Goal: Task Accomplishment & Management: Manage account settings

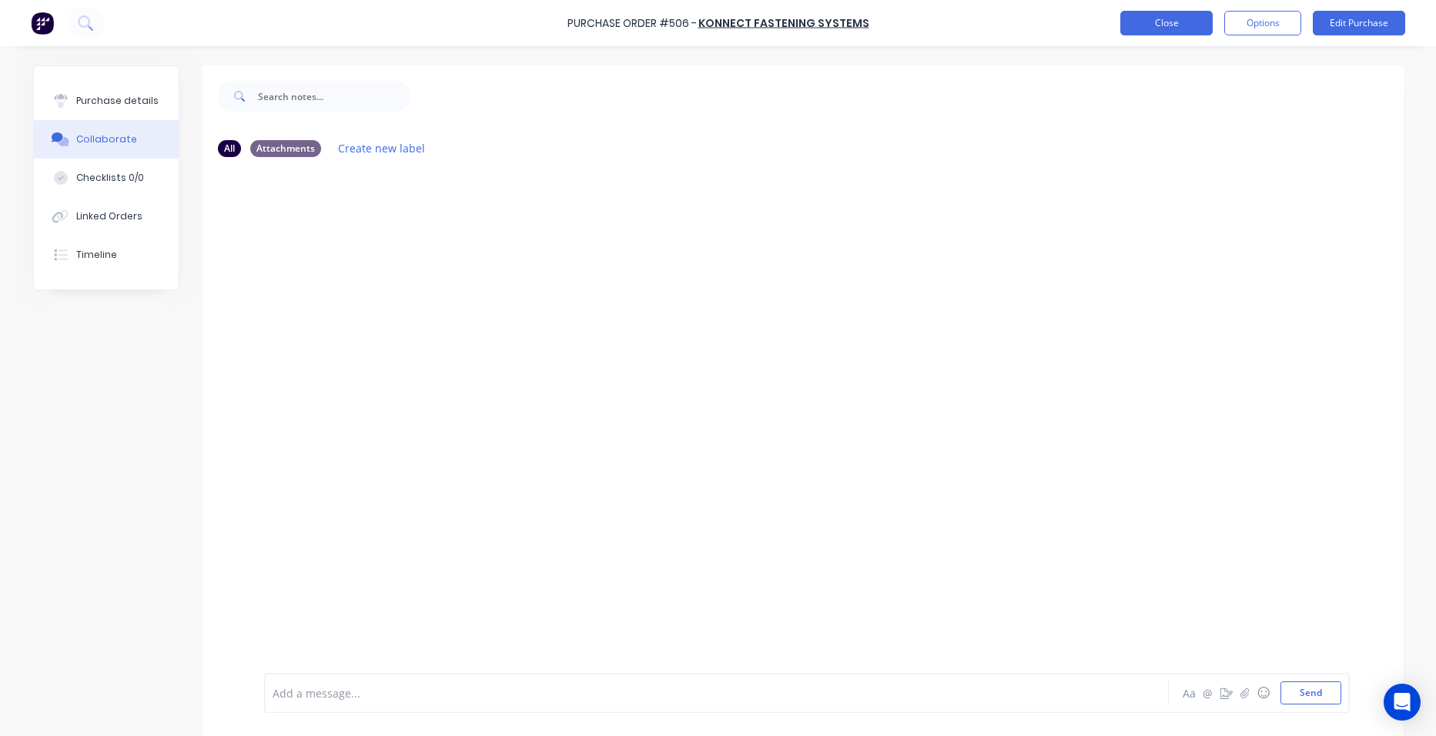
click at [1191, 18] on button "Close" at bounding box center [1166, 23] width 92 height 25
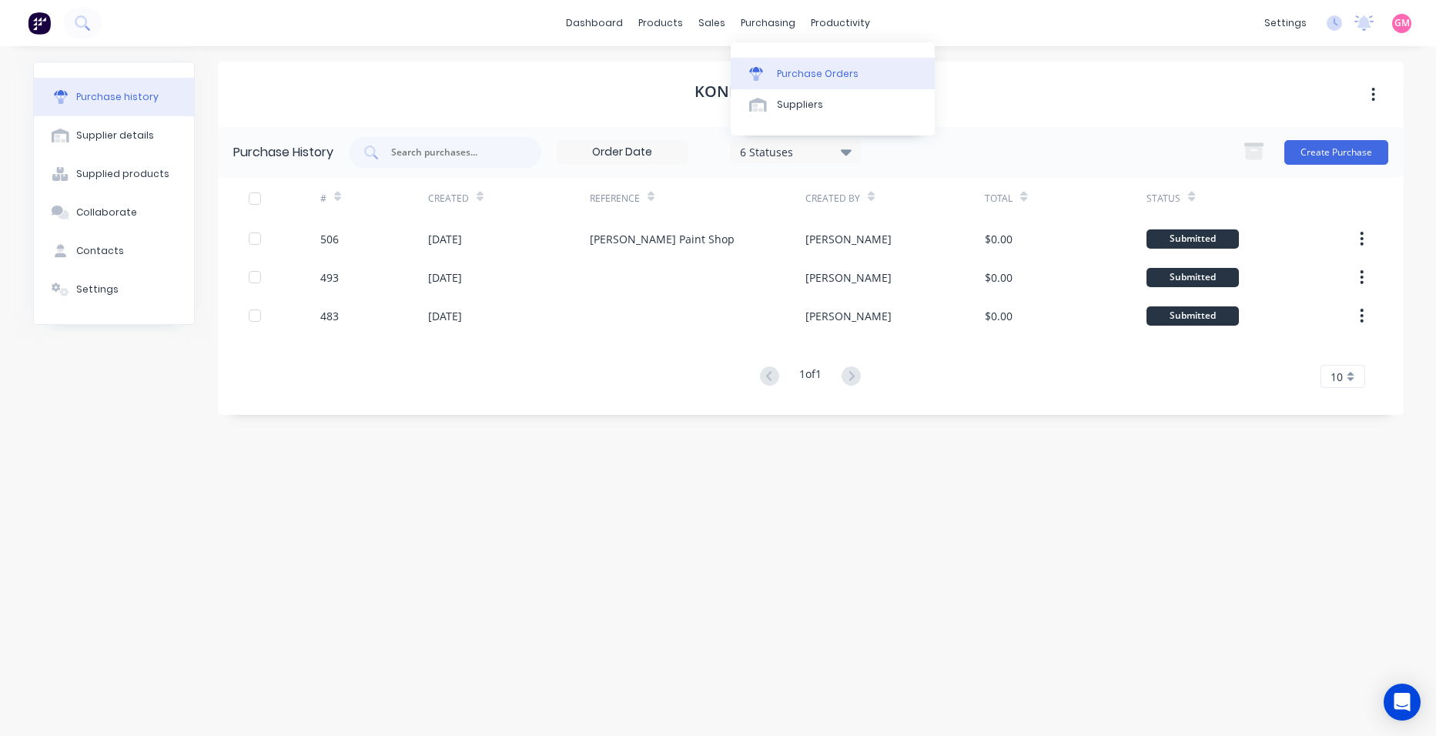
click at [821, 61] on link "Purchase Orders" at bounding box center [833, 73] width 204 height 31
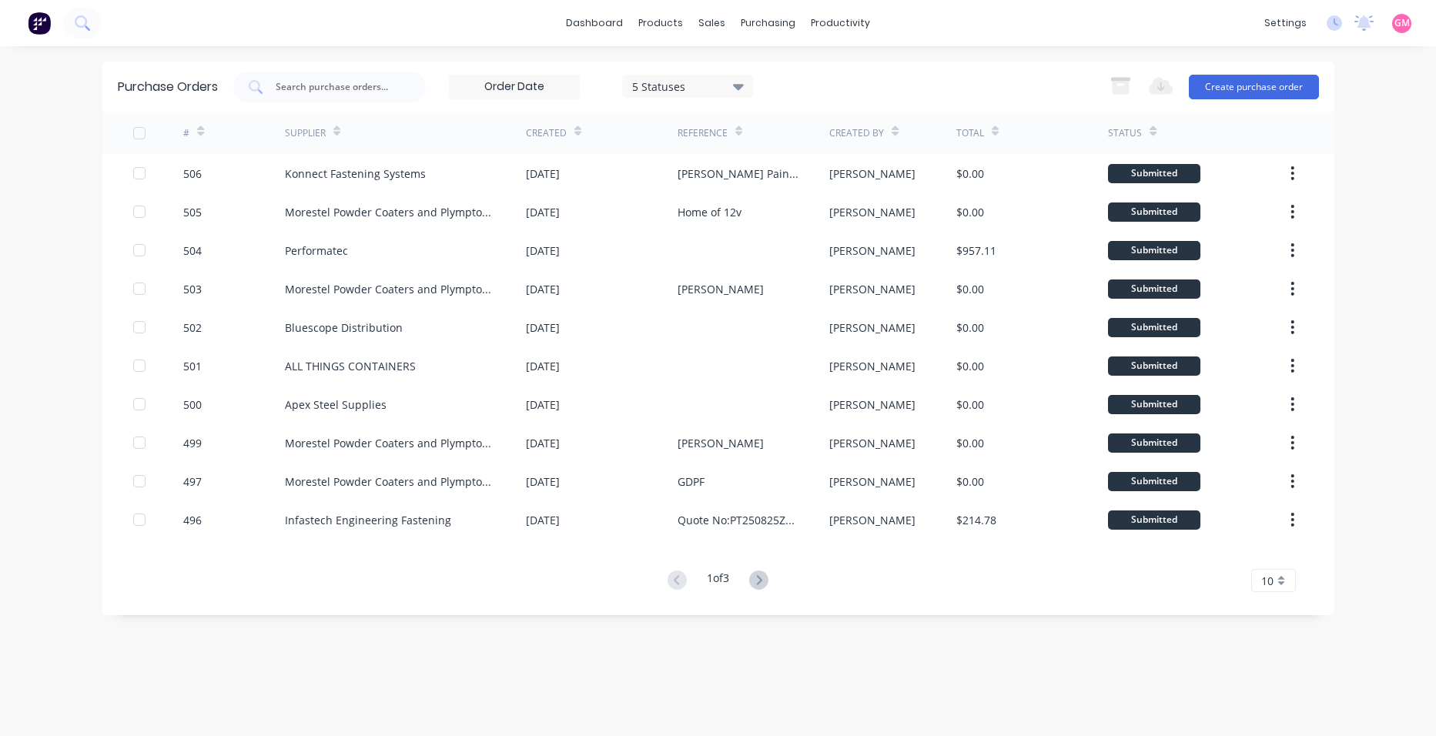
click at [755, 578] on icon at bounding box center [758, 580] width 19 height 19
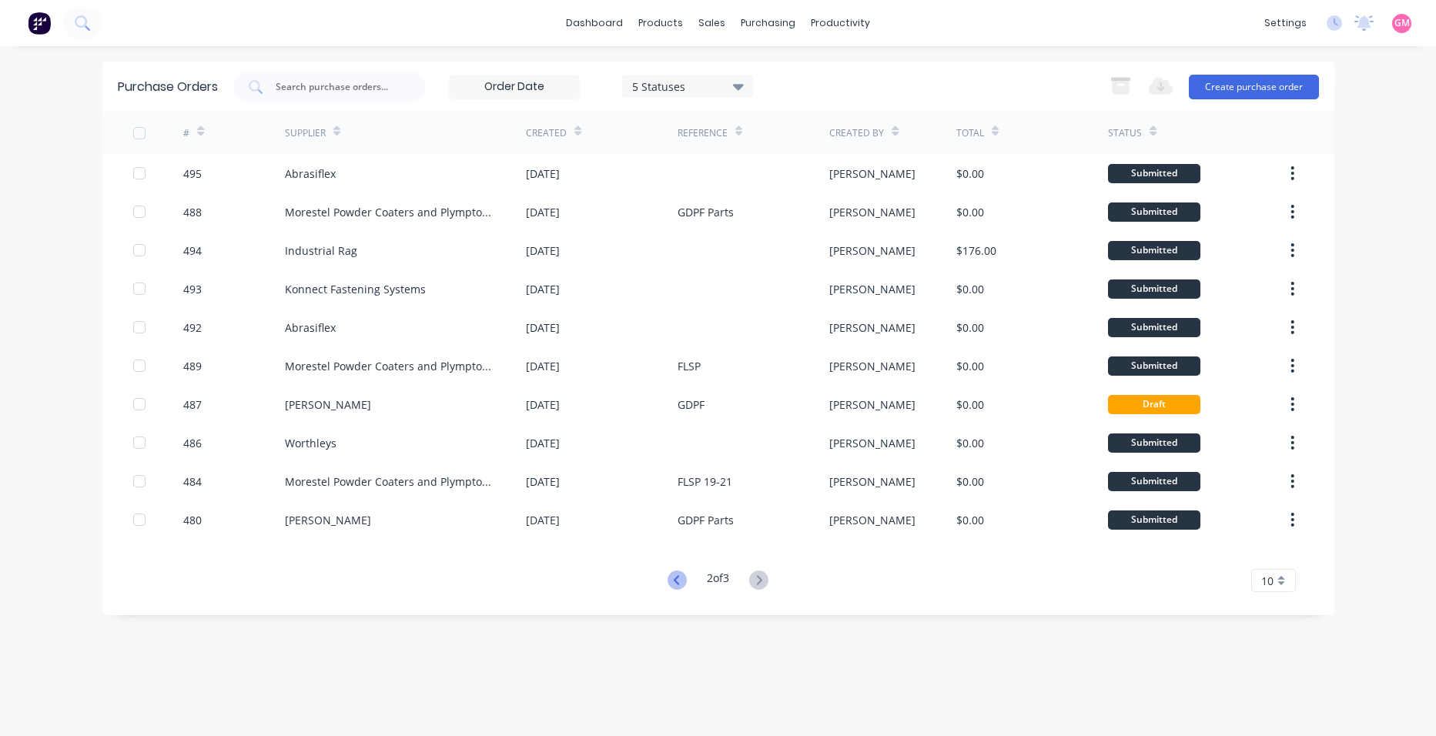
click at [672, 578] on icon at bounding box center [677, 580] width 19 height 19
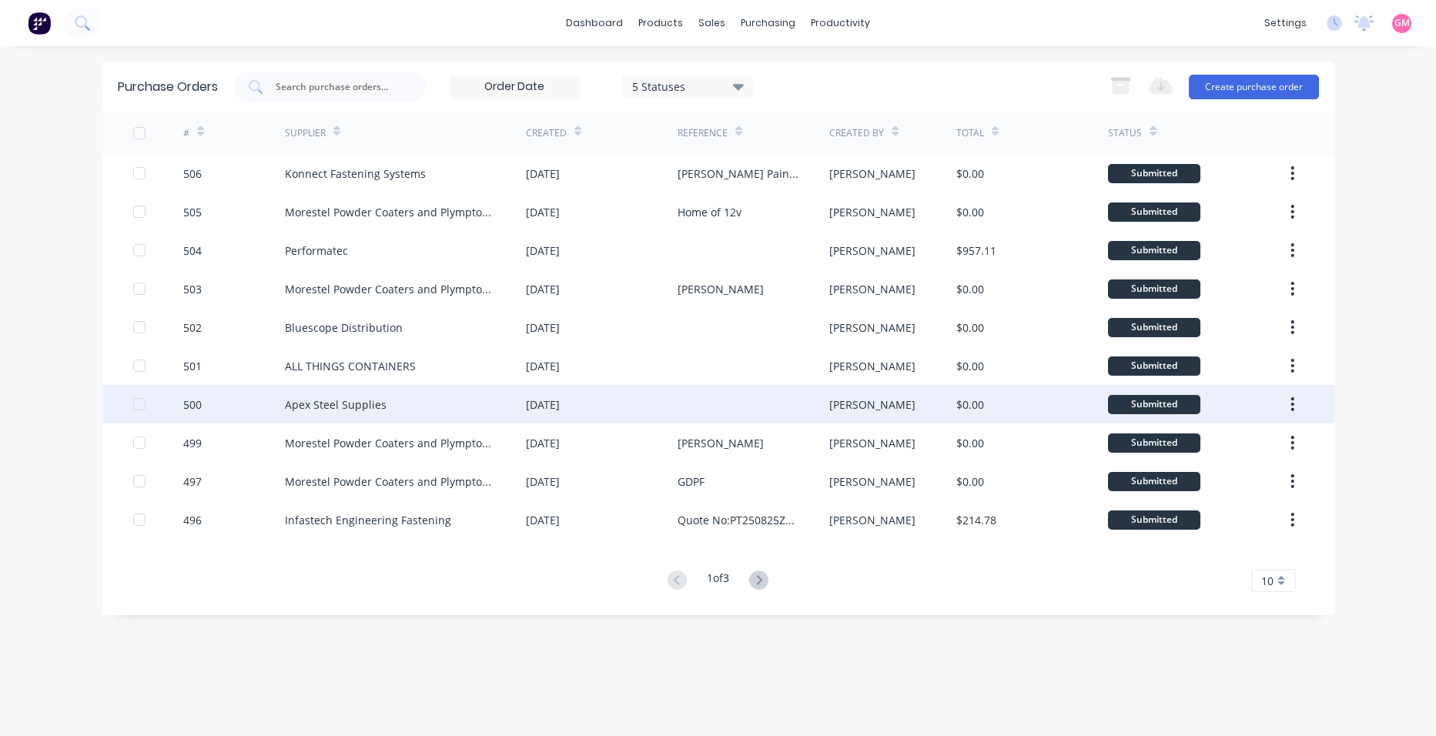
click at [440, 407] on div "Apex Steel Supplies" at bounding box center [405, 404] width 241 height 39
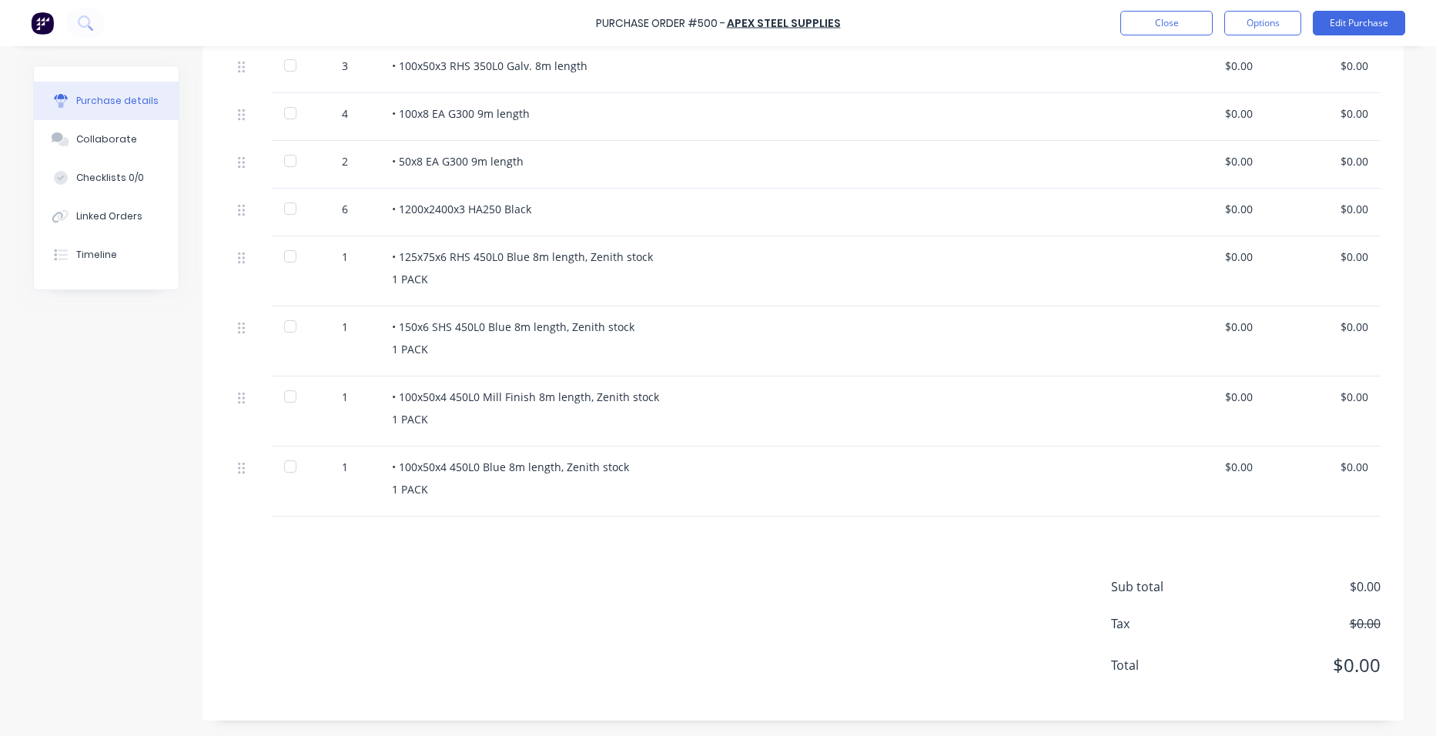
scroll to position [181, 0]
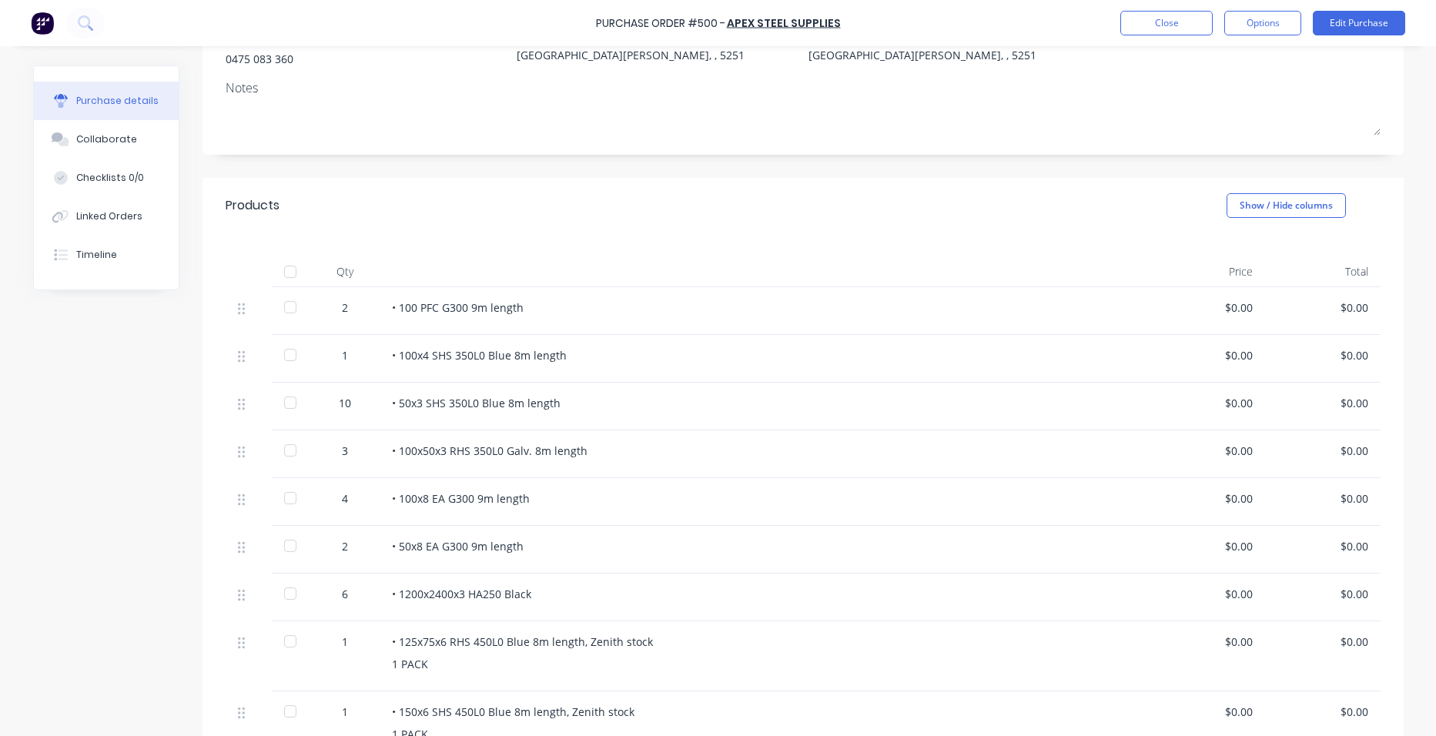
click at [286, 271] on div at bounding box center [290, 271] width 31 height 31
click at [1173, 18] on button "Close" at bounding box center [1166, 23] width 92 height 25
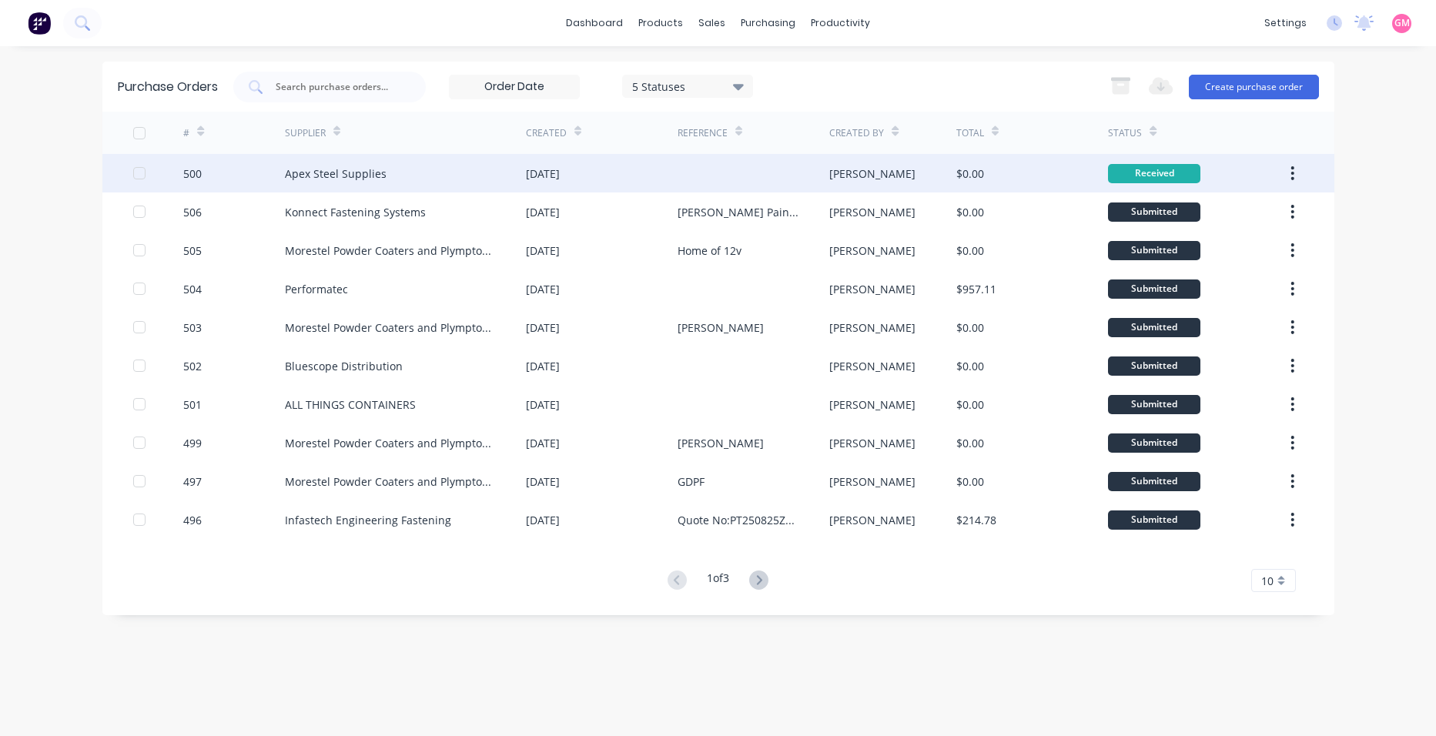
click at [1301, 172] on button "button" at bounding box center [1292, 173] width 36 height 28
click at [1288, 201] on button "Archive" at bounding box center [1238, 214] width 146 height 31
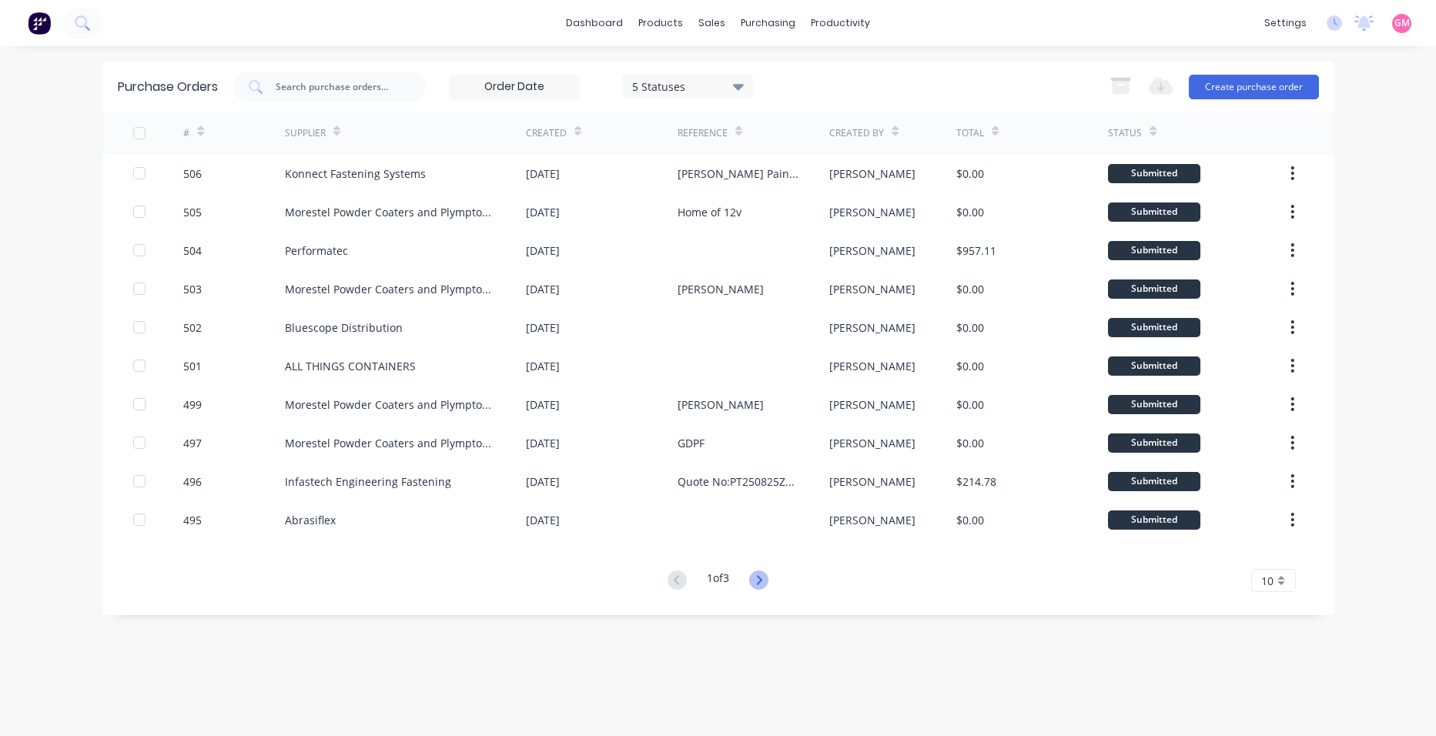
click at [769, 581] on icon at bounding box center [758, 580] width 19 height 19
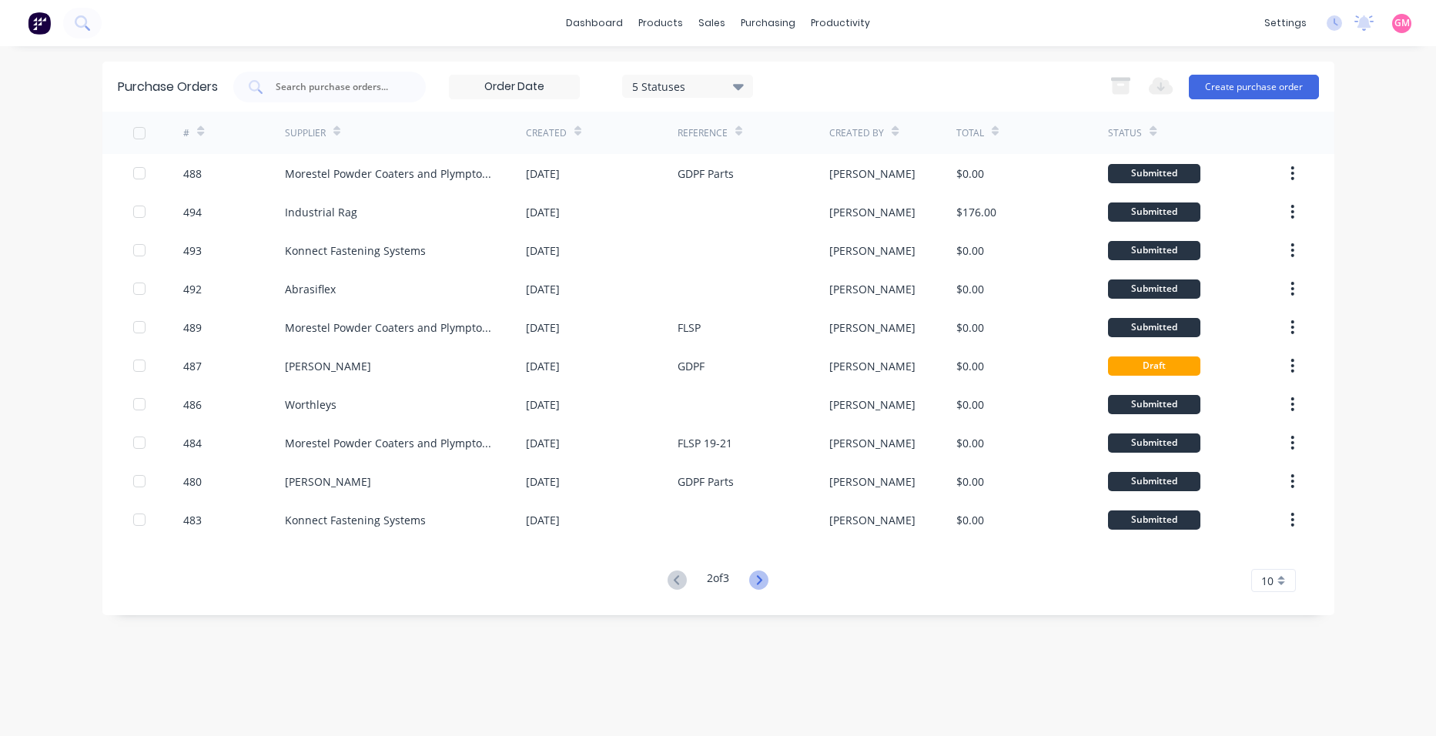
click at [762, 578] on icon at bounding box center [759, 579] width 5 height 9
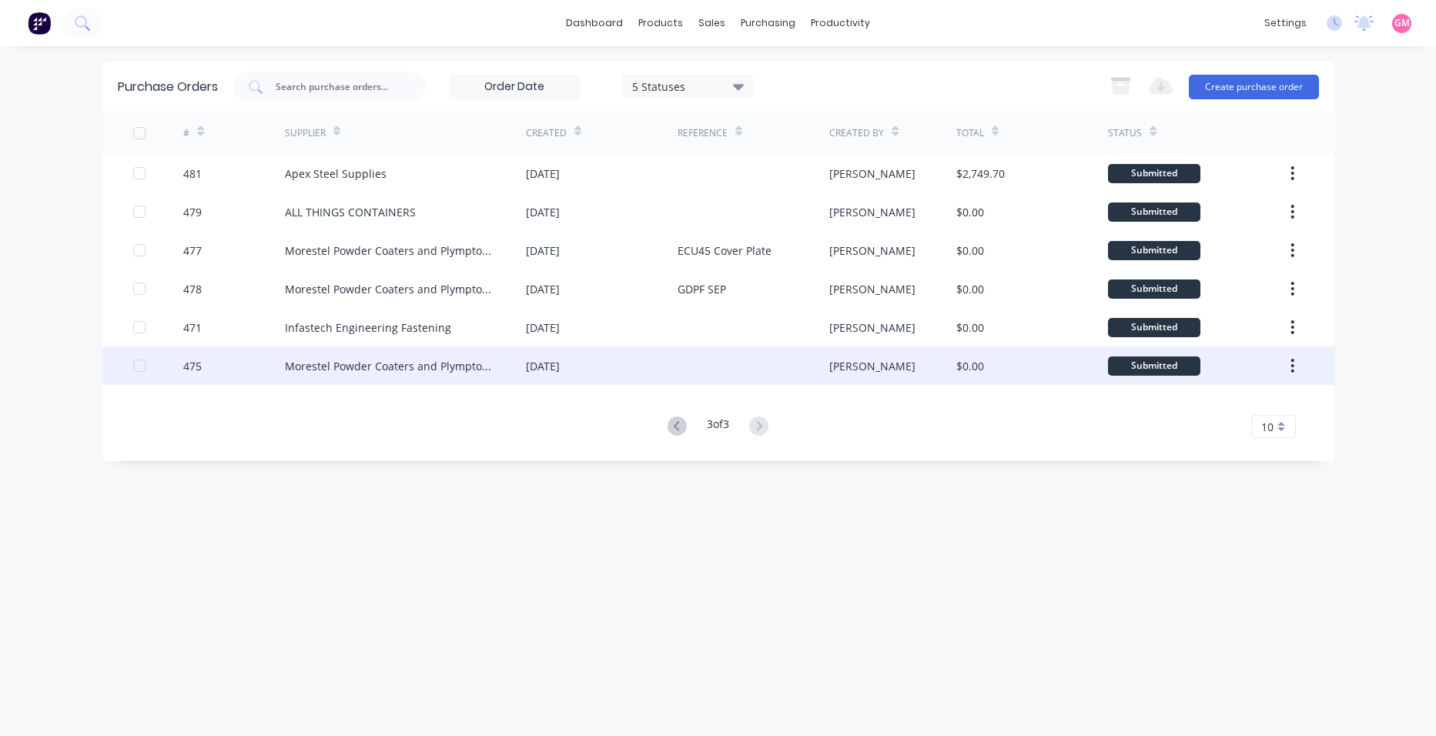
click at [601, 373] on div "[DATE]" at bounding box center [602, 366] width 152 height 39
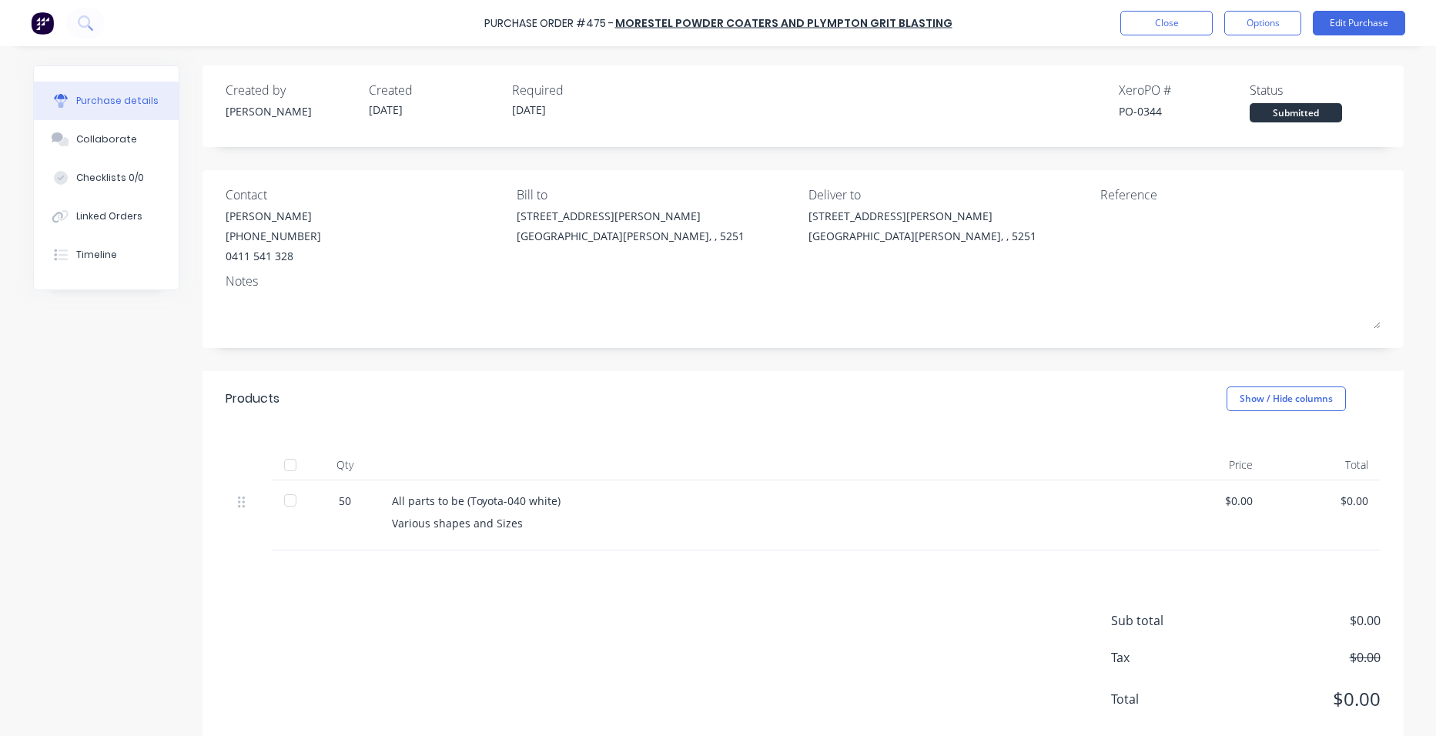
click at [286, 465] on div at bounding box center [290, 465] width 31 height 31
click at [1184, 28] on button "Close" at bounding box center [1166, 23] width 92 height 25
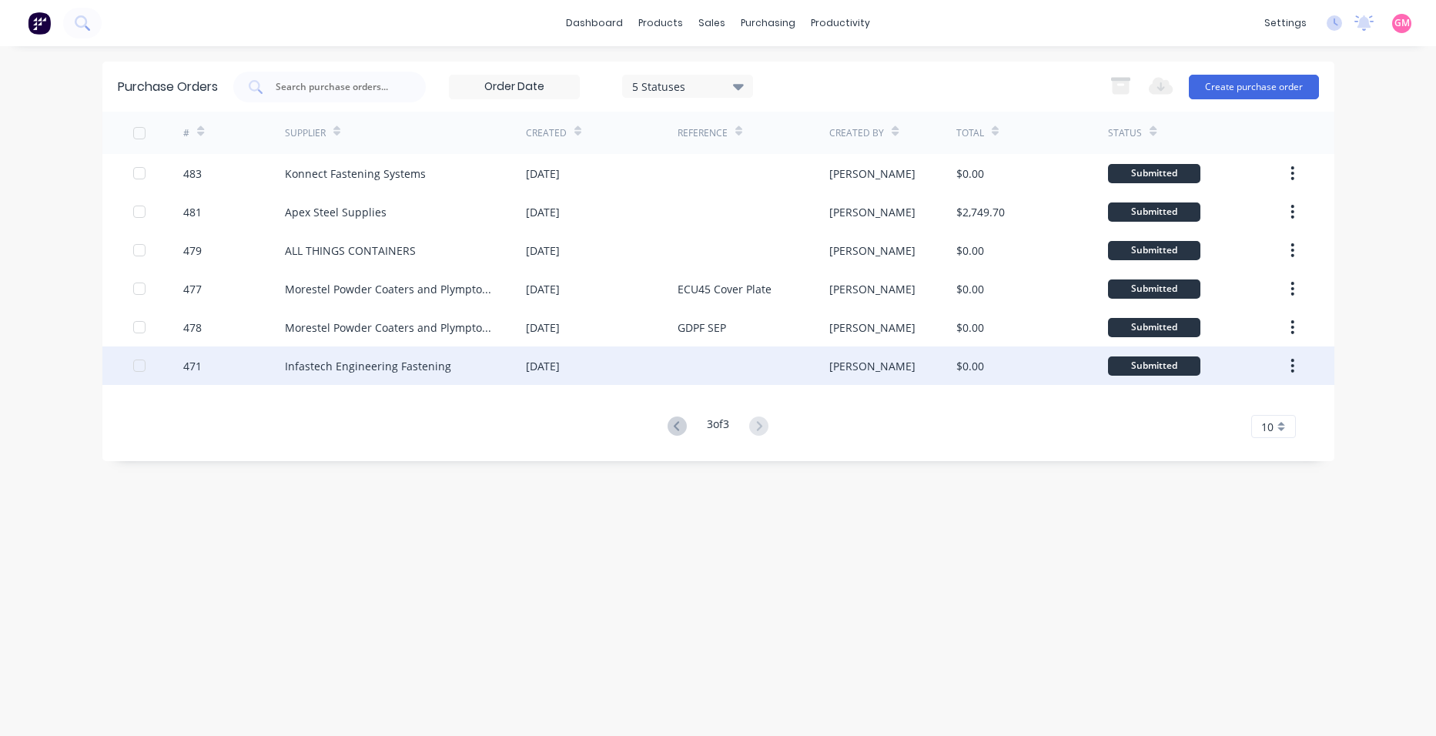
click at [394, 366] on div "Infastech Engineering Fastening" at bounding box center [368, 366] width 166 height 16
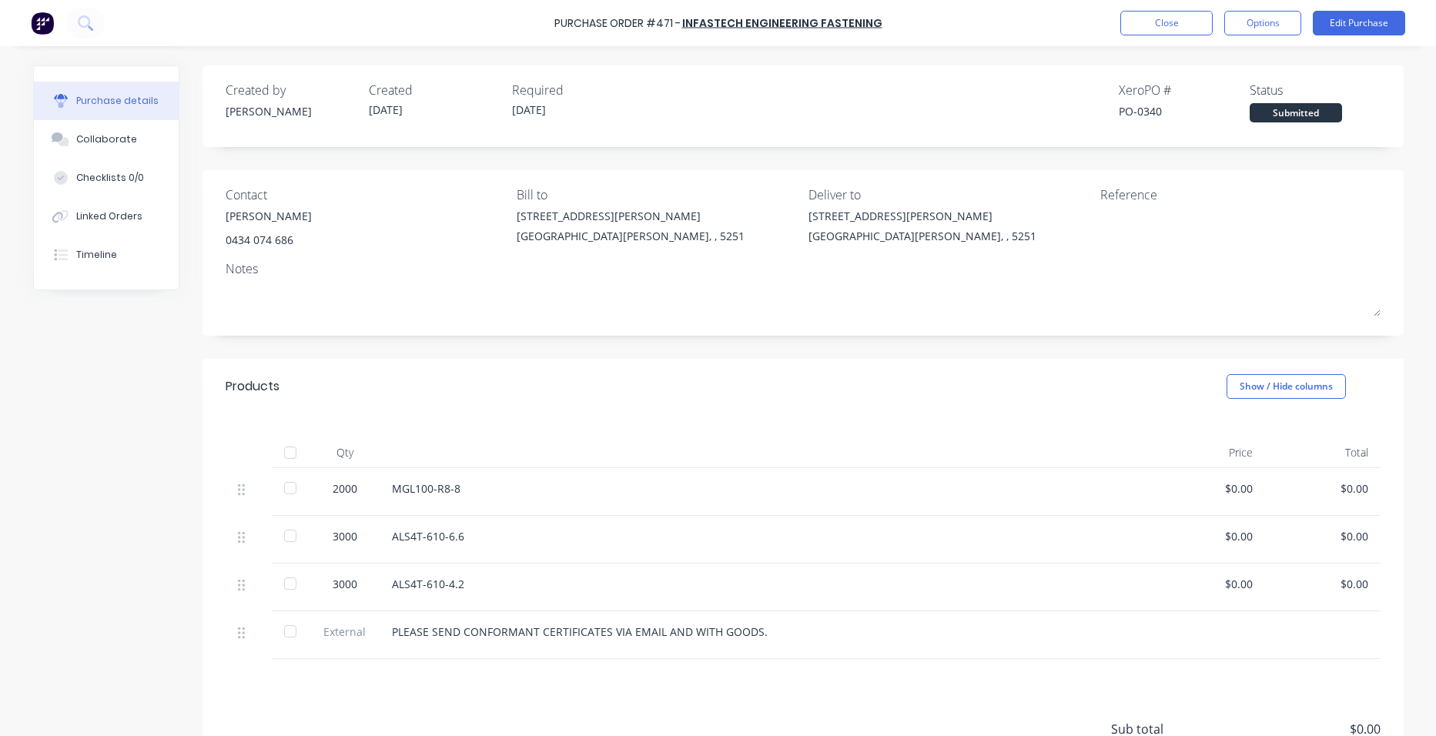
click at [282, 450] on div at bounding box center [290, 452] width 31 height 31
click at [1161, 21] on button "Close" at bounding box center [1166, 23] width 92 height 25
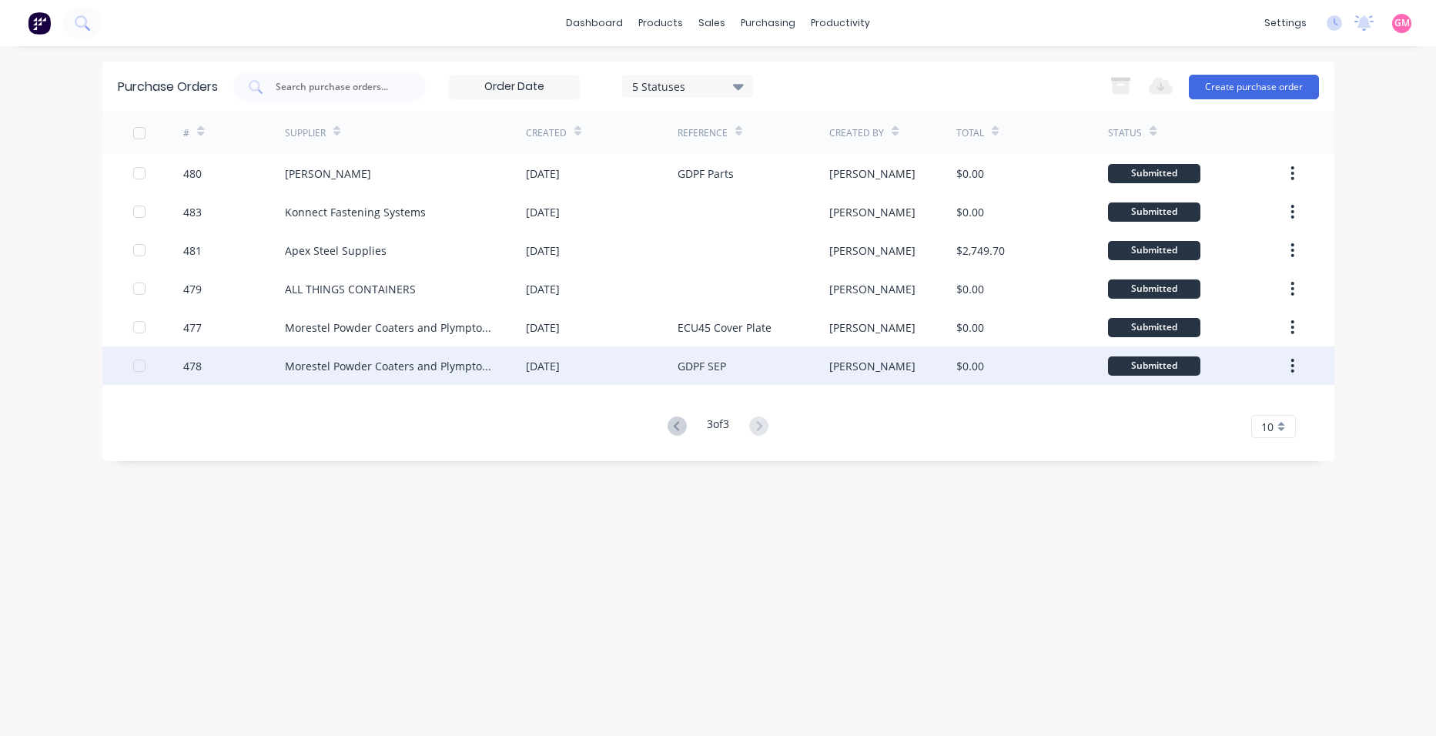
click at [745, 362] on div "GDPF SEP" at bounding box center [754, 366] width 152 height 39
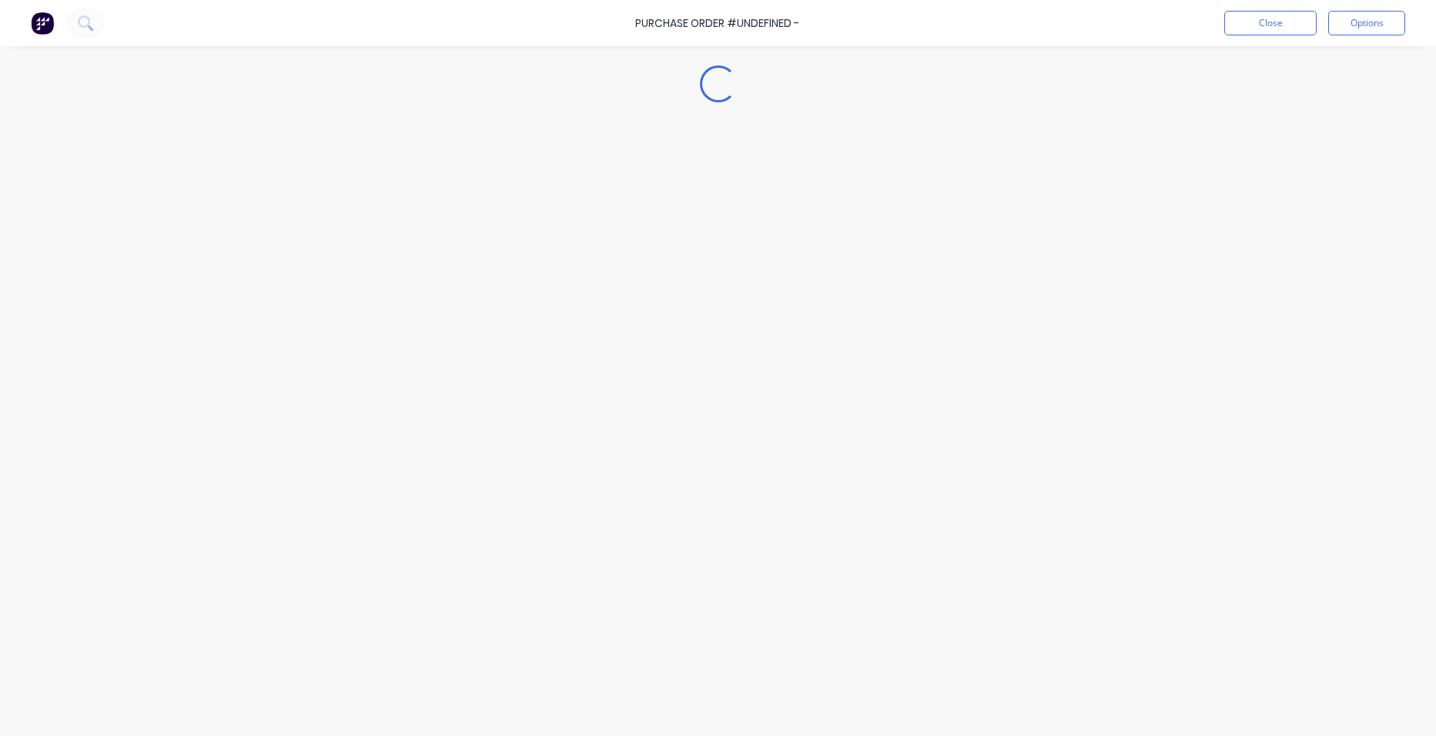
type textarea "x"
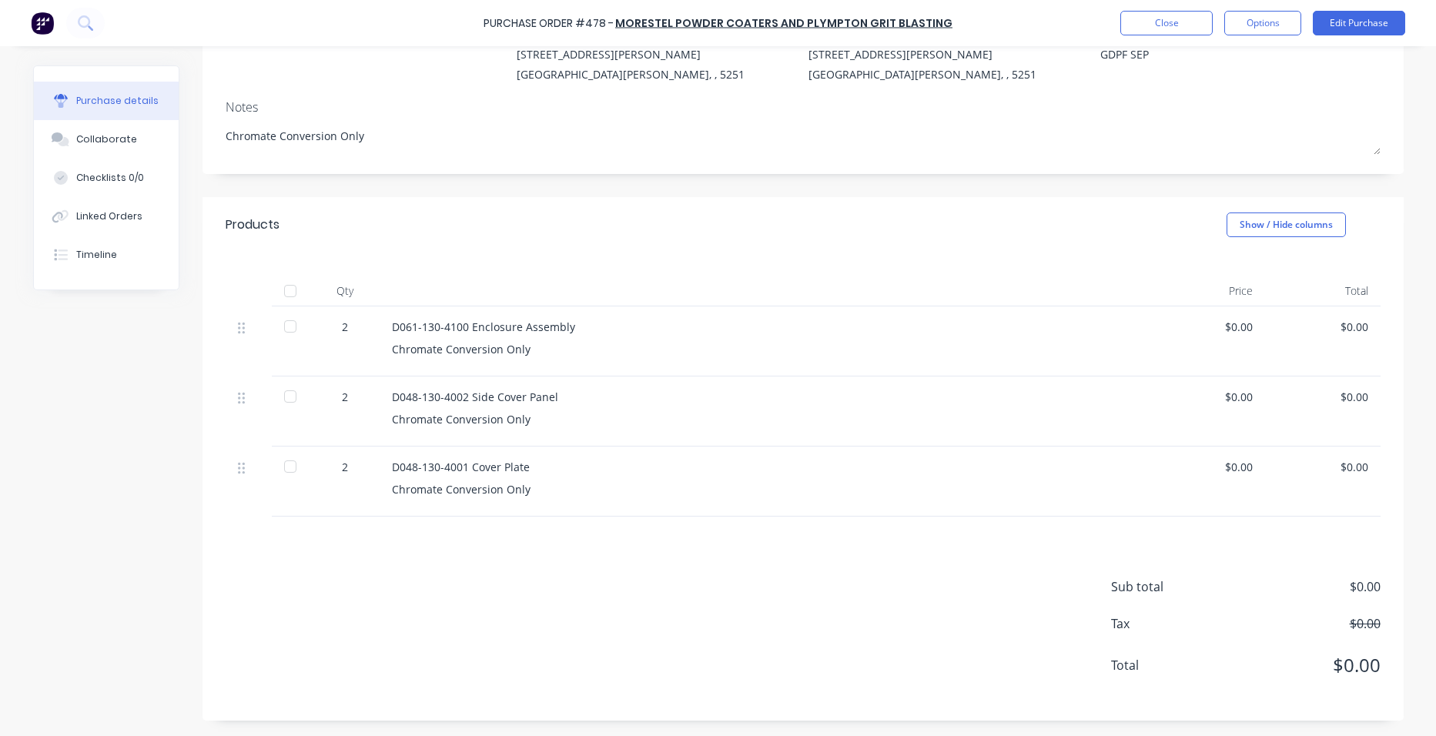
scroll to position [85, 0]
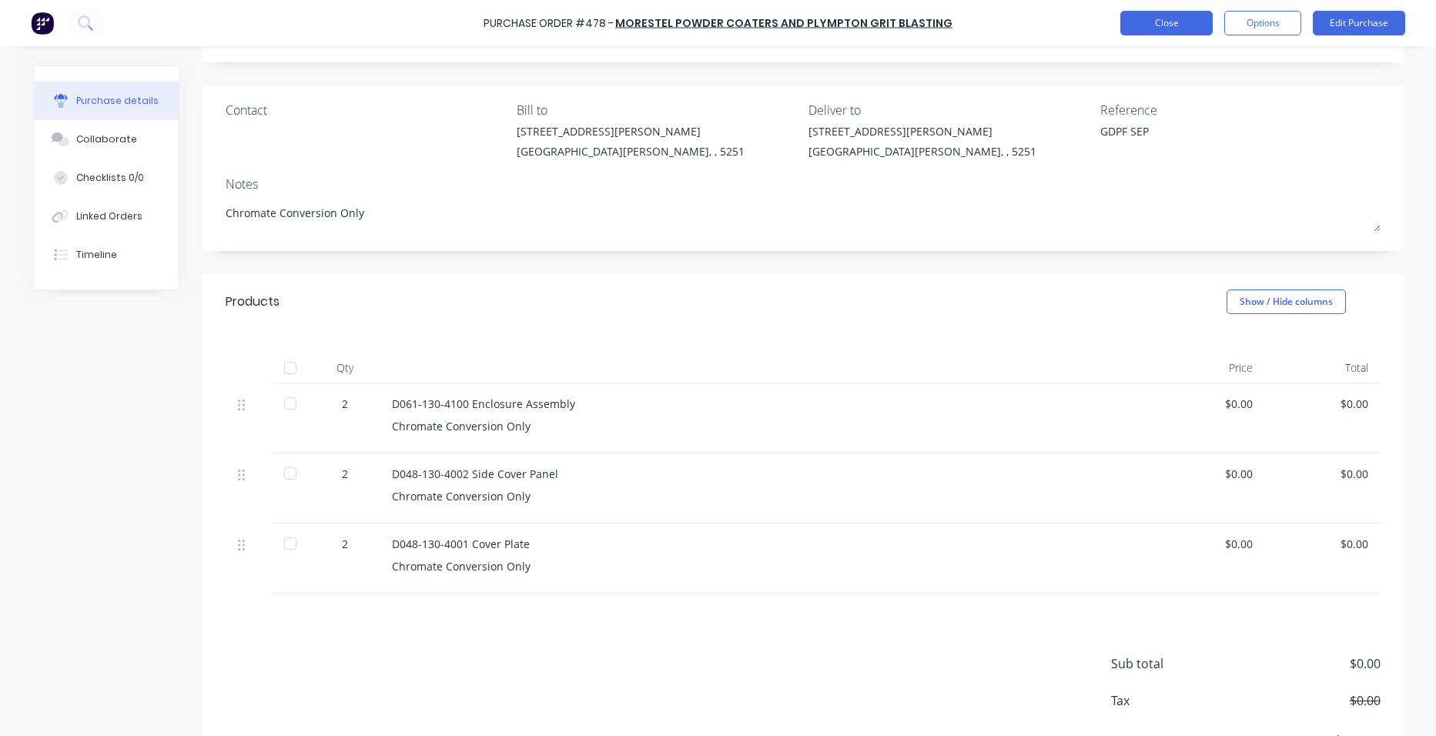
click at [1162, 25] on button "Close" at bounding box center [1166, 23] width 92 height 25
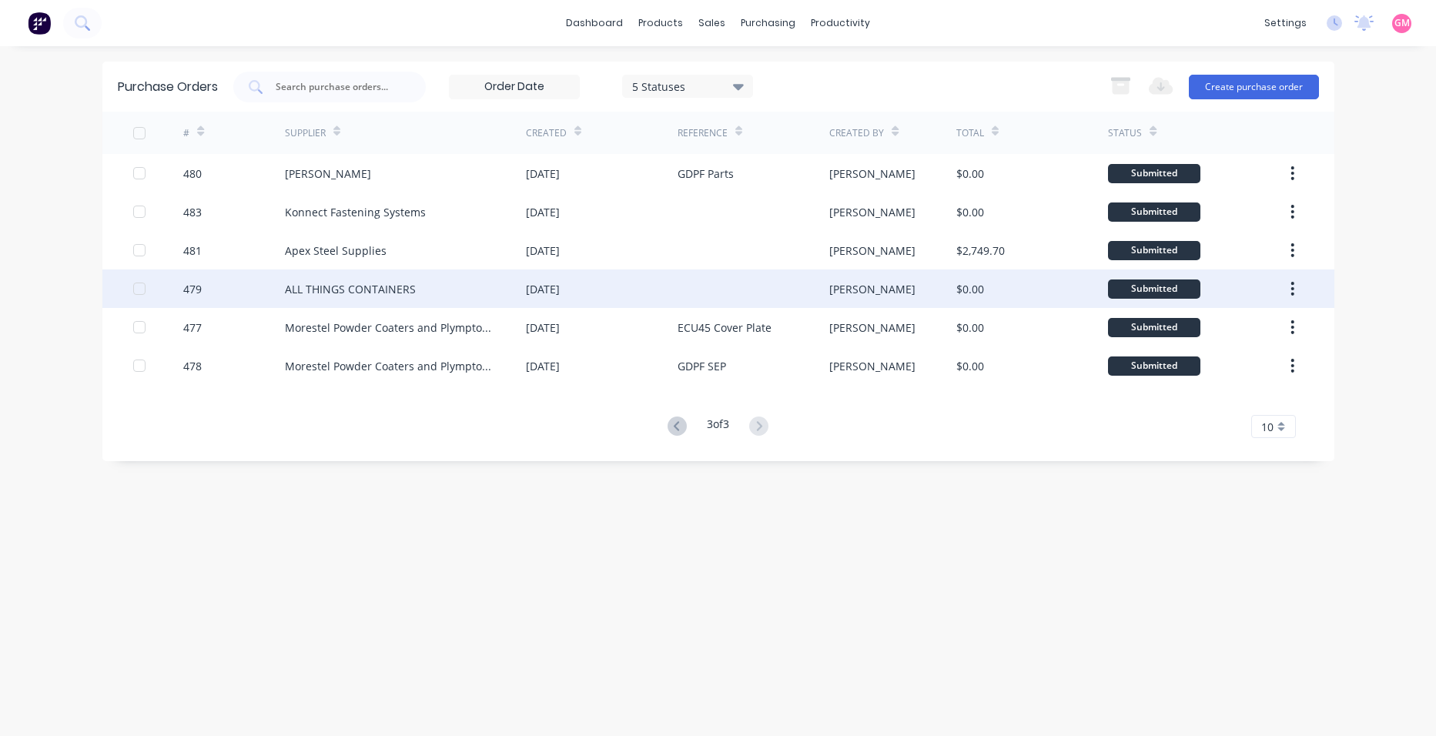
click at [743, 294] on div at bounding box center [754, 289] width 152 height 39
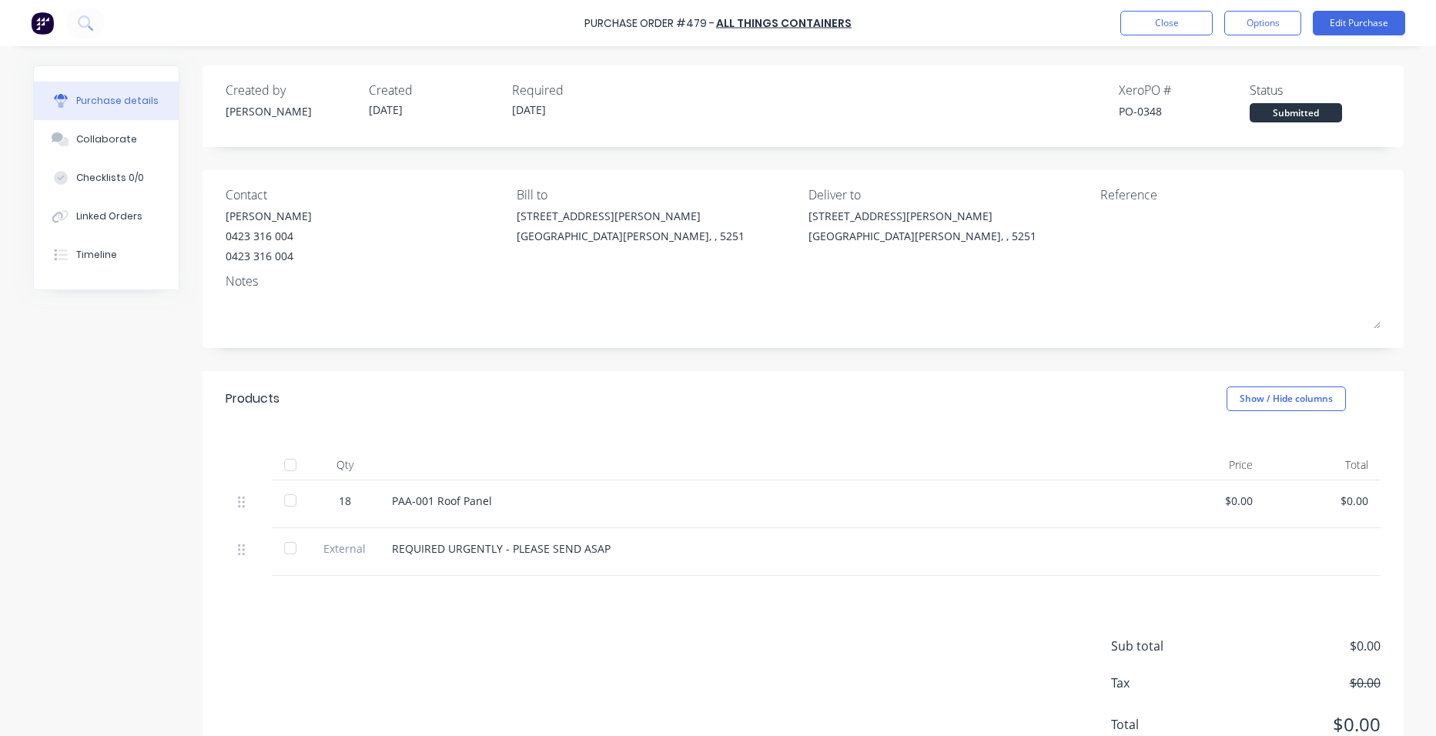
click at [281, 461] on div at bounding box center [290, 465] width 31 height 31
click at [1169, 22] on button "Close" at bounding box center [1166, 23] width 92 height 25
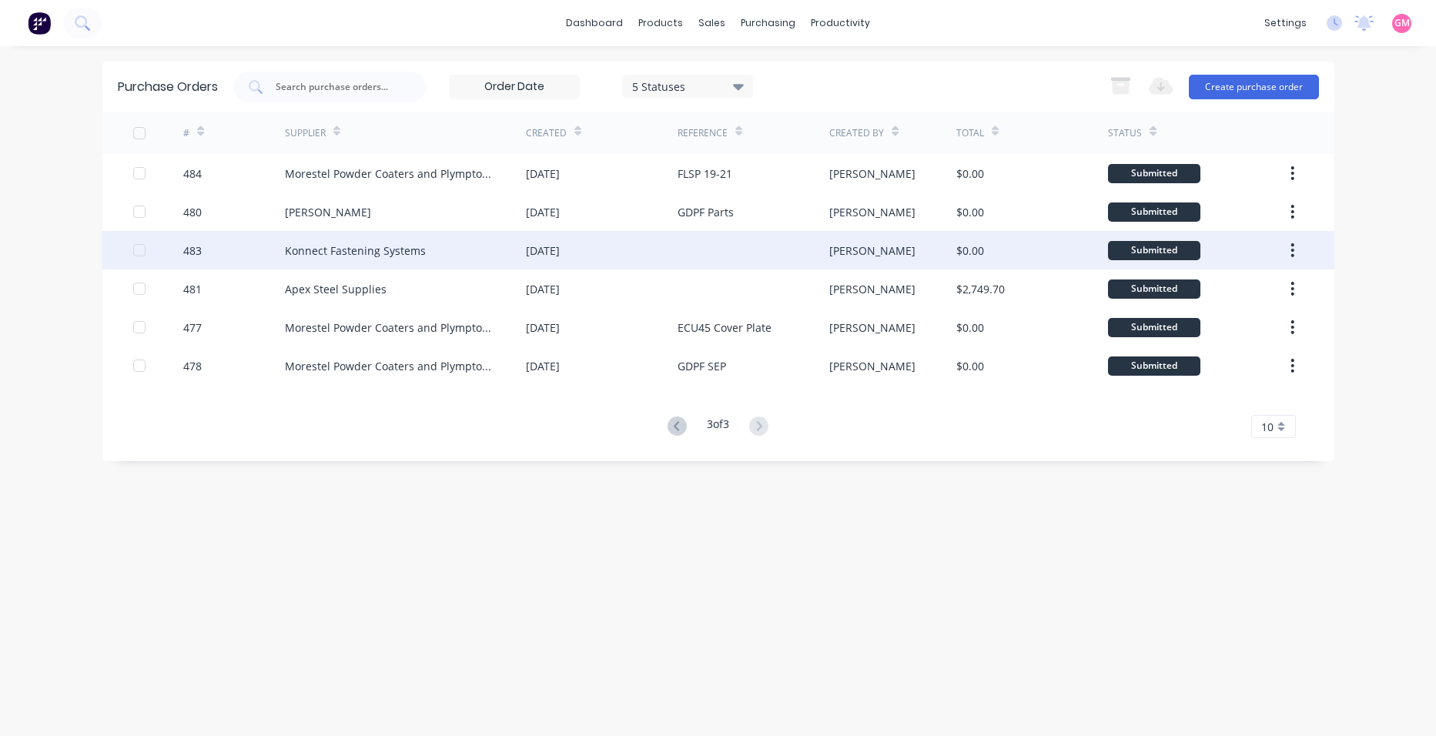
click at [695, 256] on div at bounding box center [754, 250] width 152 height 39
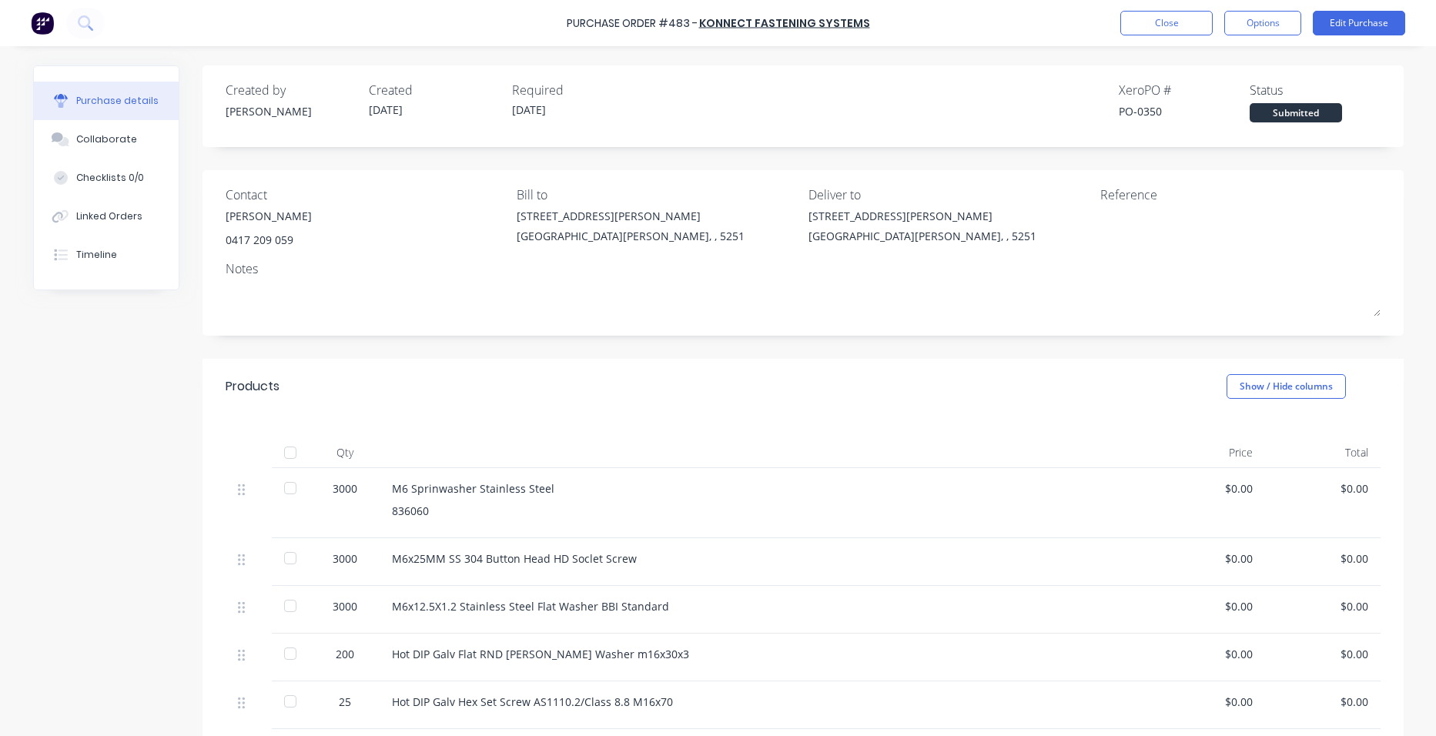
click at [291, 450] on div at bounding box center [290, 452] width 31 height 31
click at [1174, 17] on button "Close" at bounding box center [1166, 23] width 92 height 25
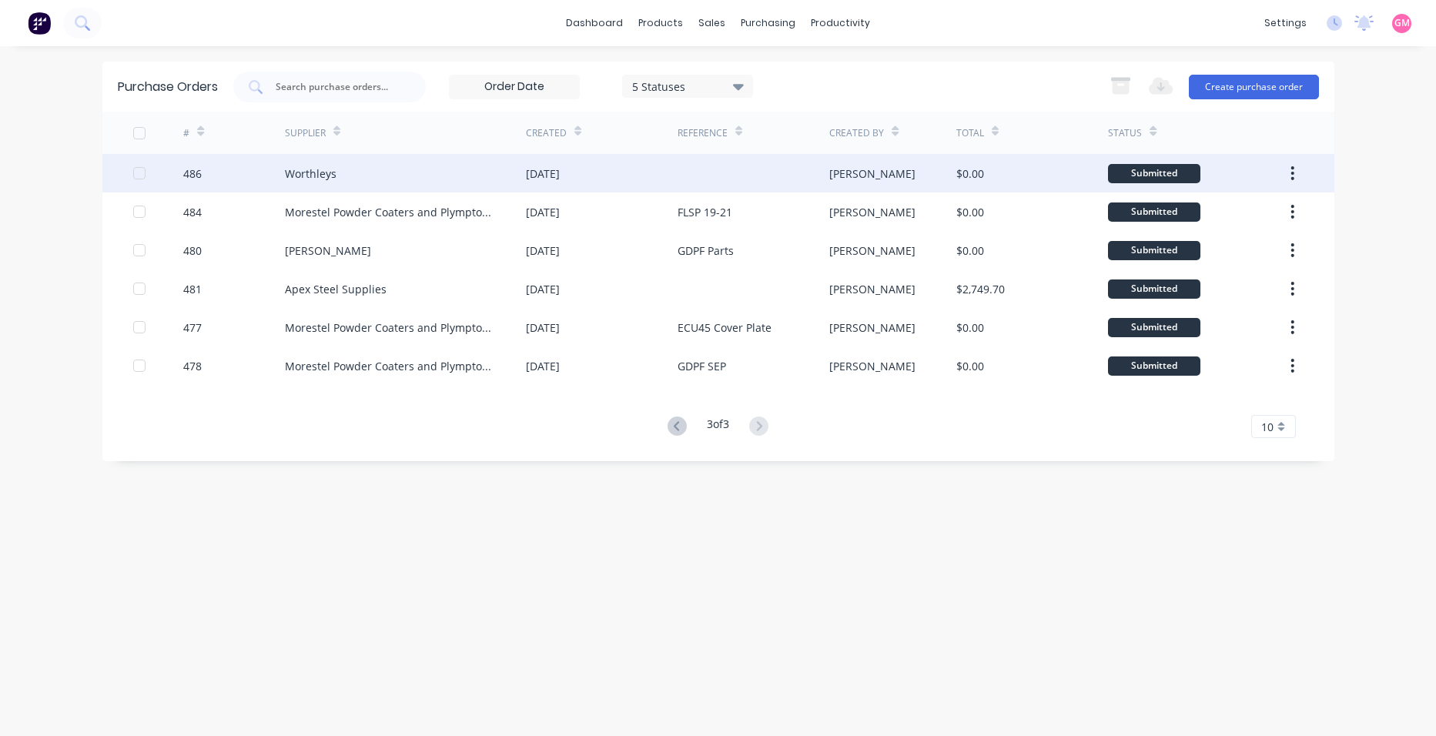
click at [767, 171] on div at bounding box center [754, 173] width 152 height 39
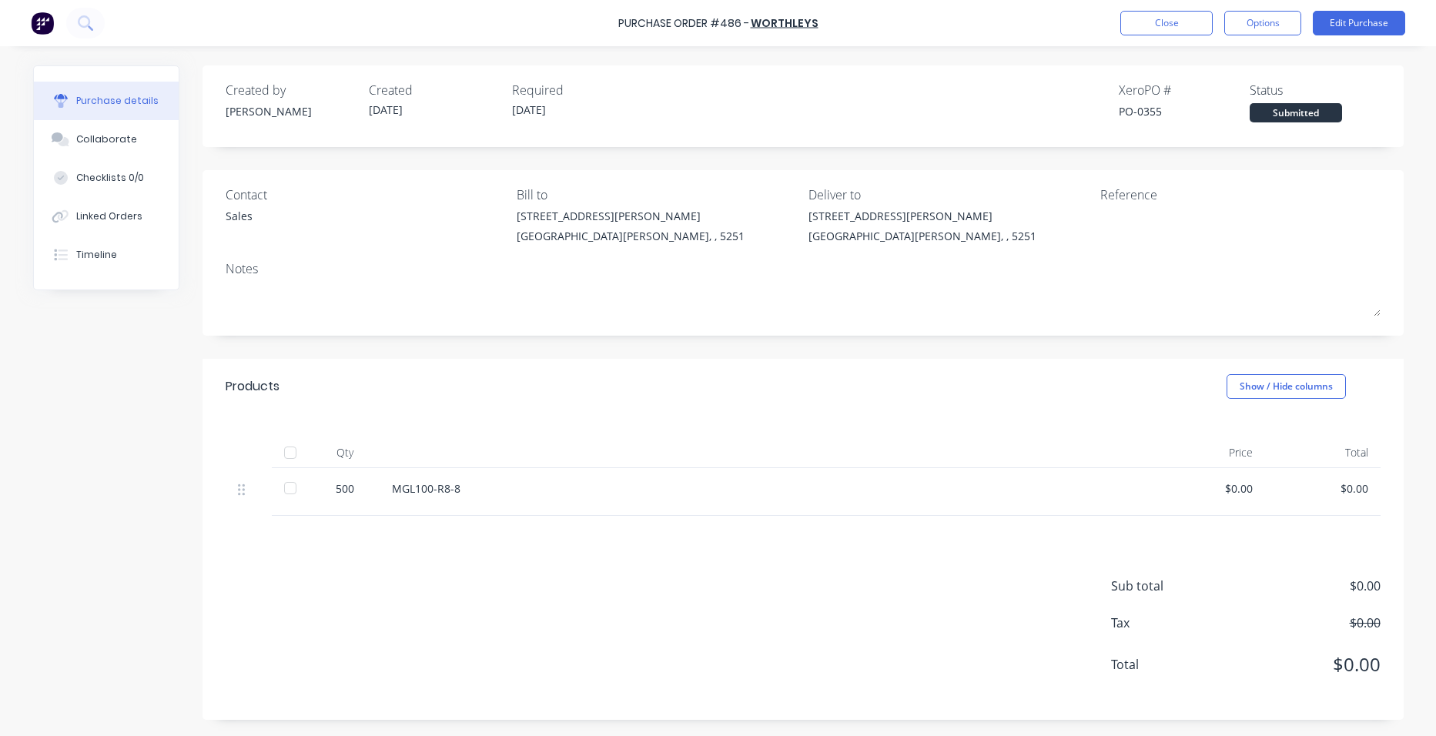
click at [297, 450] on div at bounding box center [290, 452] width 31 height 31
click at [1199, 22] on button "Close" at bounding box center [1166, 23] width 92 height 25
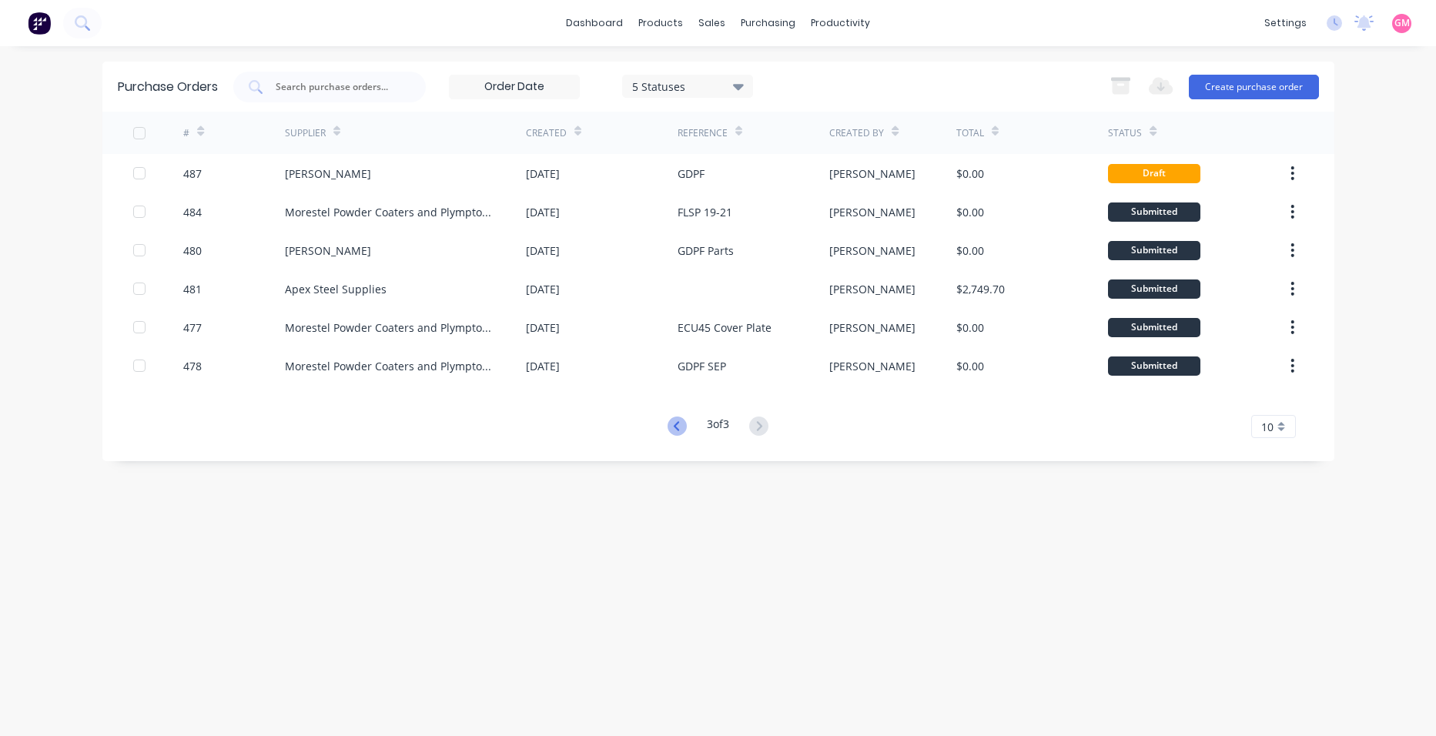
click at [678, 426] on icon at bounding box center [677, 426] width 19 height 19
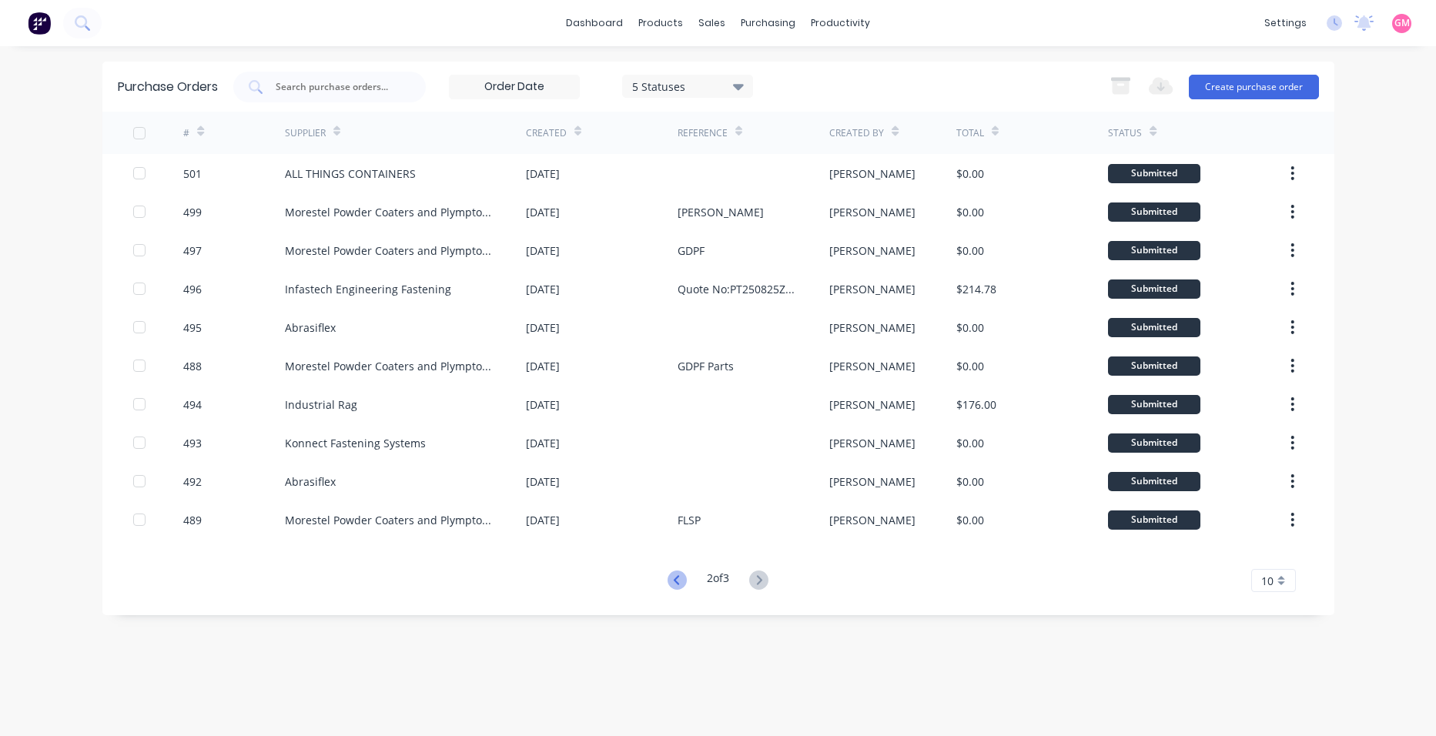
click at [671, 577] on icon at bounding box center [677, 580] width 19 height 19
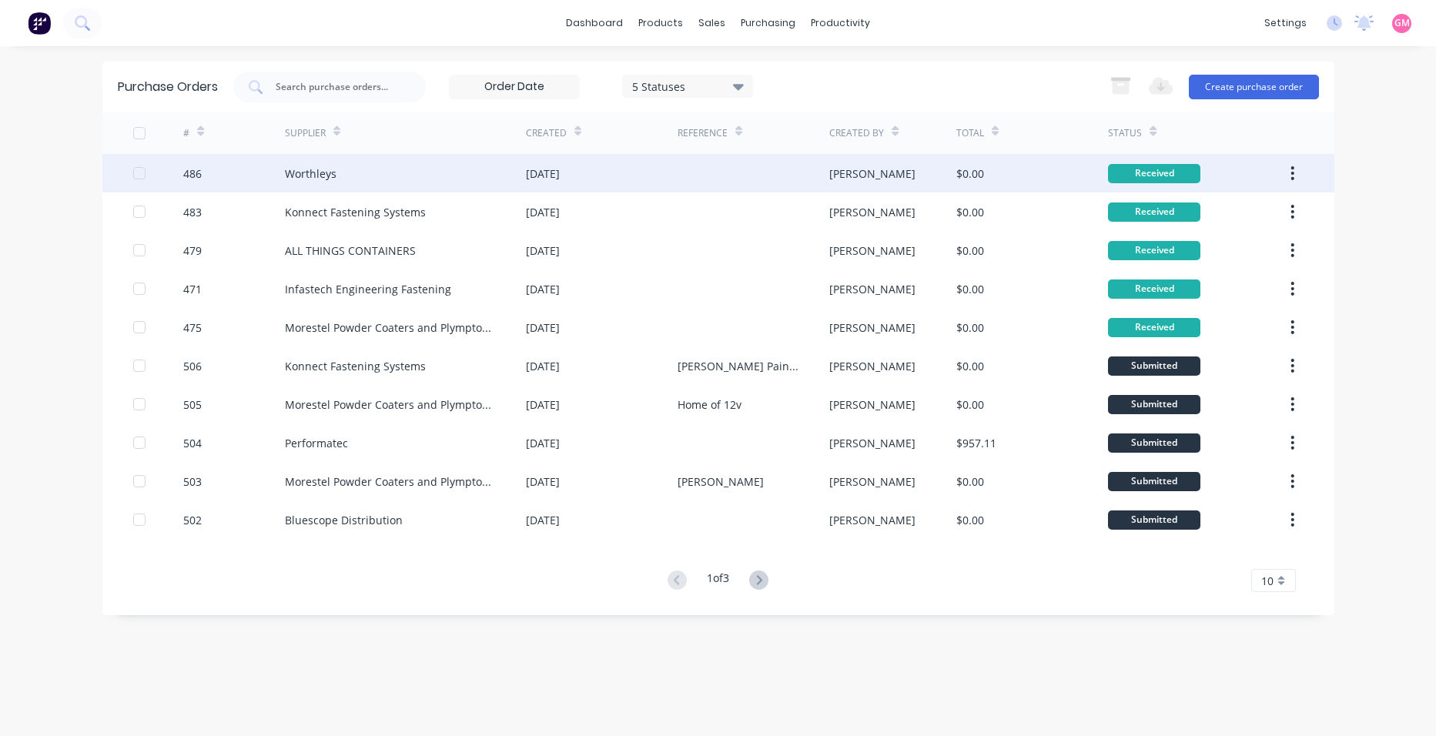
click at [1291, 176] on icon "button" at bounding box center [1293, 173] width 4 height 17
click at [1277, 213] on div "Archive" at bounding box center [1238, 214] width 119 height 22
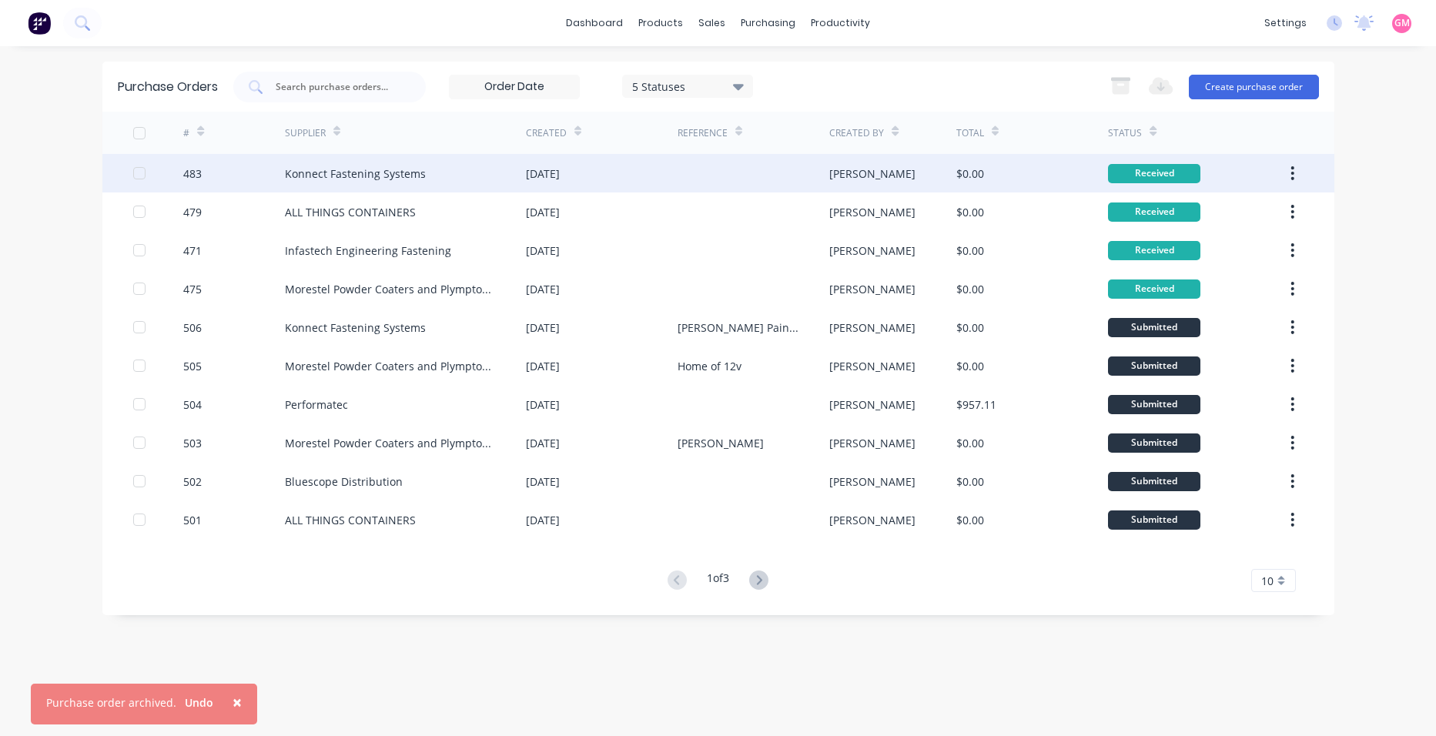
click at [1294, 169] on icon "button" at bounding box center [1293, 173] width 4 height 17
click at [1281, 207] on div "Archive" at bounding box center [1238, 214] width 119 height 22
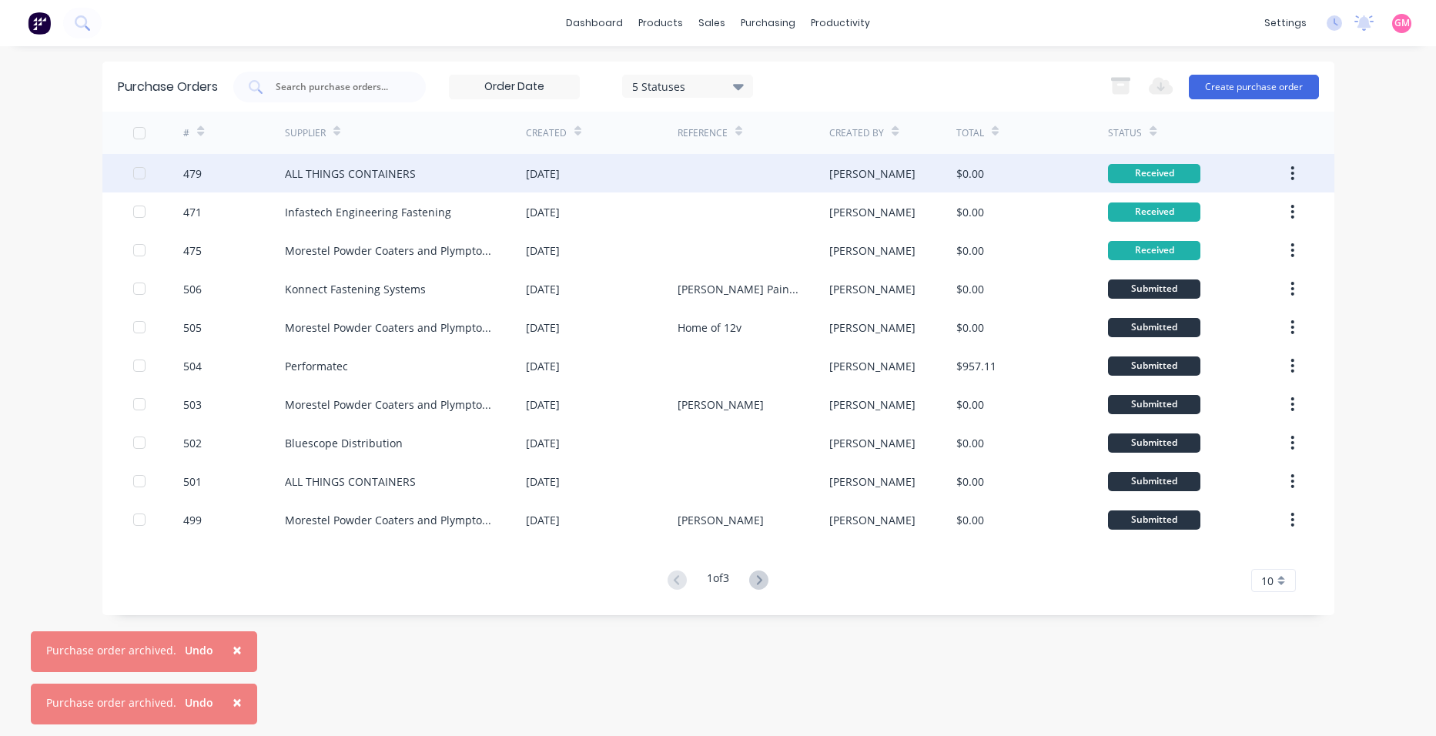
click at [1291, 170] on icon "button" at bounding box center [1293, 173] width 4 height 17
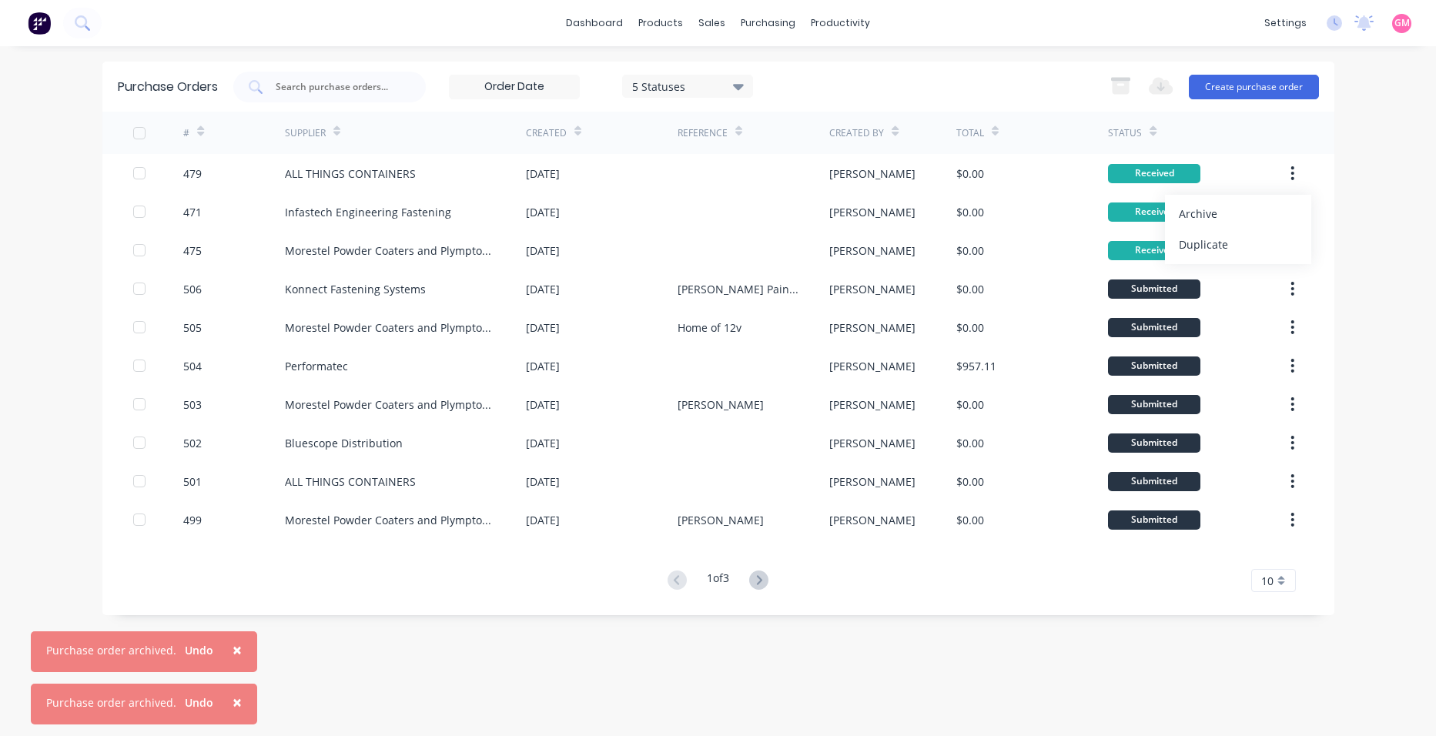
click at [1265, 219] on div "Archive" at bounding box center [1238, 214] width 119 height 22
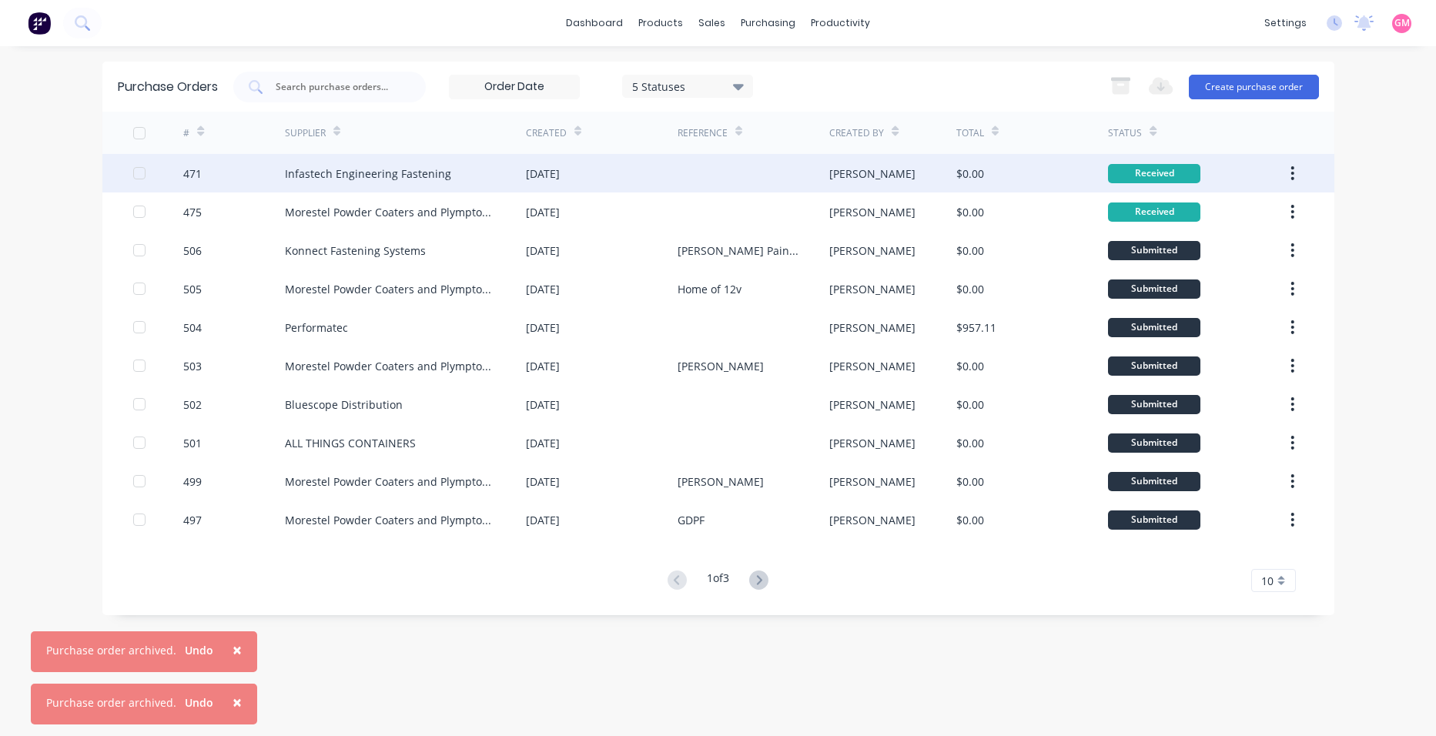
click at [1298, 172] on button "button" at bounding box center [1292, 173] width 36 height 28
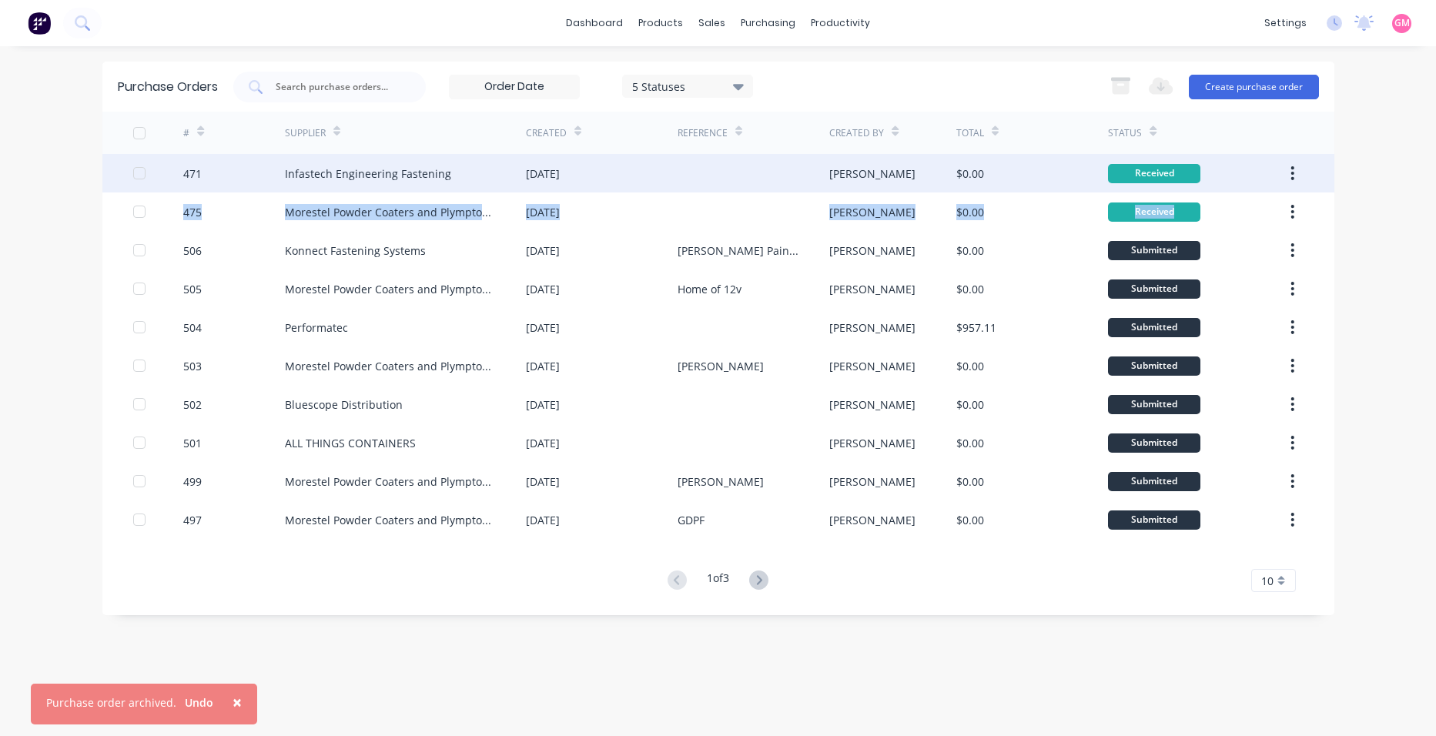
drag, startPoint x: 1258, startPoint y: 207, endPoint x: 1295, endPoint y: 172, distance: 50.6
click at [1295, 172] on div "471 Infastech Engineering Fastening [DATE] [PERSON_NAME] $0.00 Received 475 Mor…" at bounding box center [718, 346] width 1232 height 385
click at [1295, 172] on icon "button" at bounding box center [1293, 173] width 4 height 17
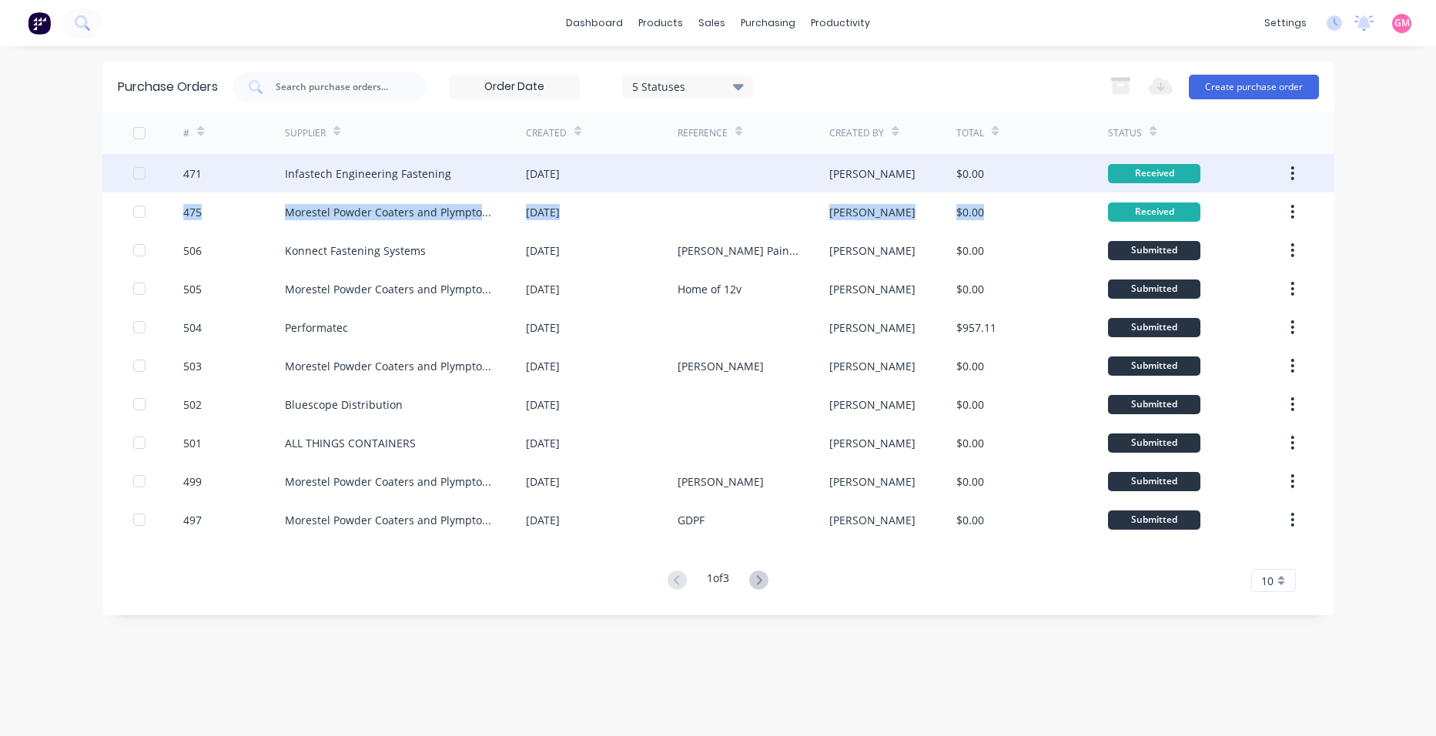
click at [1291, 176] on icon "button" at bounding box center [1293, 173] width 4 height 17
drag, startPoint x: 1226, startPoint y: 211, endPoint x: 1411, endPoint y: 205, distance: 184.9
click at [1411, 205] on div "dashboard products sales purchasing productivity dashboard products Product Cat…" at bounding box center [718, 368] width 1436 height 736
drag, startPoint x: 1411, startPoint y: 205, endPoint x: 1295, endPoint y: 169, distance: 120.8
click at [1295, 169] on button "button" at bounding box center [1292, 173] width 36 height 28
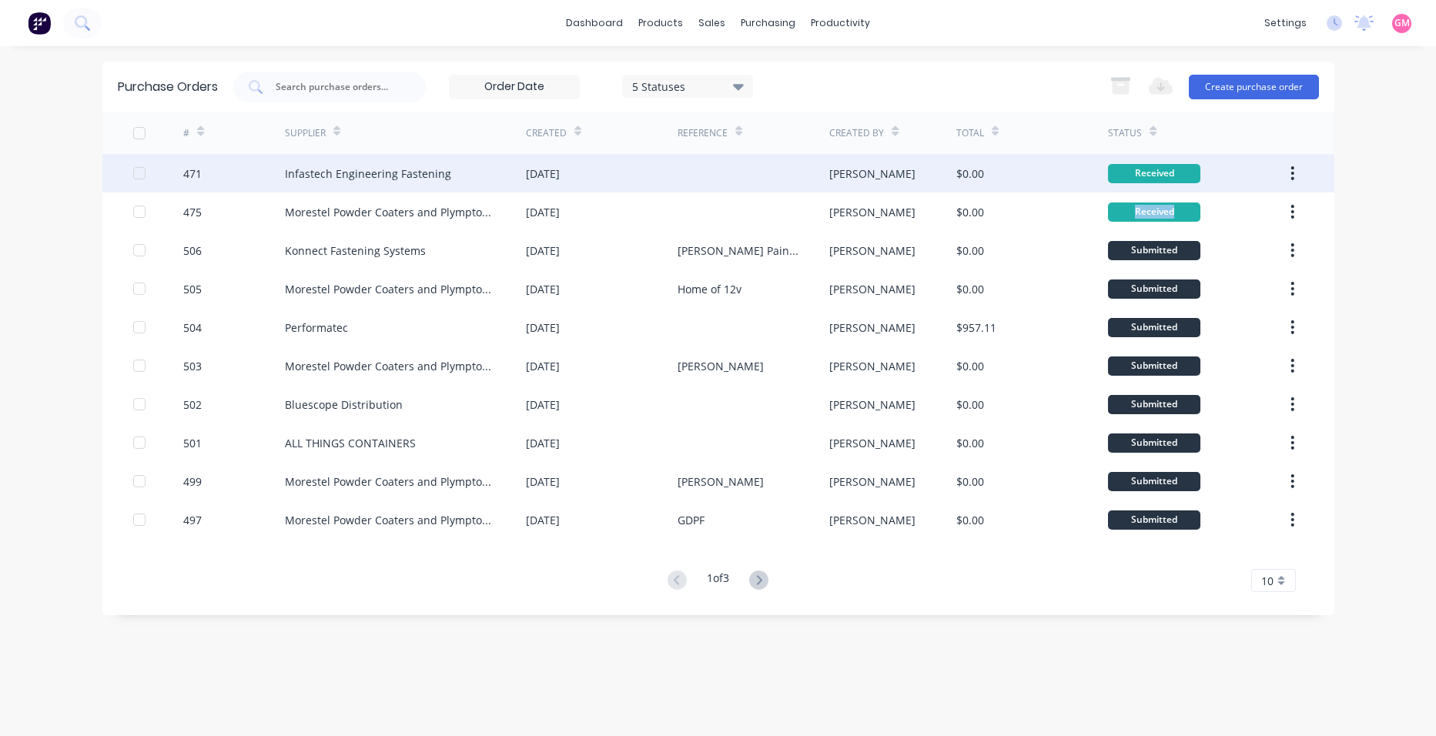
click at [1295, 174] on button "button" at bounding box center [1292, 173] width 36 height 28
click at [1241, 211] on div "Archive" at bounding box center [1238, 214] width 119 height 22
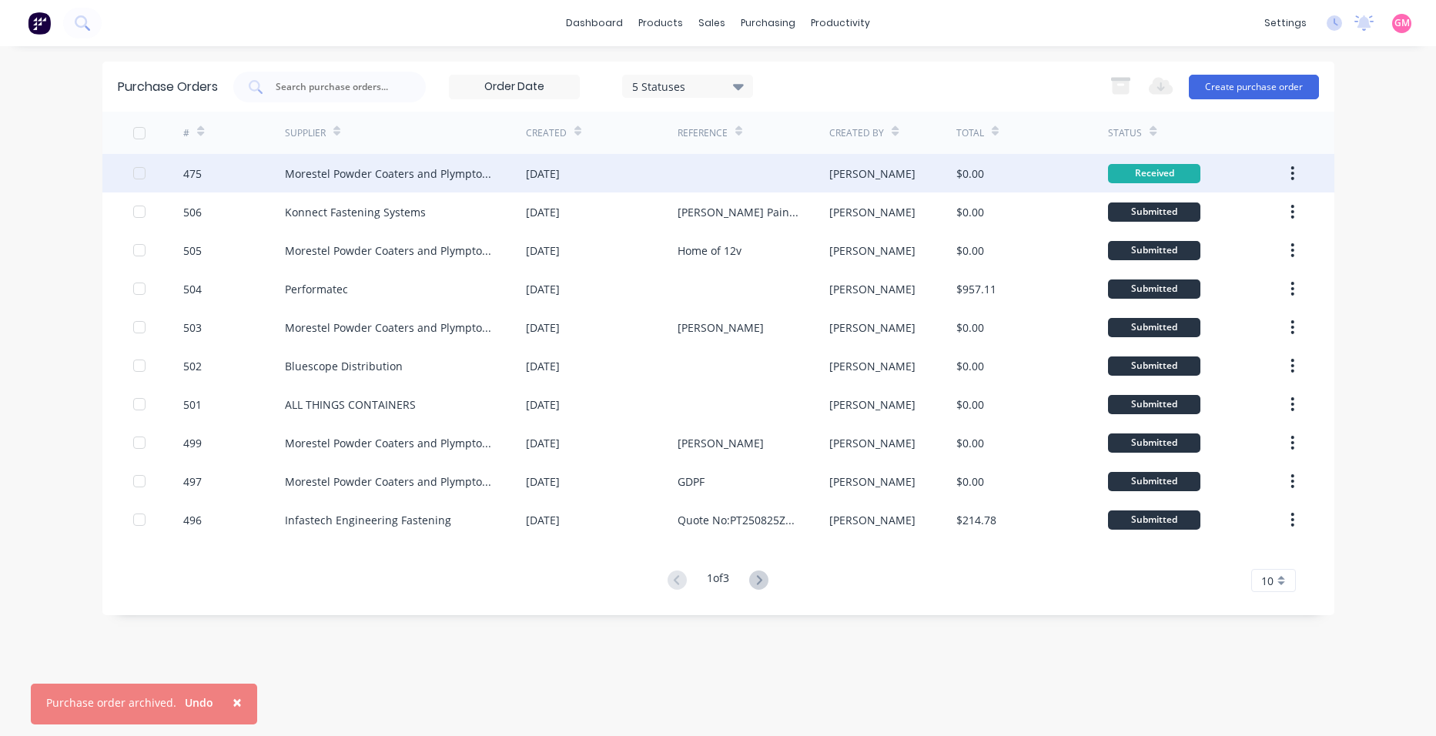
click at [1295, 176] on icon "button" at bounding box center [1293, 173] width 4 height 17
click at [1248, 213] on div "Archive" at bounding box center [1238, 214] width 119 height 22
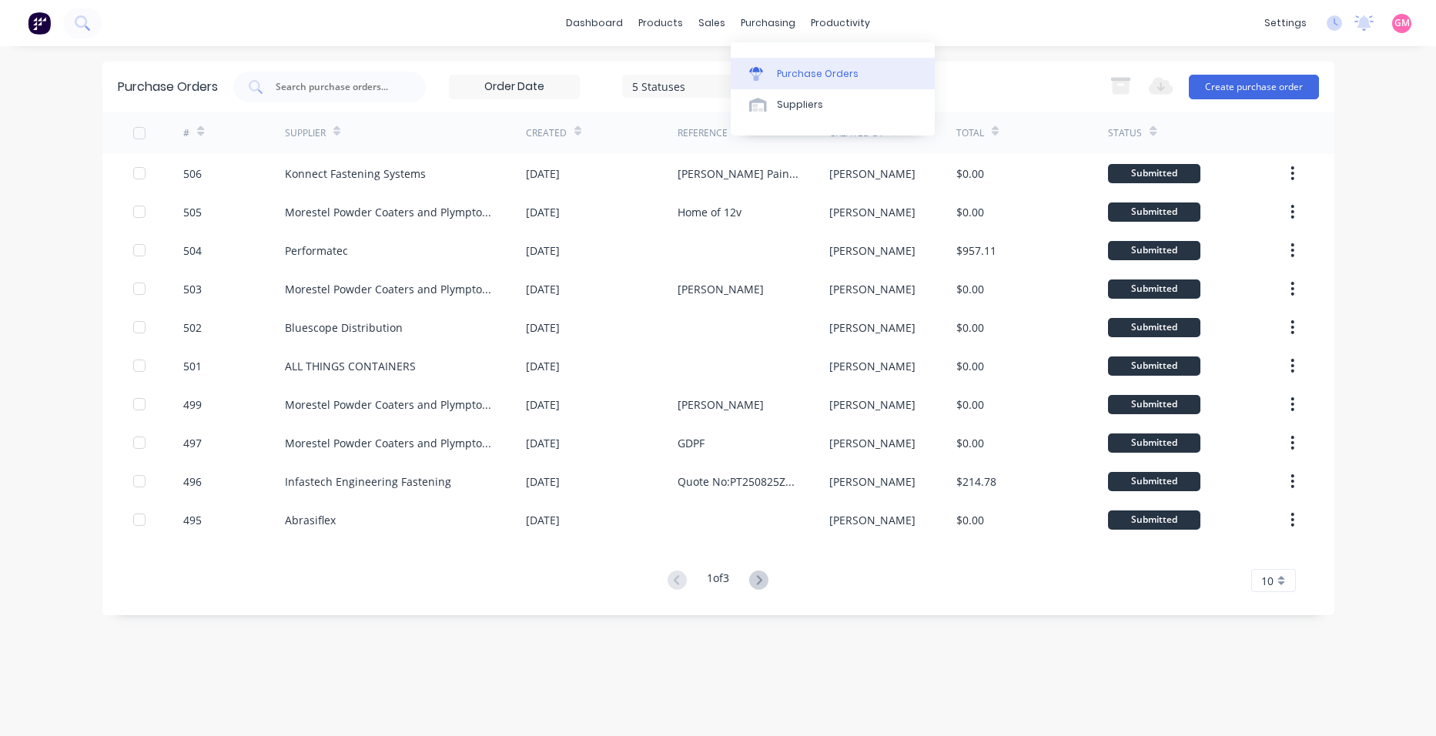
click at [794, 75] on div "Purchase Orders" at bounding box center [818, 74] width 82 height 14
click at [765, 579] on g at bounding box center [758, 580] width 19 height 19
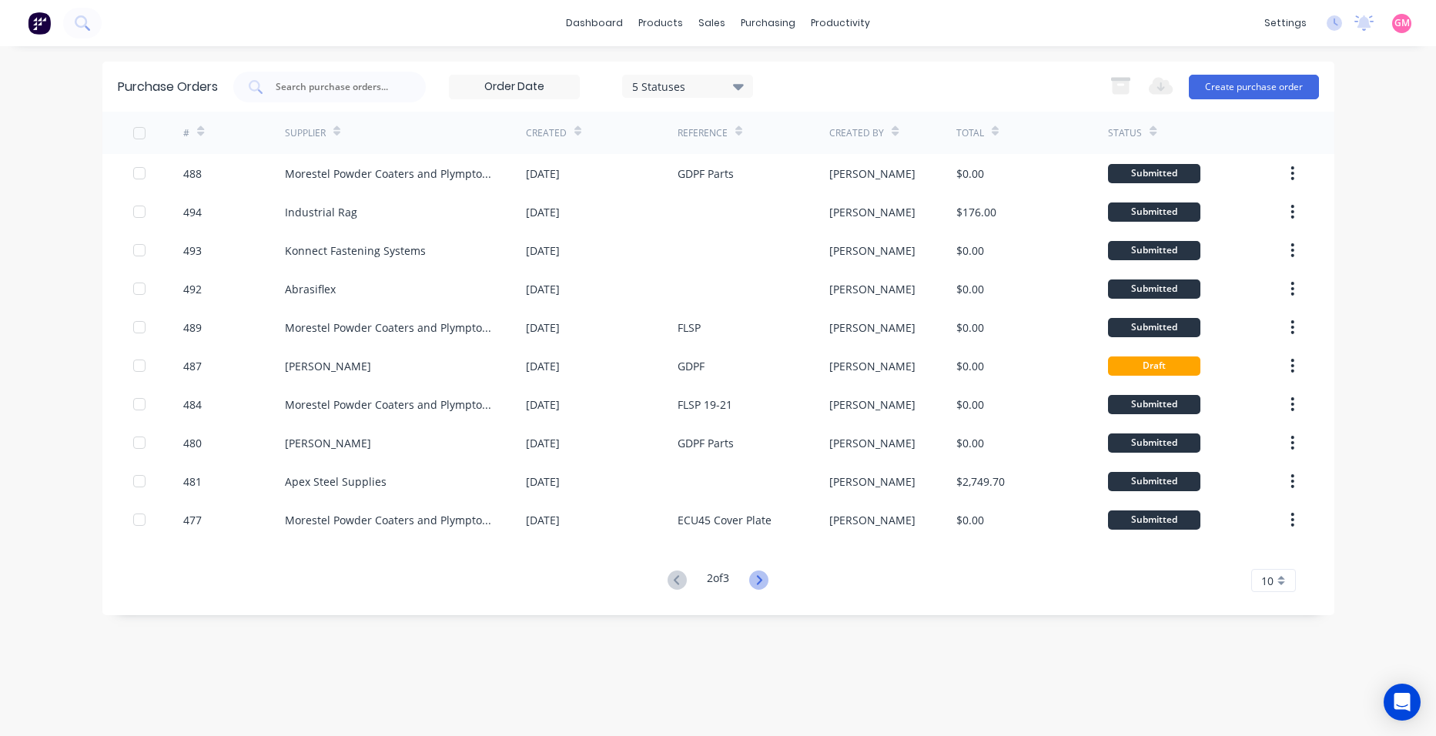
click at [761, 576] on icon at bounding box center [759, 579] width 5 height 9
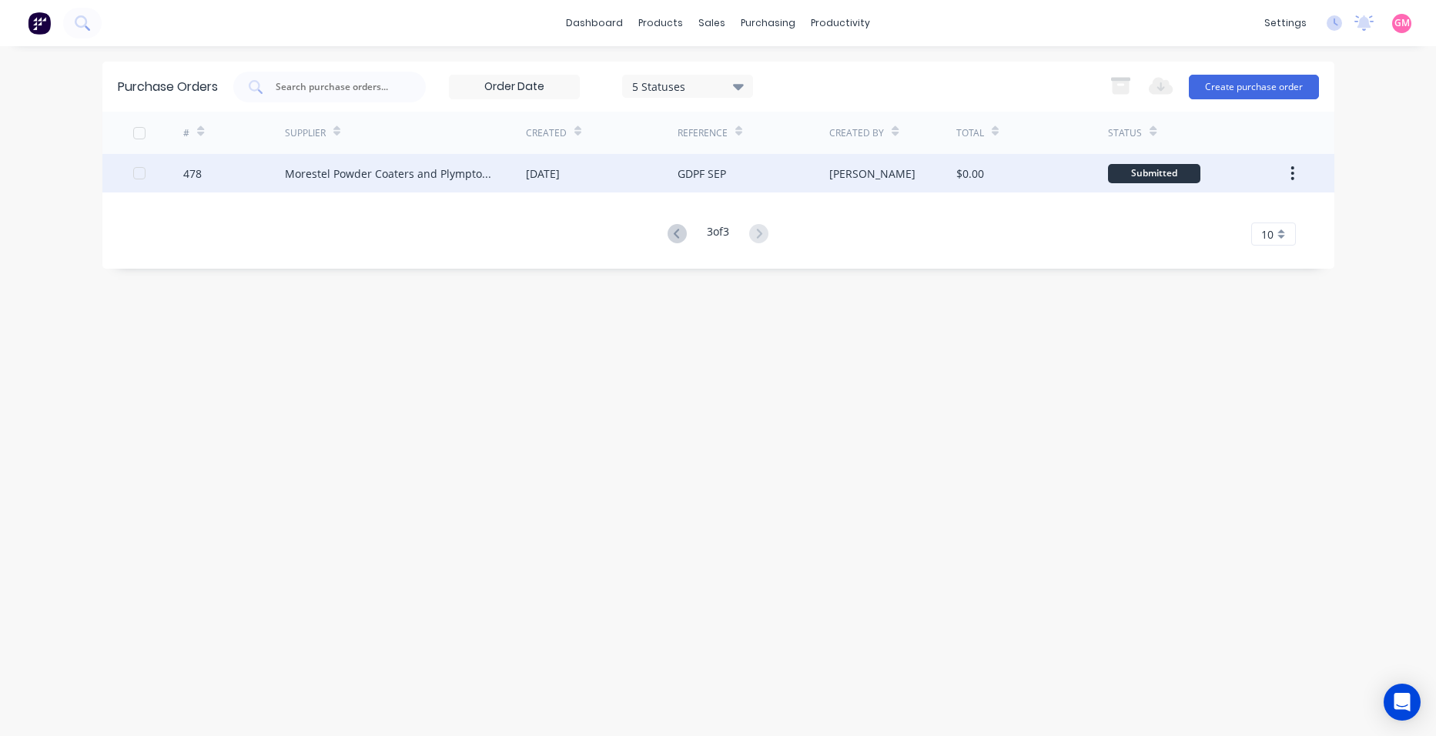
click at [551, 177] on div "[DATE]" at bounding box center [543, 174] width 34 height 16
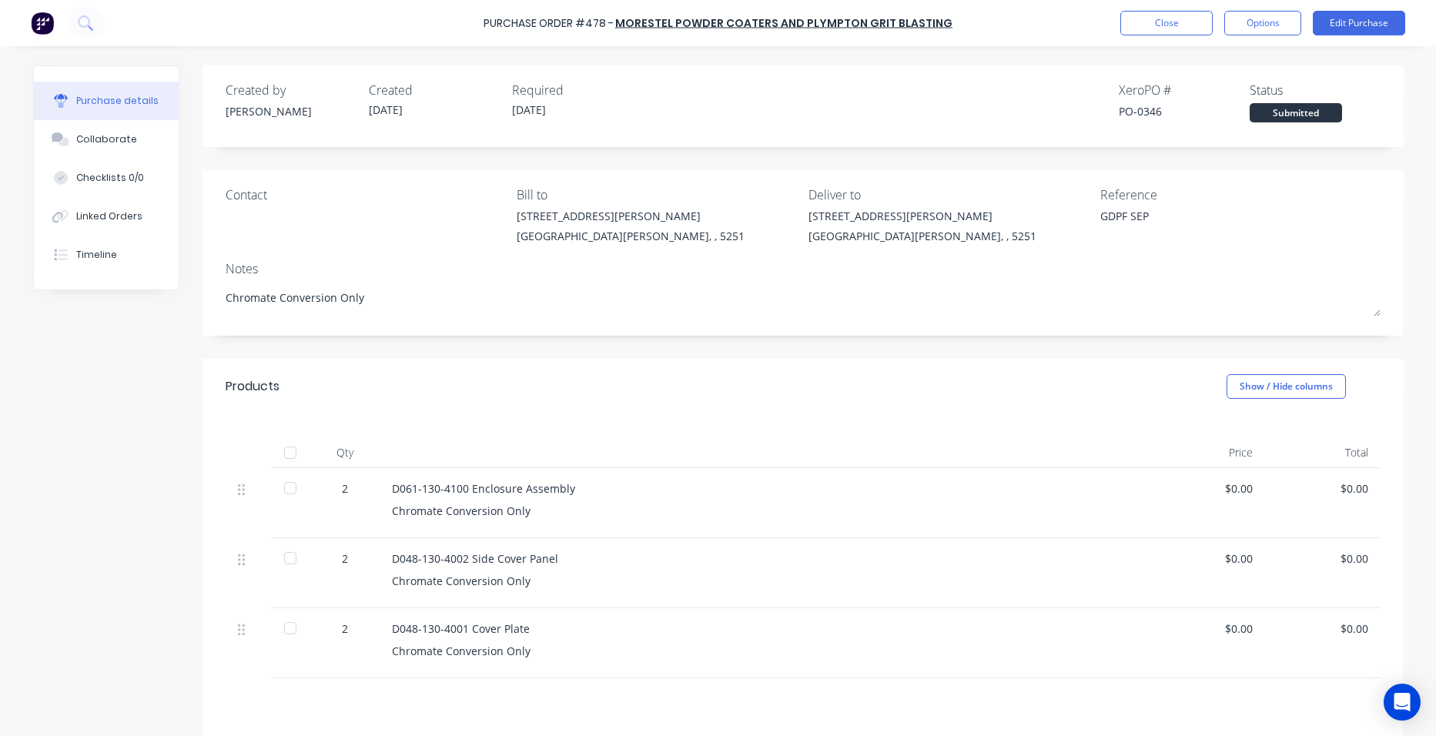
drag, startPoint x: 286, startPoint y: 447, endPoint x: 271, endPoint y: 485, distance: 41.5
click at [286, 447] on div at bounding box center [290, 452] width 31 height 31
click at [1171, 29] on button "Close" at bounding box center [1166, 23] width 92 height 25
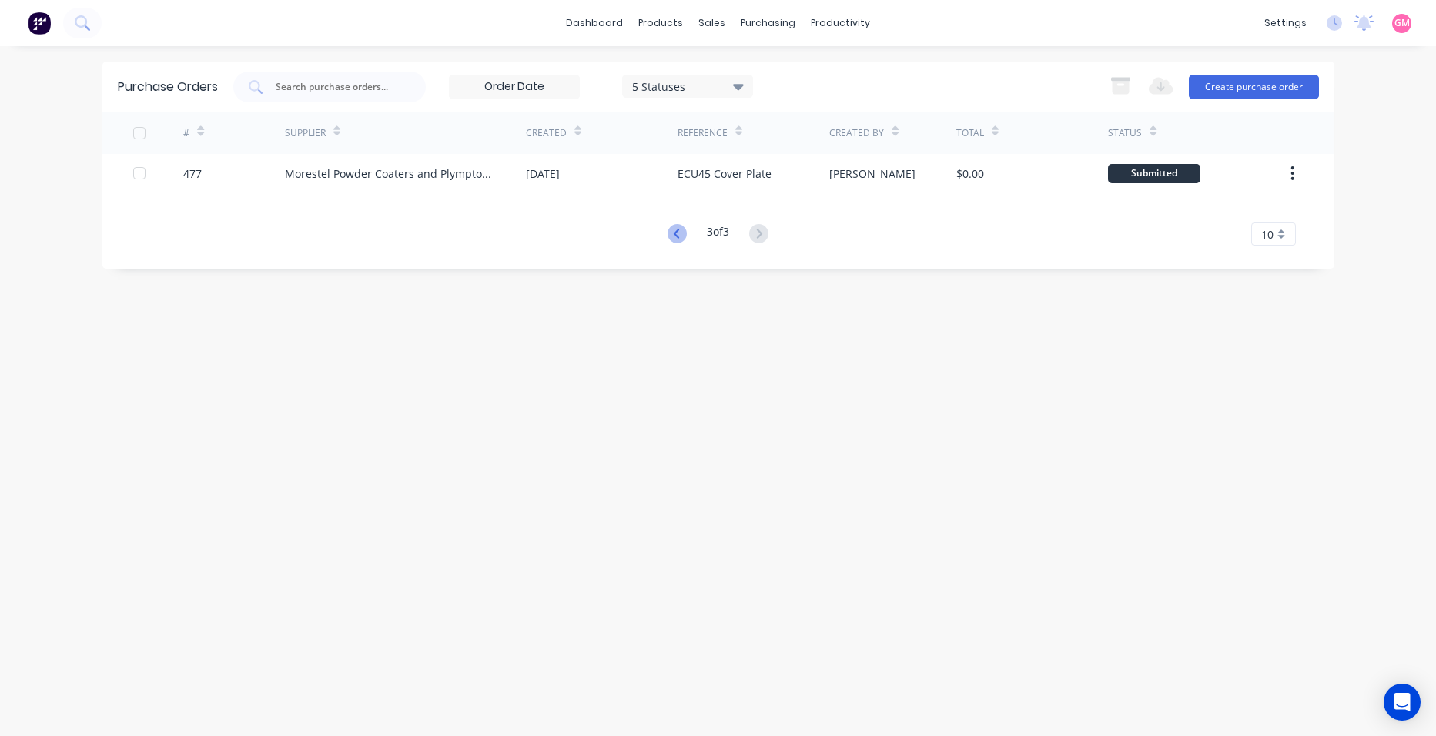
click at [674, 229] on icon at bounding box center [677, 233] width 19 height 19
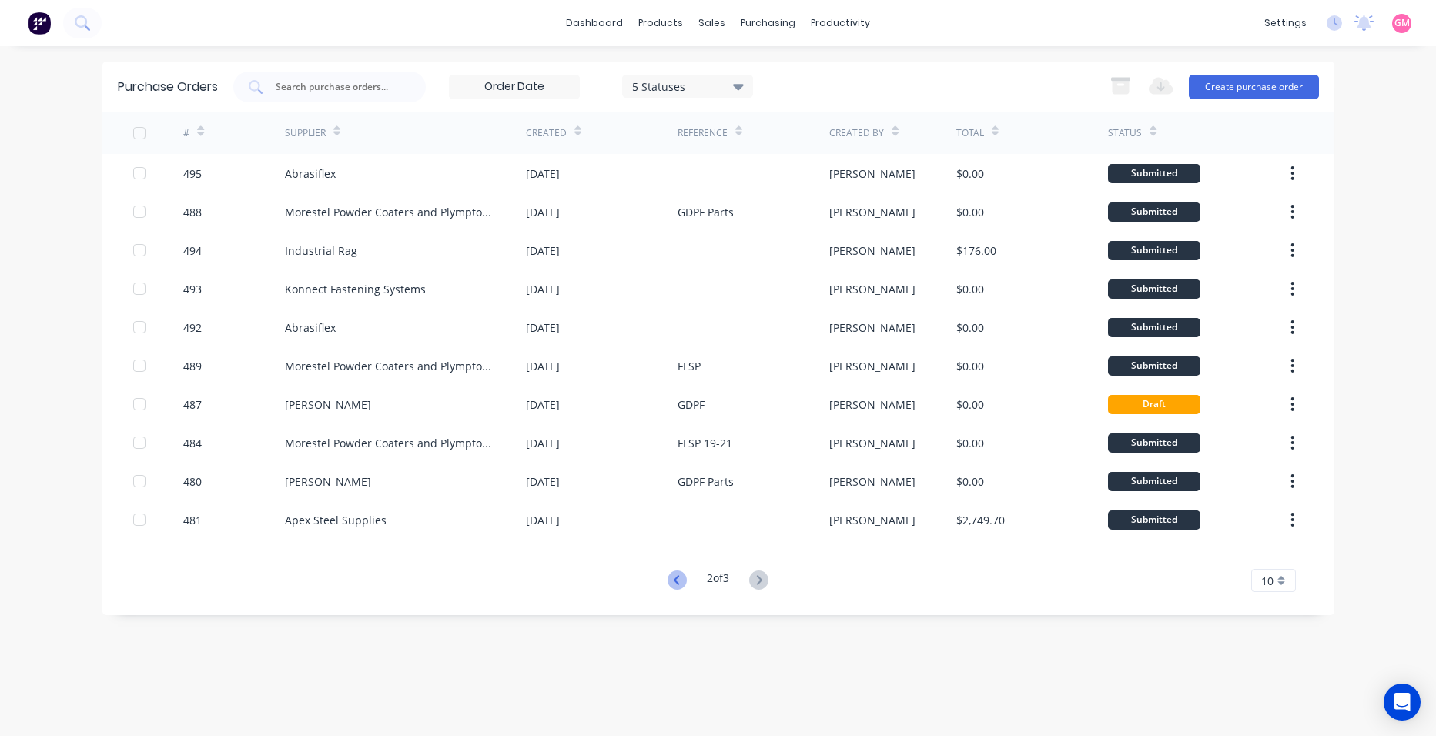
click at [674, 580] on icon at bounding box center [676, 579] width 5 height 9
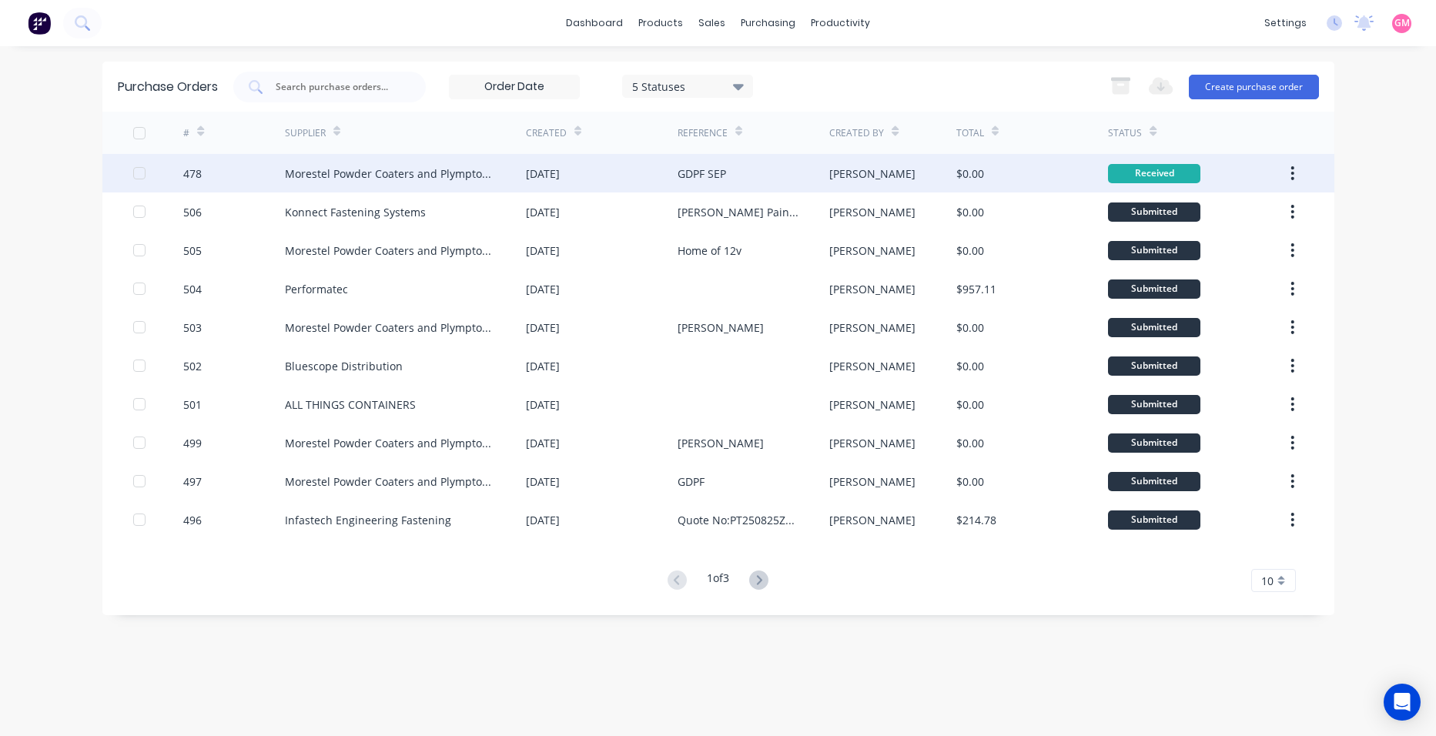
click at [1292, 167] on icon "button" at bounding box center [1292, 173] width 3 height 14
click at [1280, 212] on div "Archive" at bounding box center [1238, 214] width 119 height 22
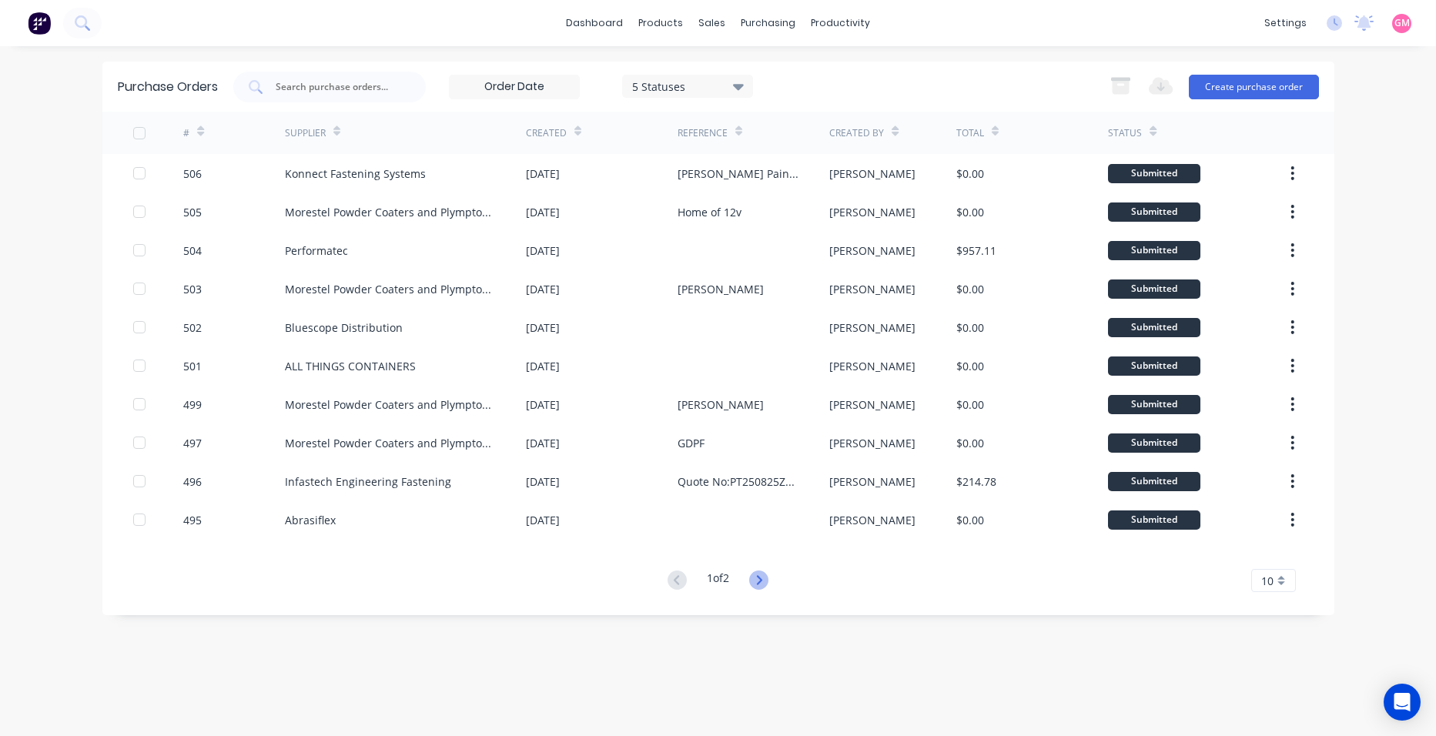
click at [762, 582] on icon at bounding box center [759, 579] width 5 height 9
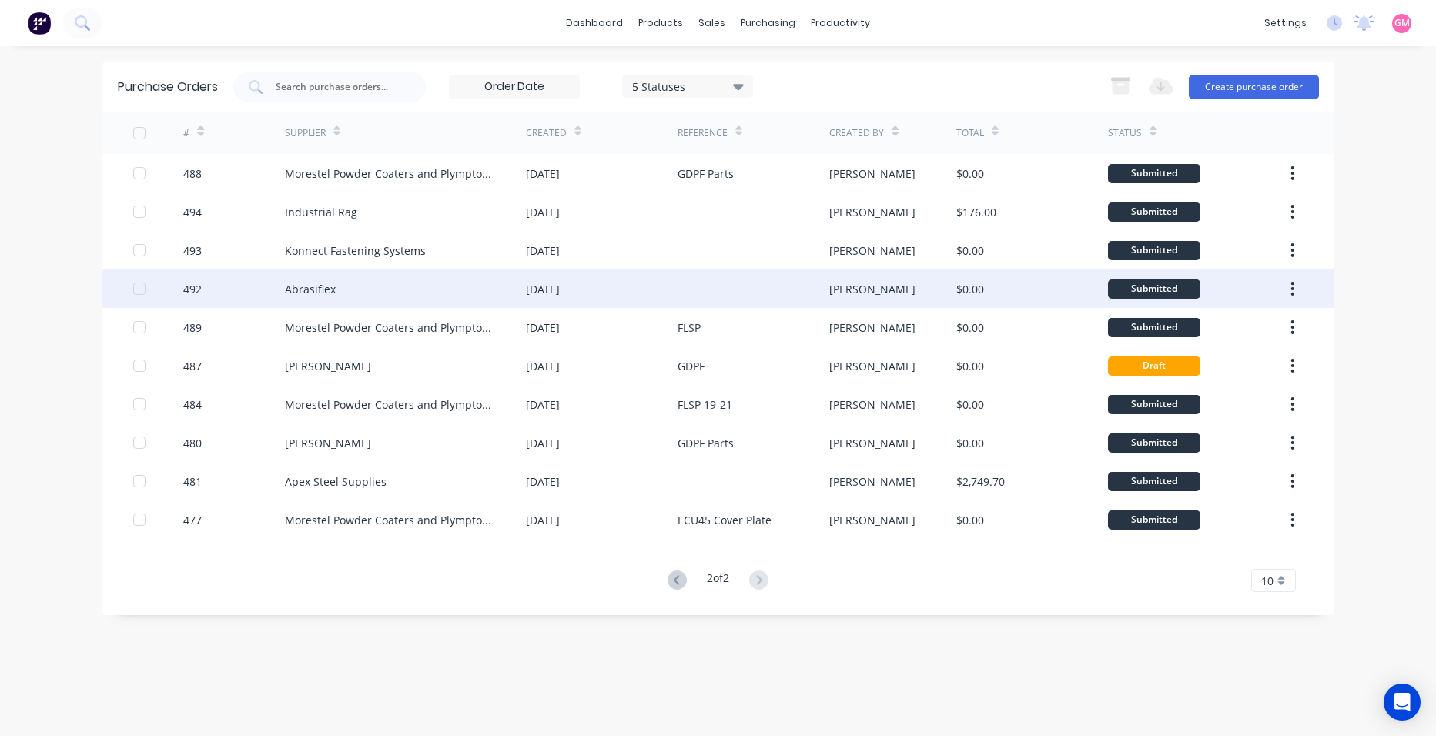
click at [498, 289] on div "Abrasiflex" at bounding box center [405, 289] width 241 height 39
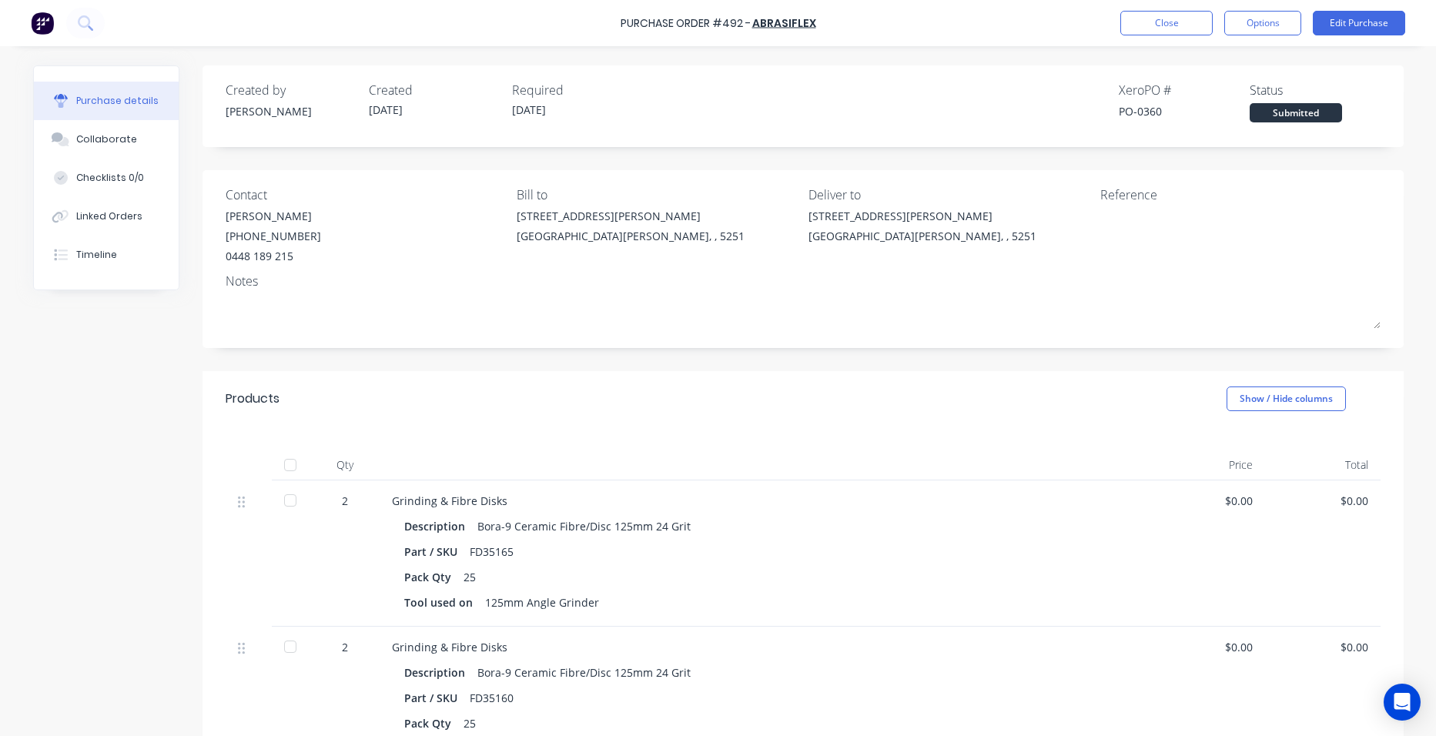
click at [285, 467] on div at bounding box center [290, 465] width 31 height 31
click at [1166, 27] on button "Close" at bounding box center [1166, 23] width 92 height 25
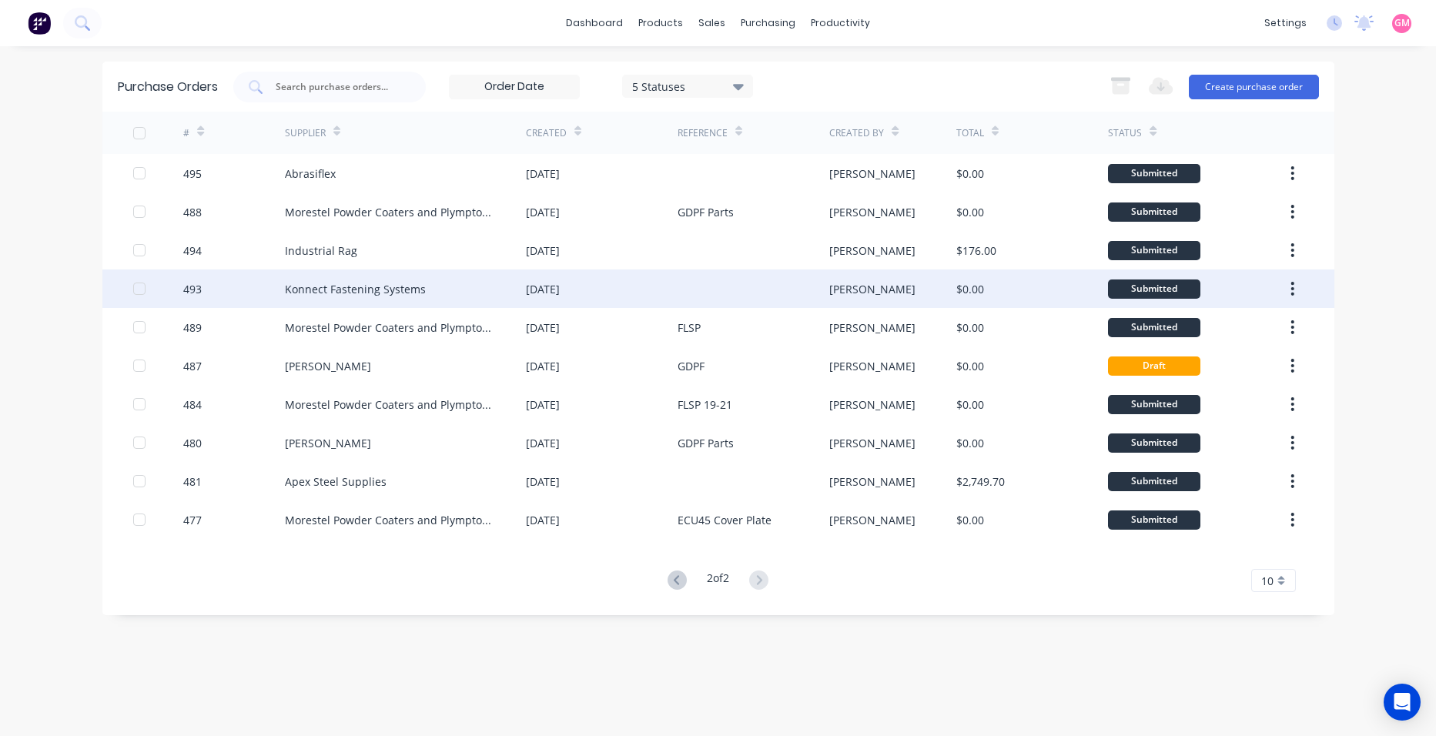
click at [693, 282] on div at bounding box center [754, 289] width 152 height 39
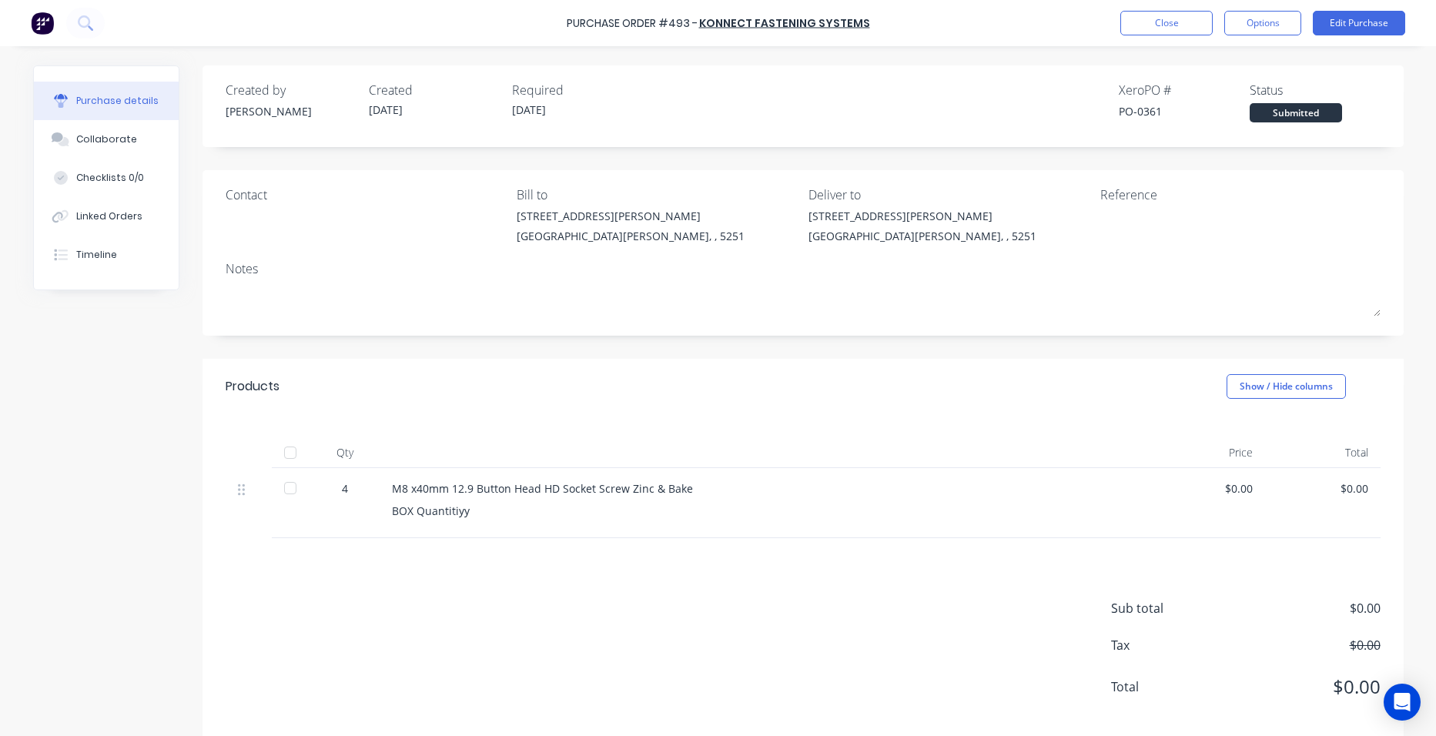
click at [276, 453] on div at bounding box center [290, 452] width 31 height 31
click at [1177, 25] on button "Close" at bounding box center [1166, 23] width 92 height 25
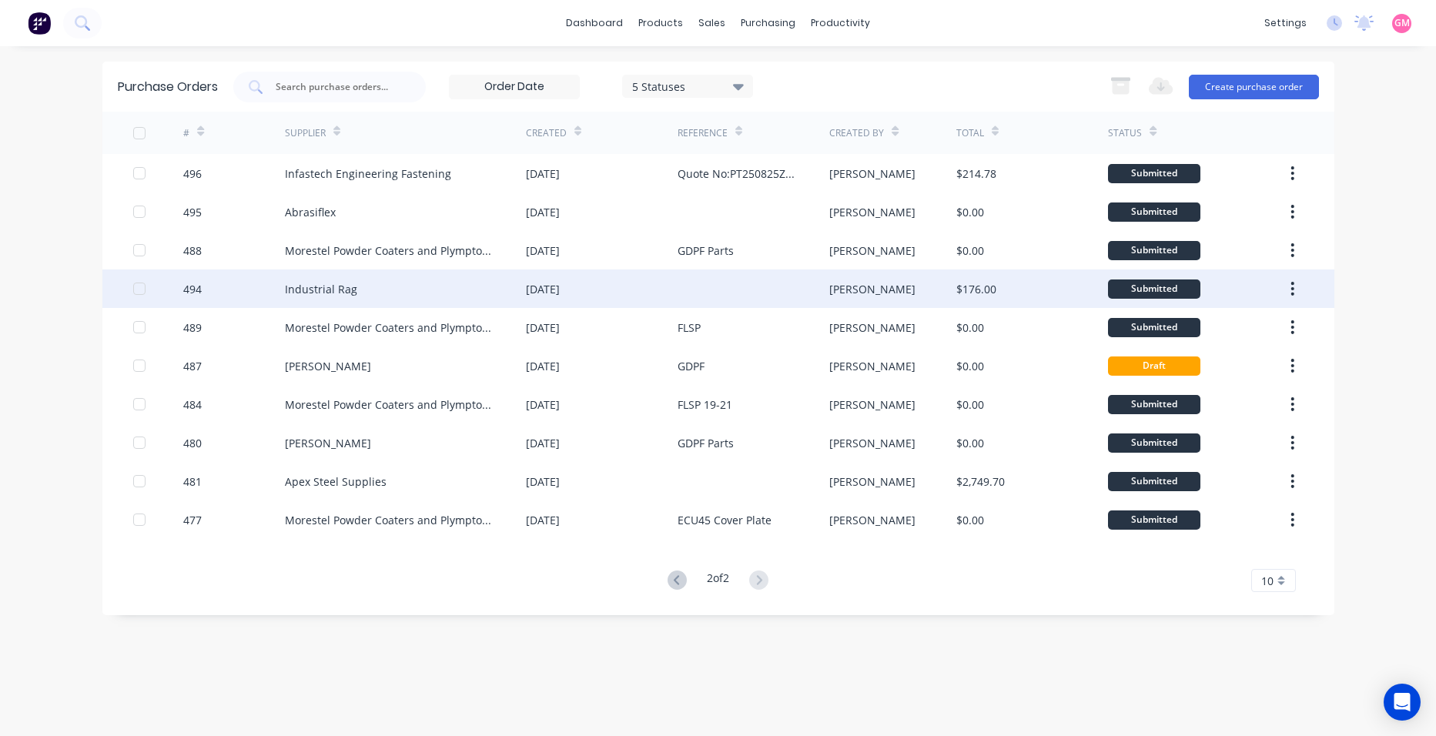
click at [753, 296] on div at bounding box center [754, 289] width 152 height 39
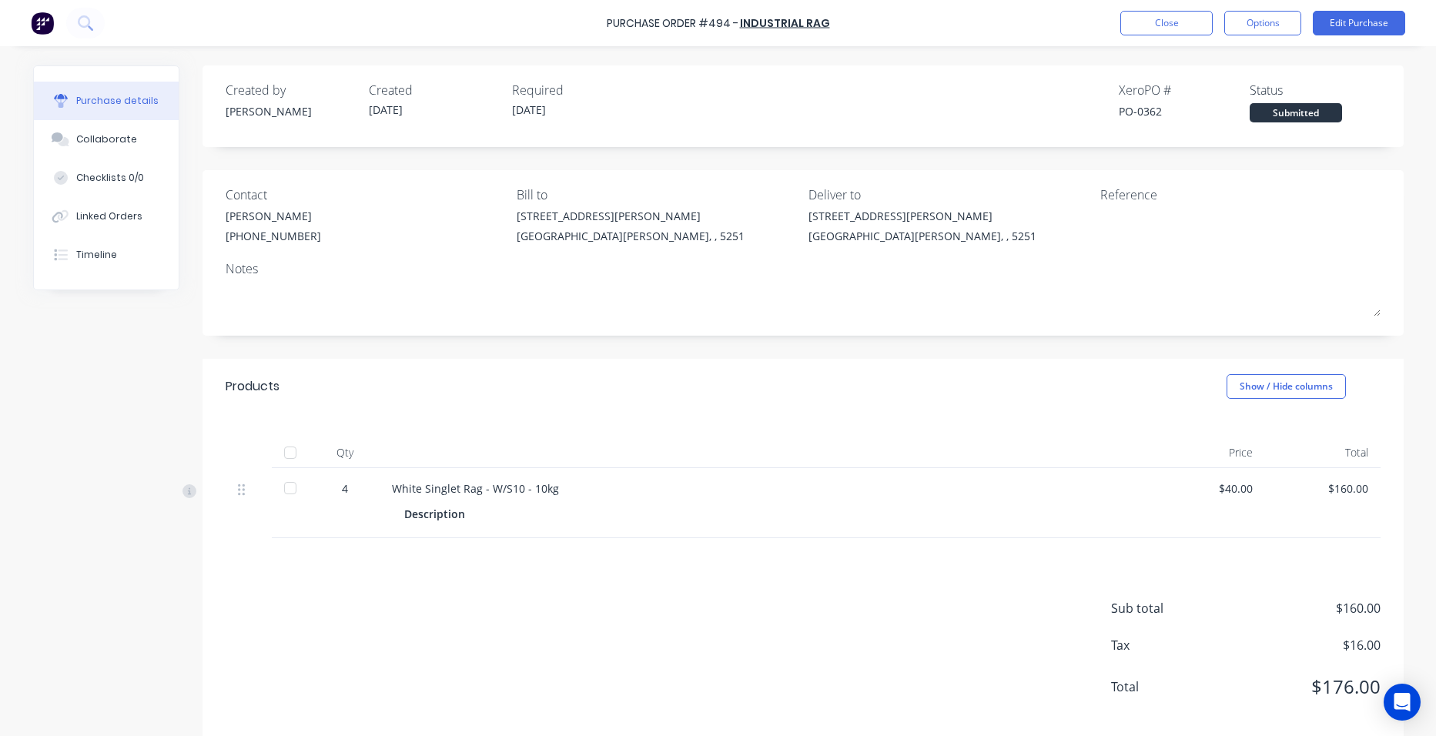
click at [284, 459] on div at bounding box center [290, 452] width 31 height 31
click at [1170, 18] on button "Close" at bounding box center [1166, 23] width 92 height 25
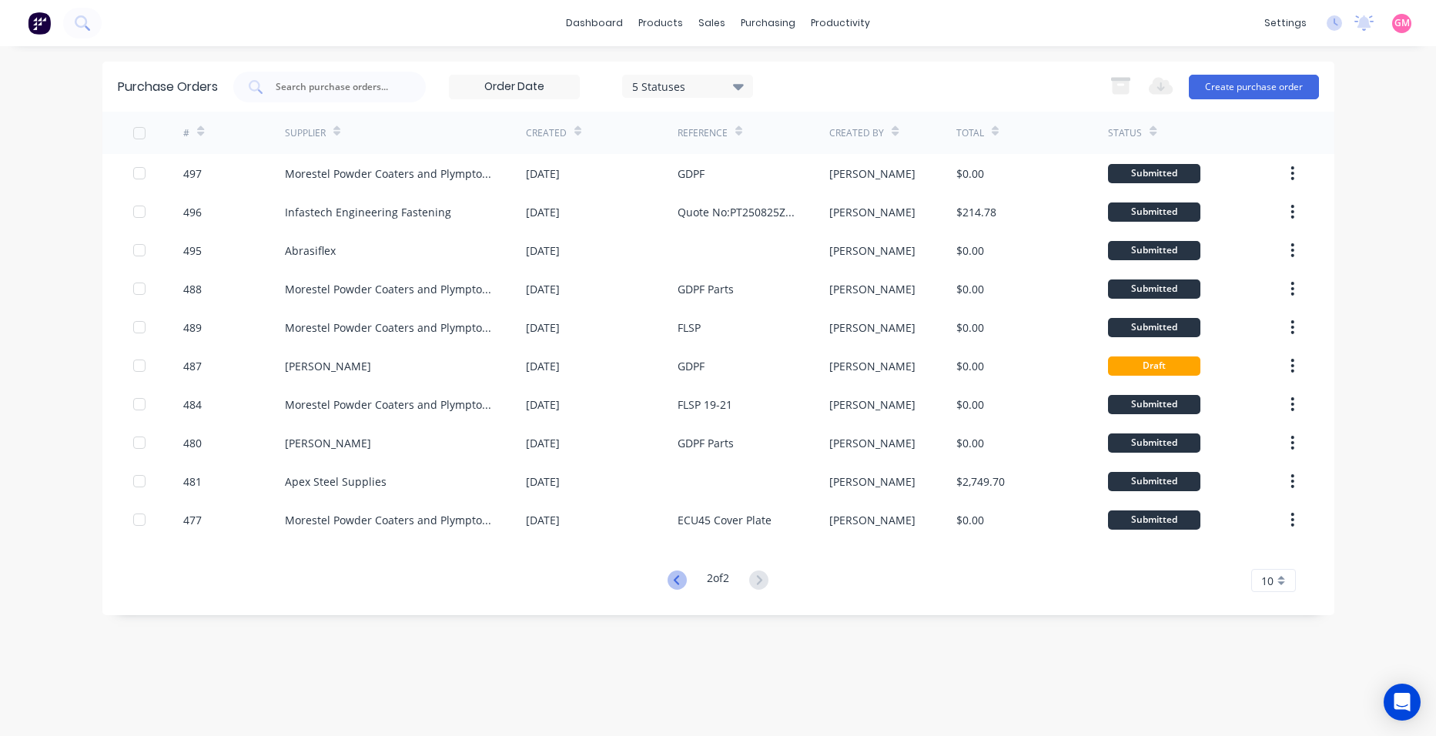
click at [671, 579] on icon at bounding box center [677, 580] width 19 height 19
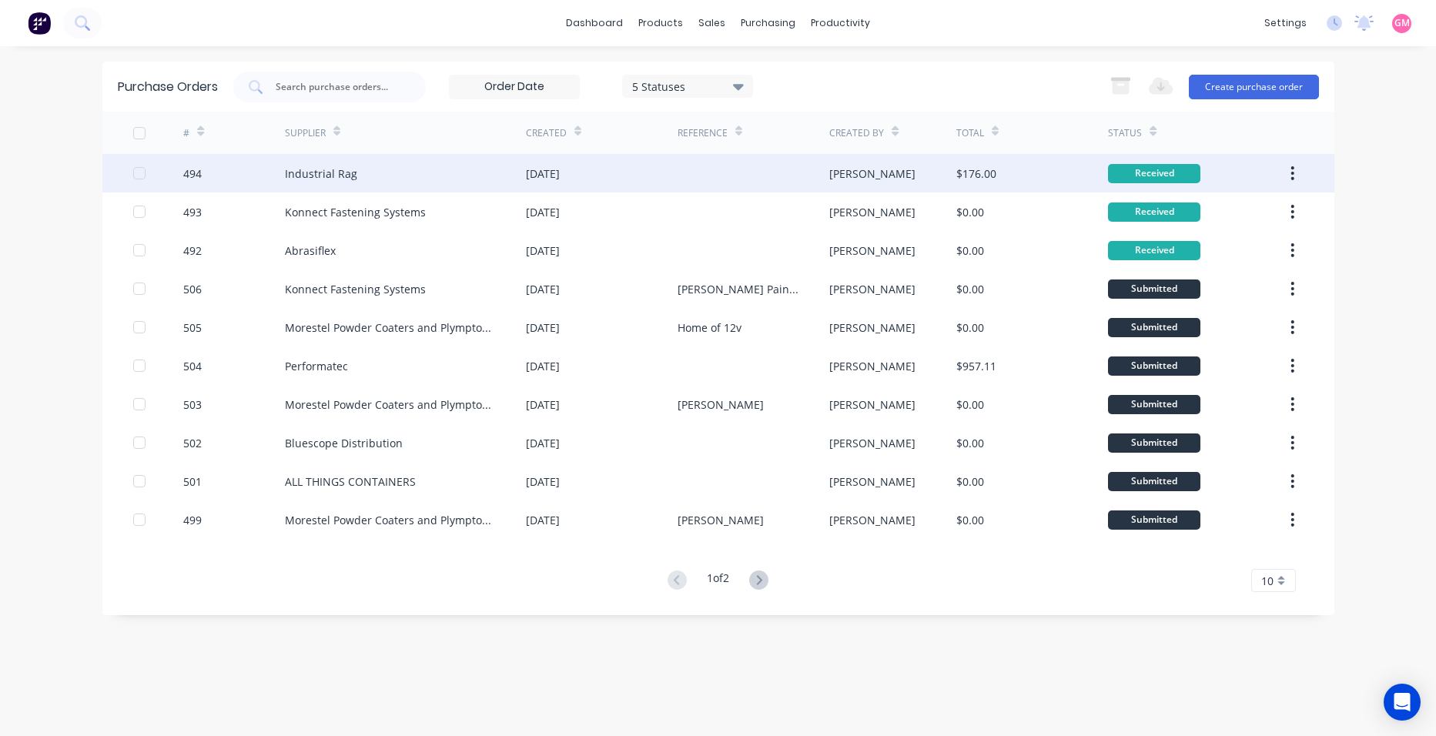
click at [1296, 172] on button "button" at bounding box center [1292, 173] width 36 height 28
click at [1274, 209] on div "Archive" at bounding box center [1238, 214] width 119 height 22
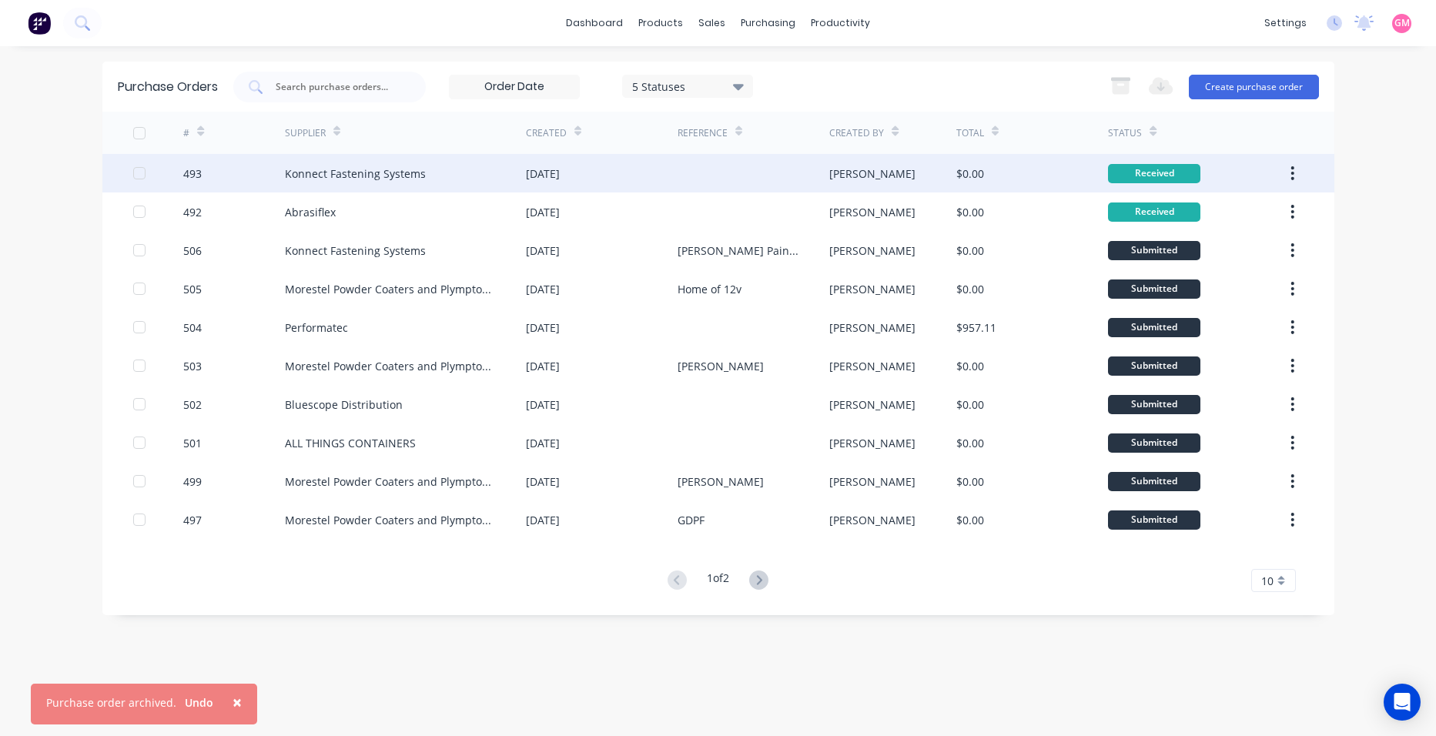
click at [1296, 171] on button "button" at bounding box center [1292, 173] width 36 height 28
click at [1291, 213] on div "Archive" at bounding box center [1238, 214] width 119 height 22
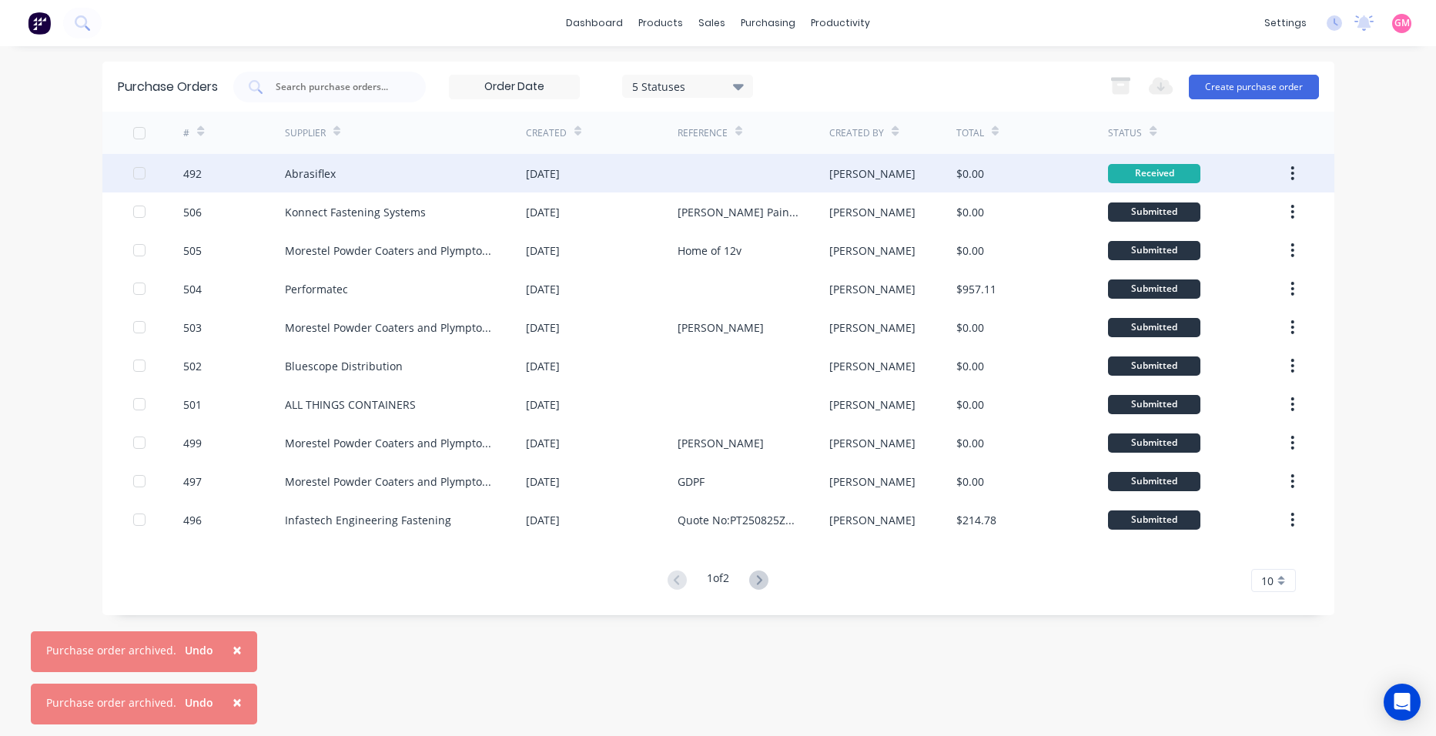
click at [1291, 170] on icon "button" at bounding box center [1293, 173] width 4 height 17
click at [1282, 209] on div "Archive" at bounding box center [1238, 214] width 119 height 22
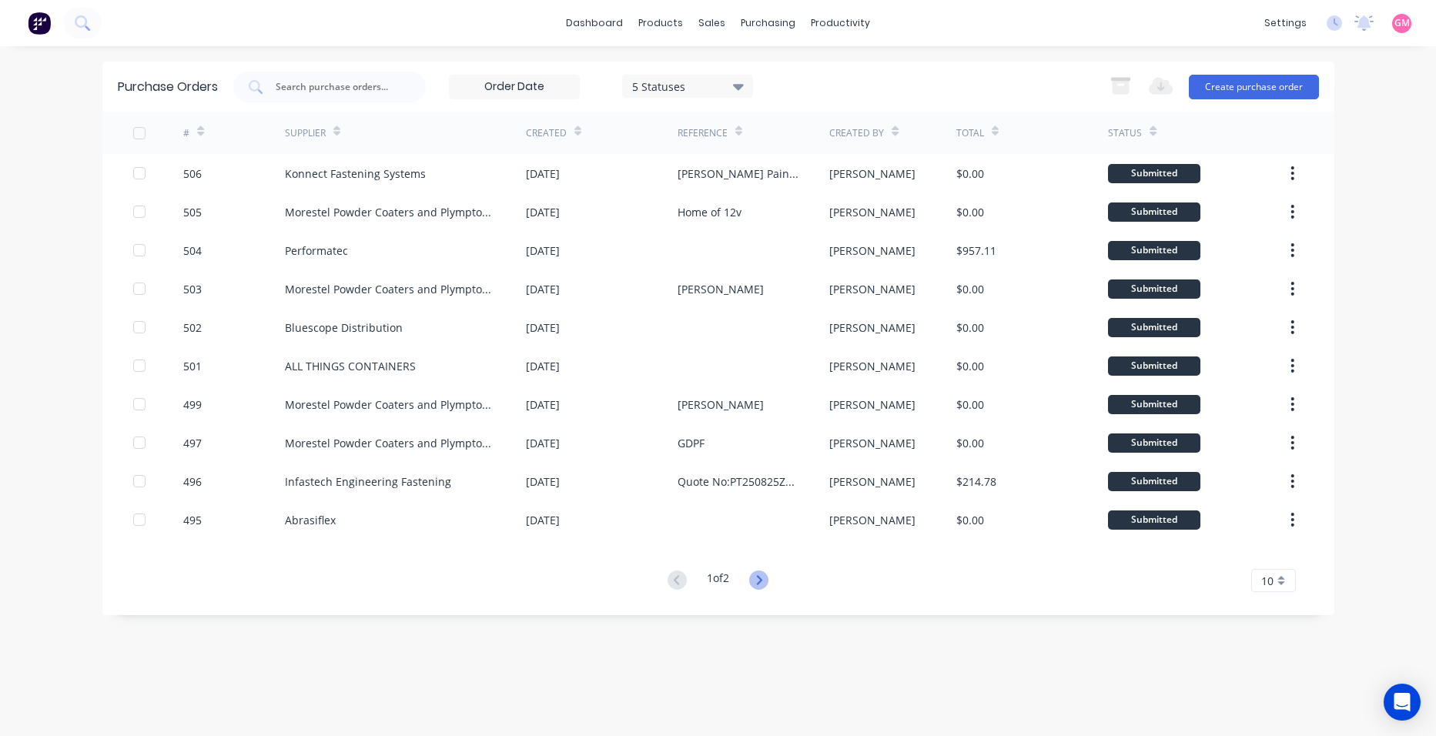
click at [759, 581] on icon at bounding box center [758, 580] width 19 height 19
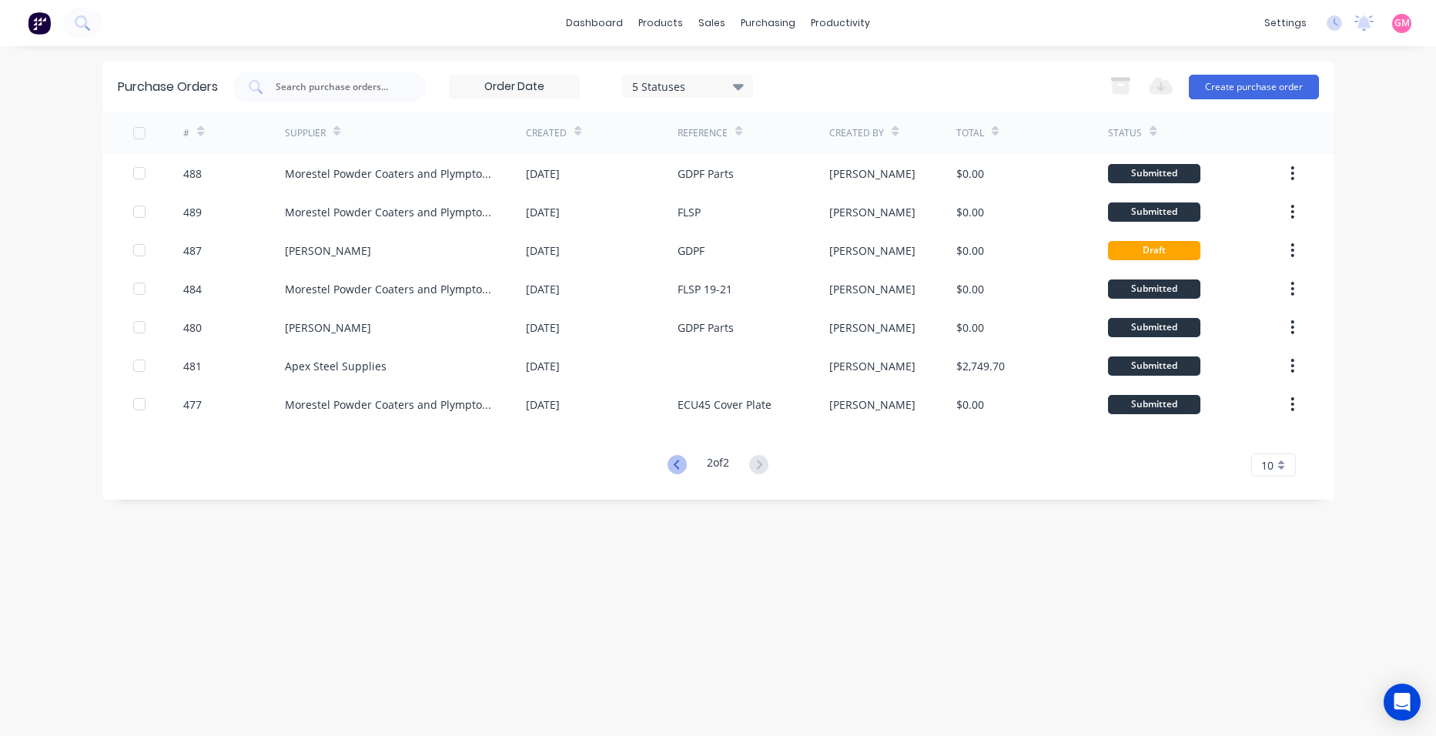
click at [677, 469] on icon at bounding box center [677, 464] width 19 height 19
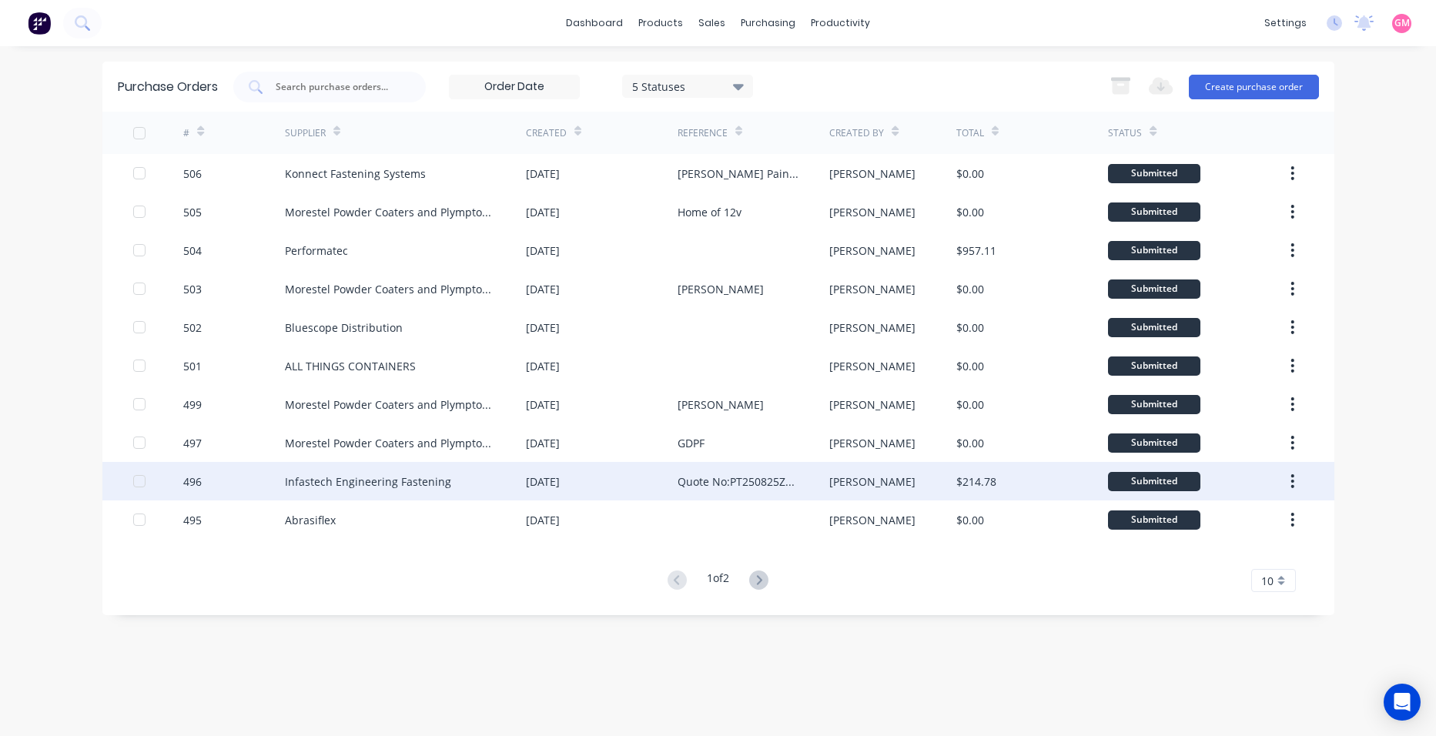
click at [486, 490] on div "Infastech Engineering Fastening" at bounding box center [405, 481] width 241 height 39
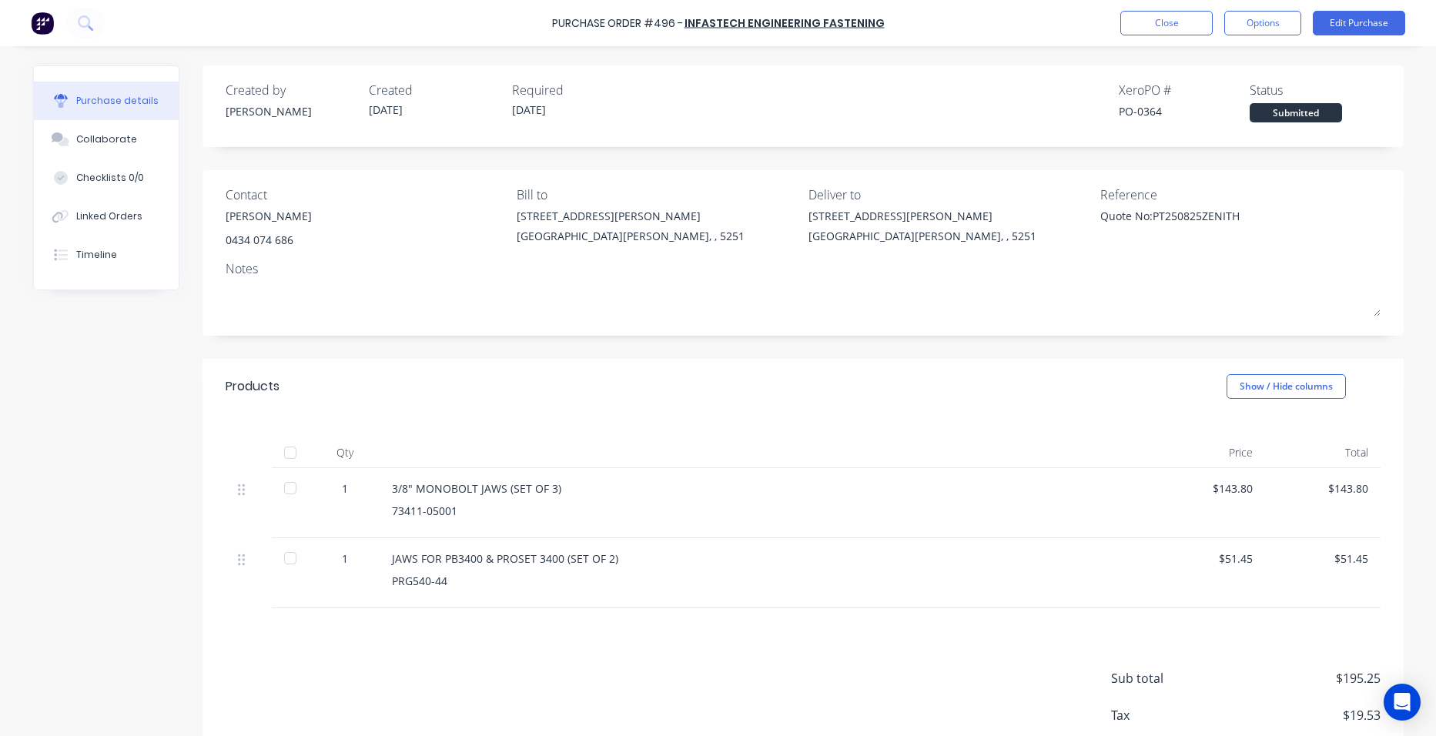
click at [293, 447] on div at bounding box center [290, 452] width 31 height 31
click at [1181, 23] on button "Close" at bounding box center [1166, 23] width 92 height 25
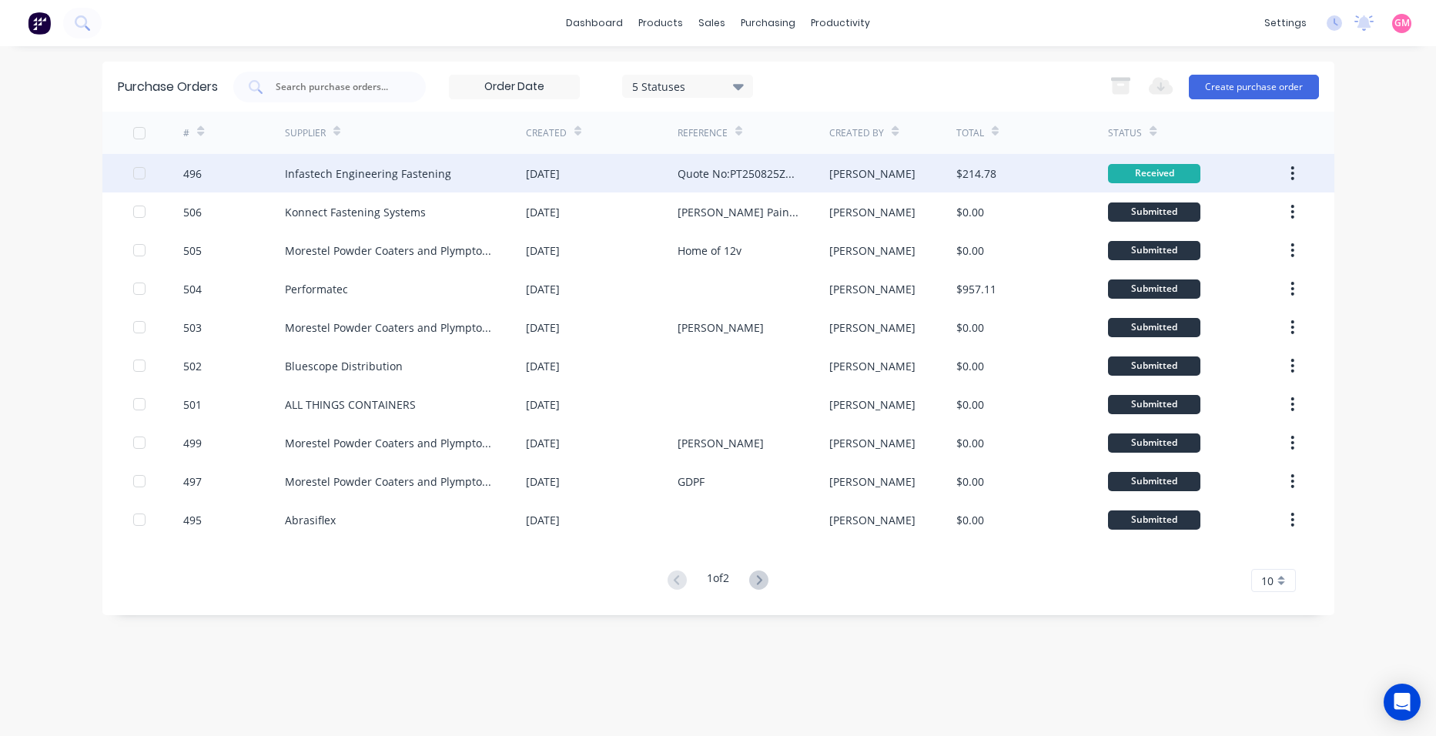
click at [1293, 172] on icon "button" at bounding box center [1292, 173] width 3 height 14
click at [1295, 204] on div "Archive" at bounding box center [1238, 214] width 119 height 22
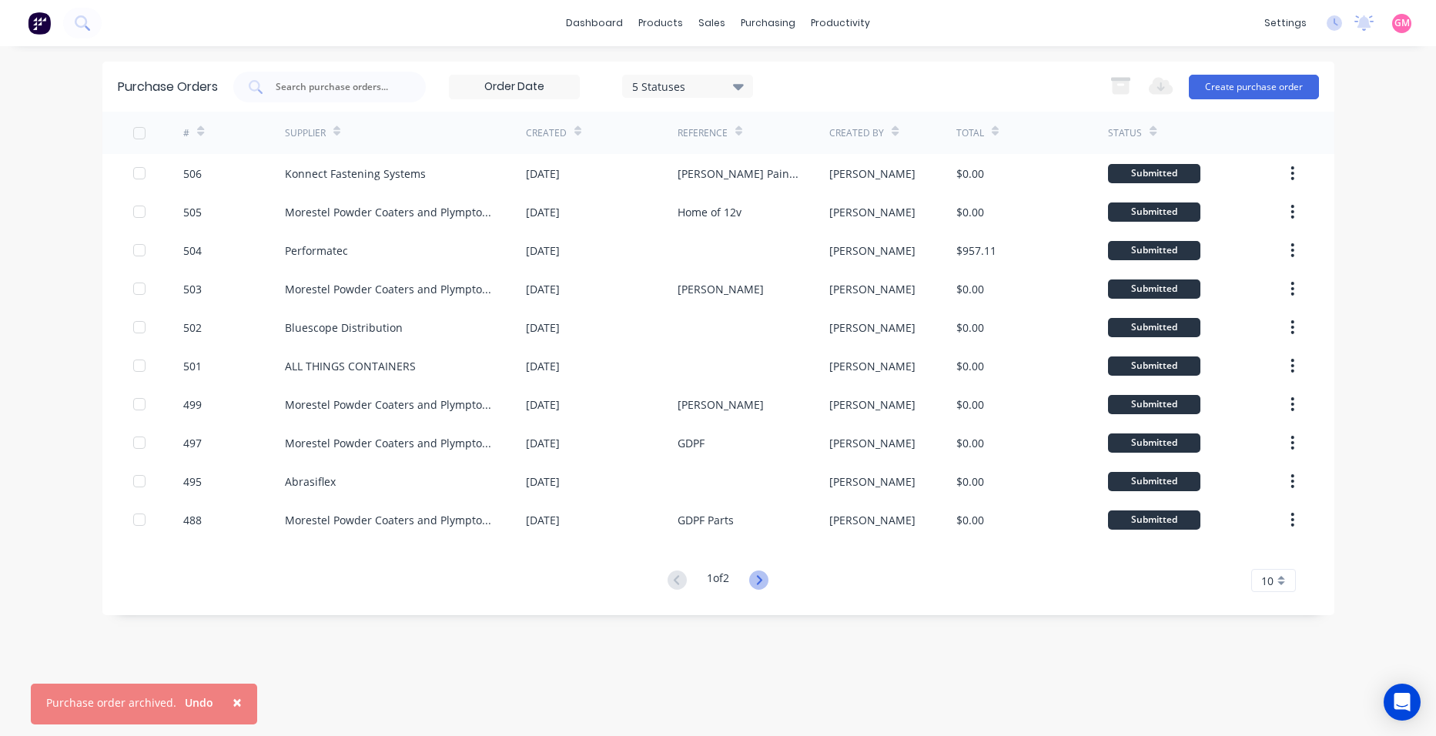
click at [762, 581] on icon at bounding box center [758, 580] width 19 height 19
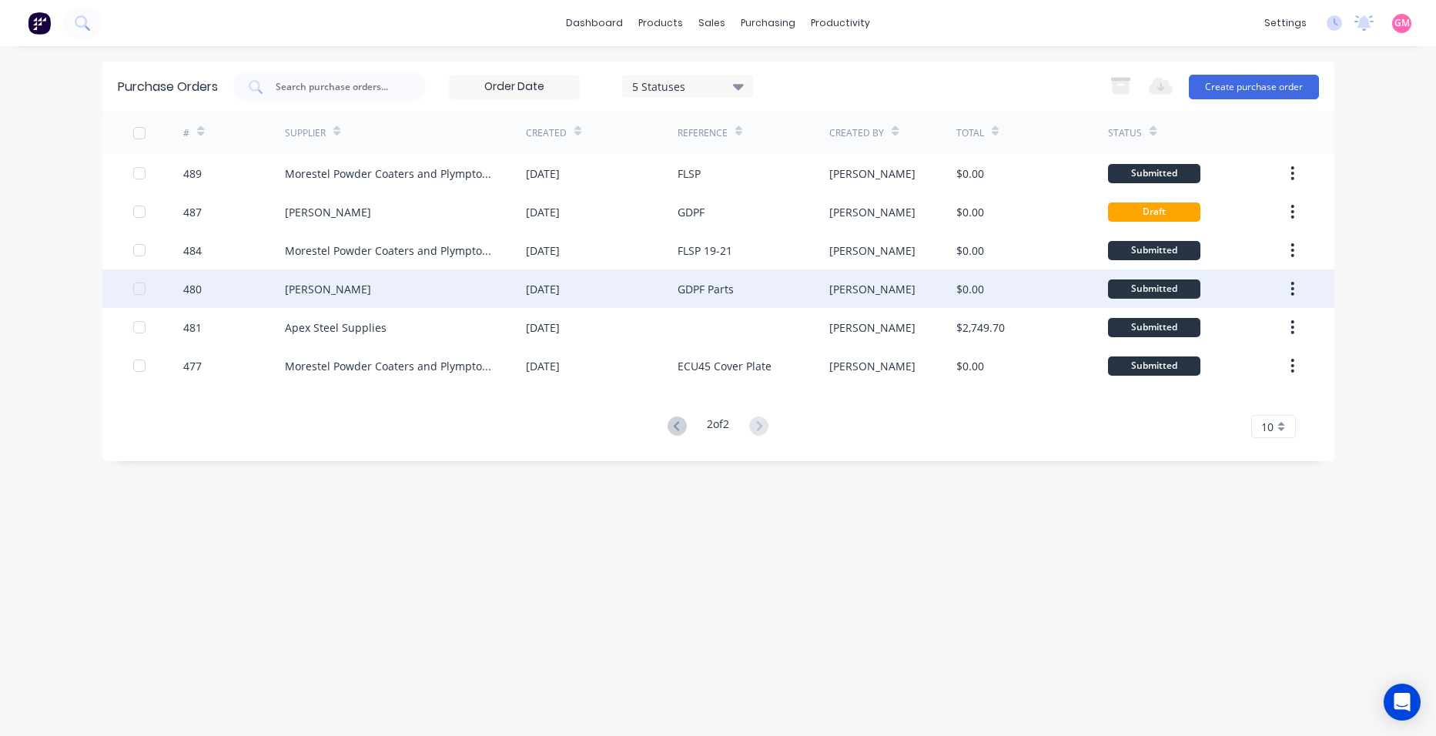
click at [636, 292] on div "[DATE]" at bounding box center [602, 289] width 152 height 39
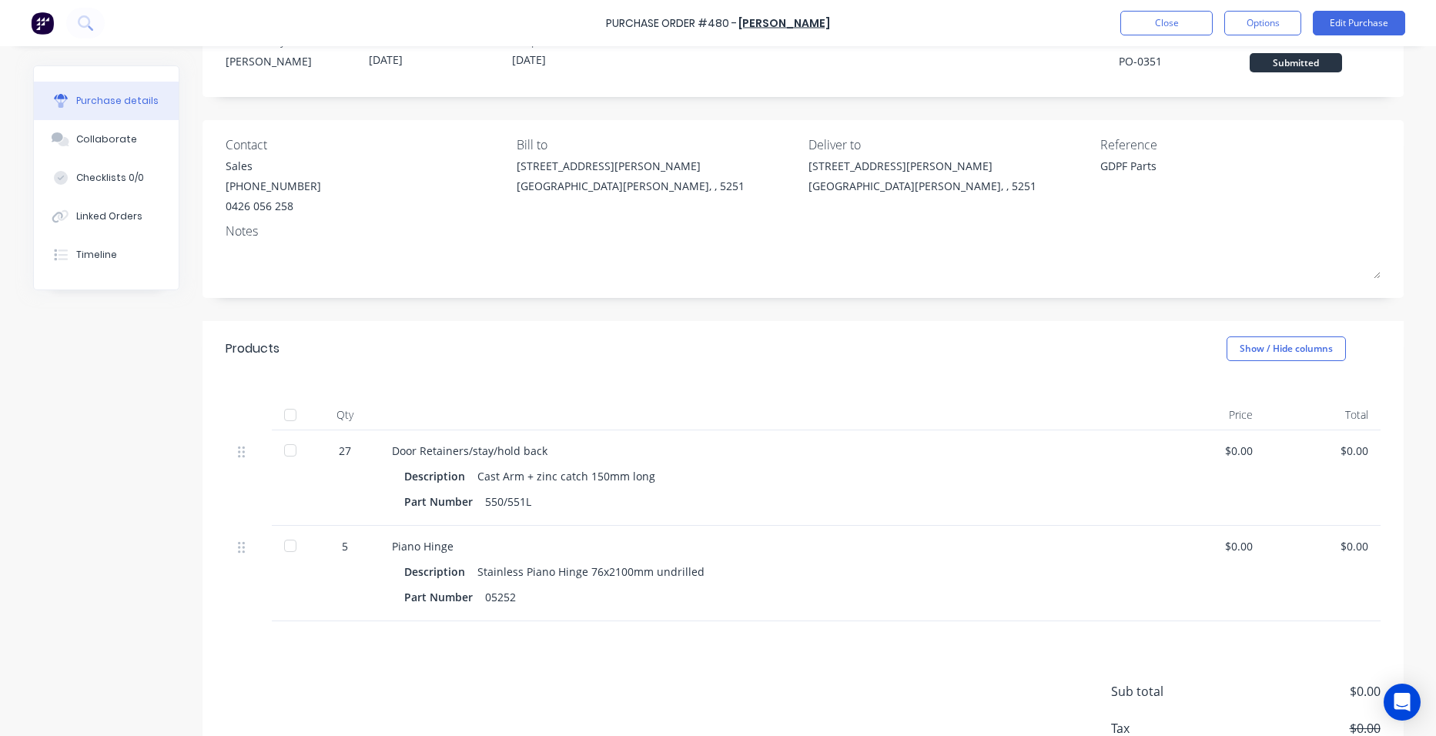
scroll to position [77, 0]
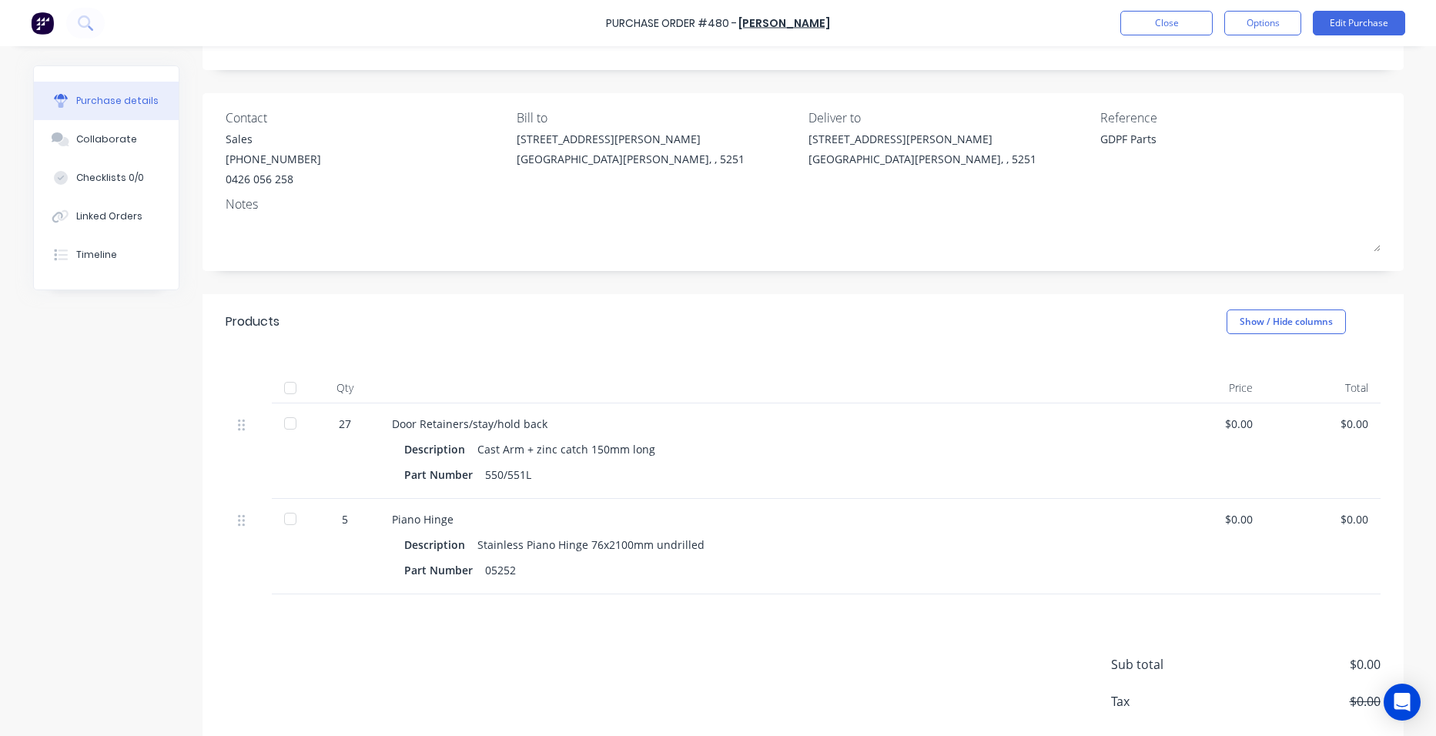
click at [281, 390] on div at bounding box center [290, 388] width 31 height 31
type textarea "x"
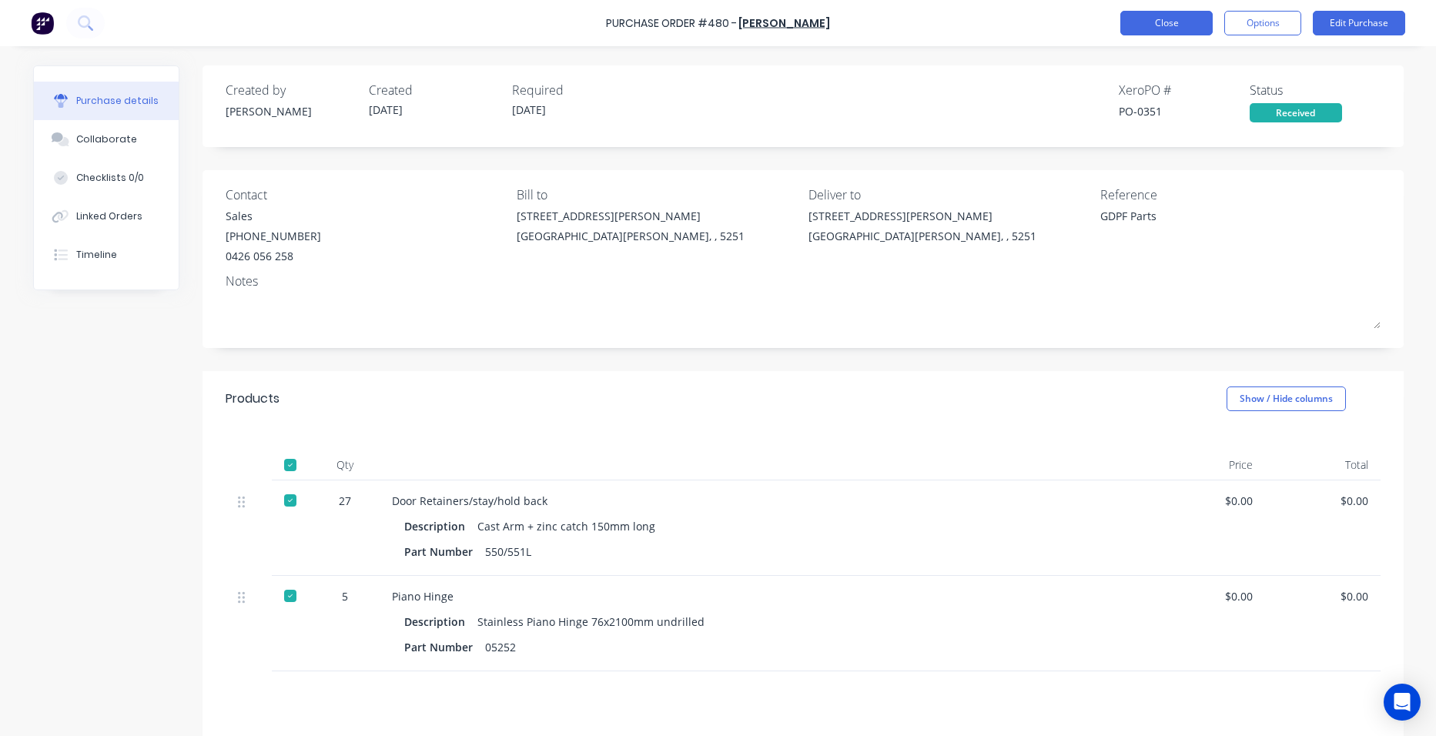
click at [1181, 24] on button "Close" at bounding box center [1166, 23] width 92 height 25
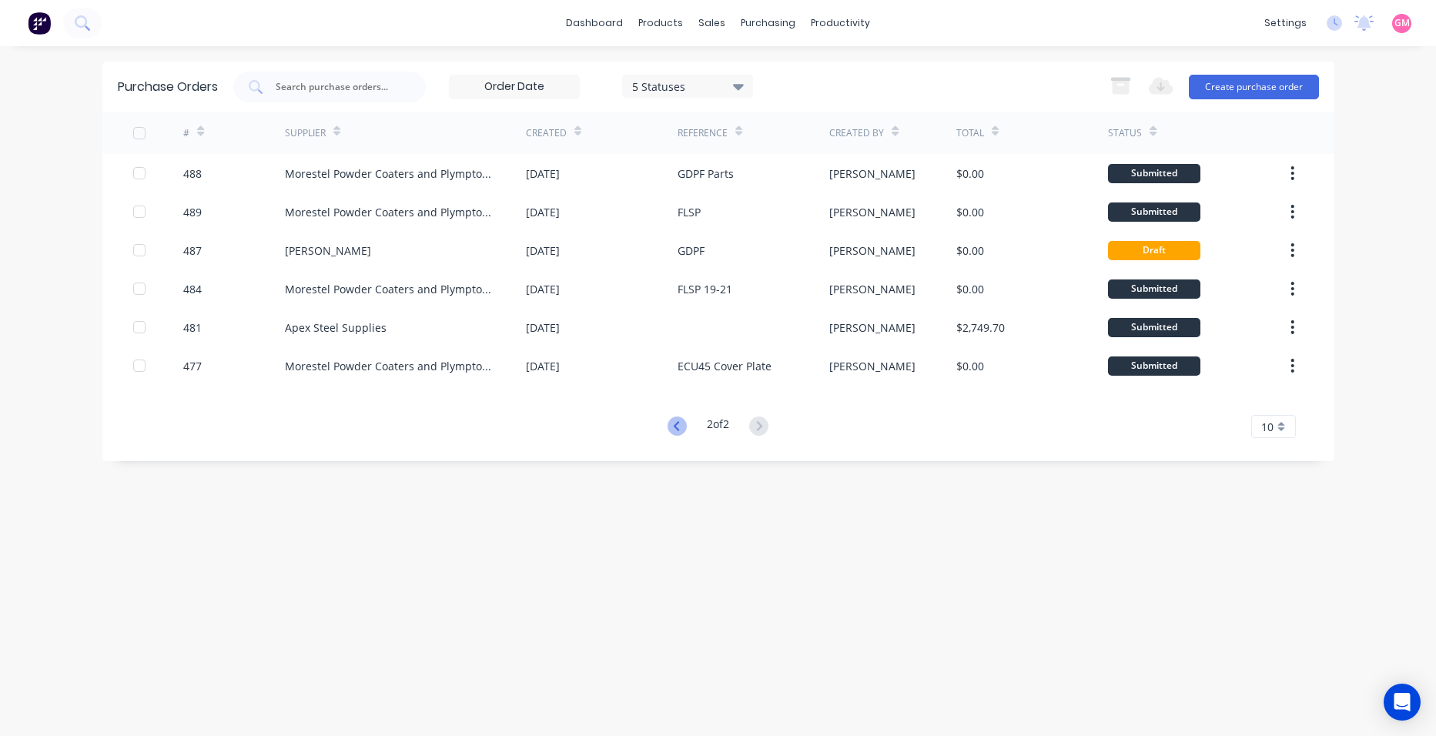
click at [678, 434] on button at bounding box center [677, 427] width 28 height 22
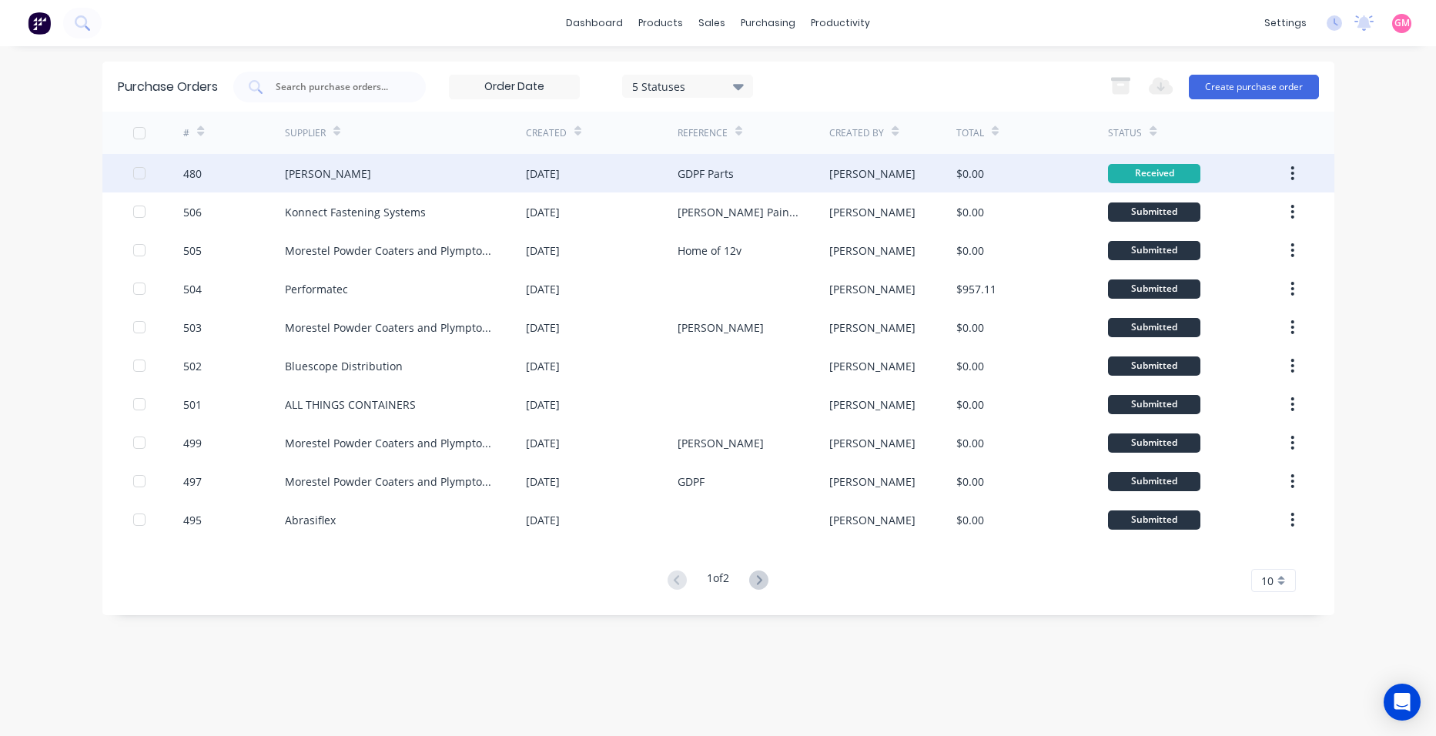
click at [1286, 166] on button "button" at bounding box center [1292, 173] width 36 height 28
click at [1286, 212] on div "Archive" at bounding box center [1238, 214] width 119 height 22
